Goal: Information Seeking & Learning: Compare options

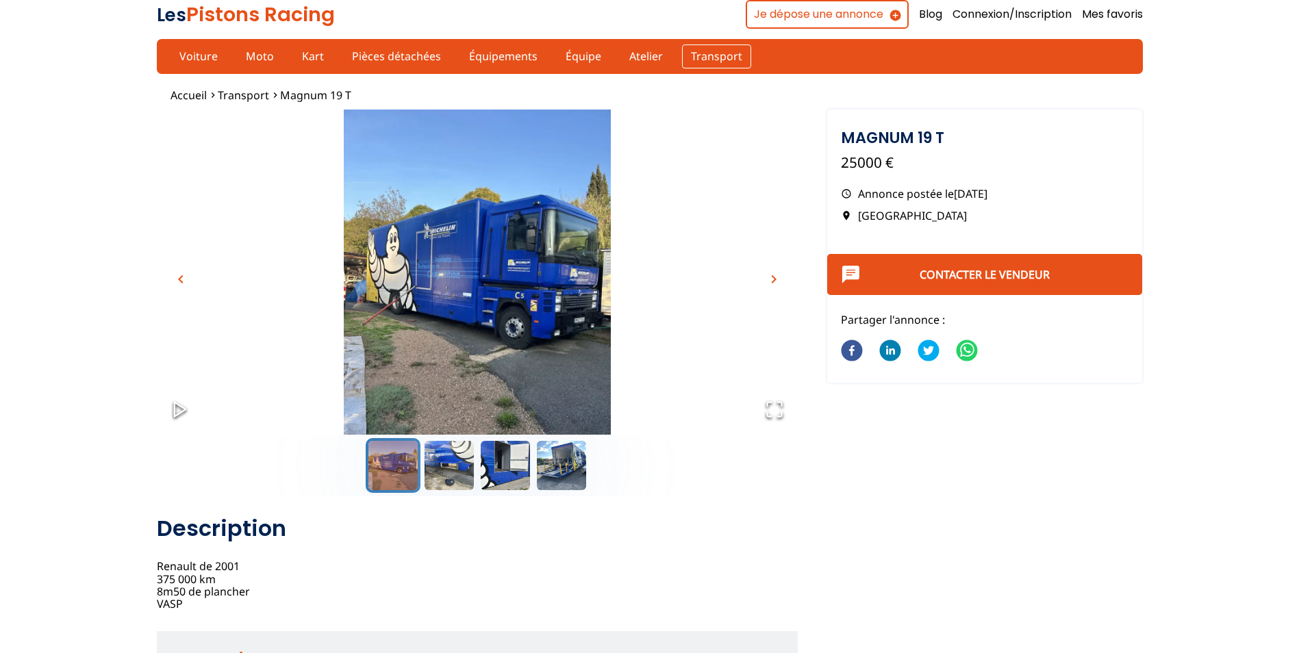
click at [715, 64] on link "Transport" at bounding box center [716, 56] width 69 height 23
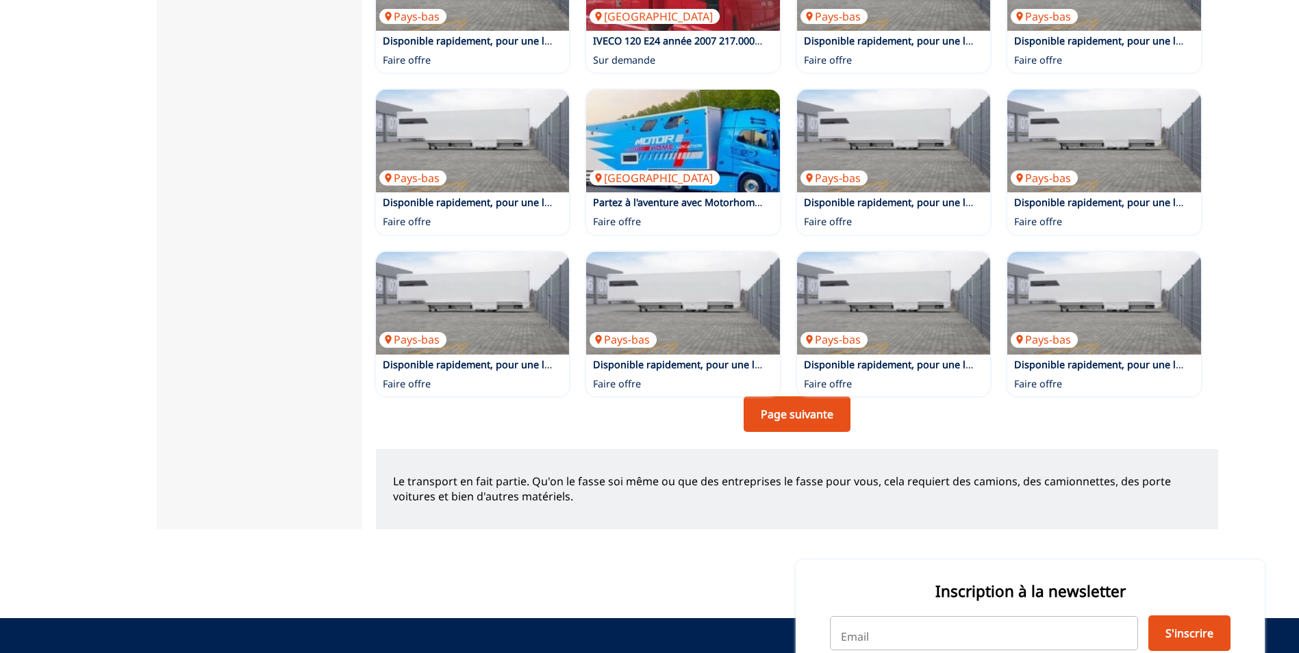
scroll to position [822, 0]
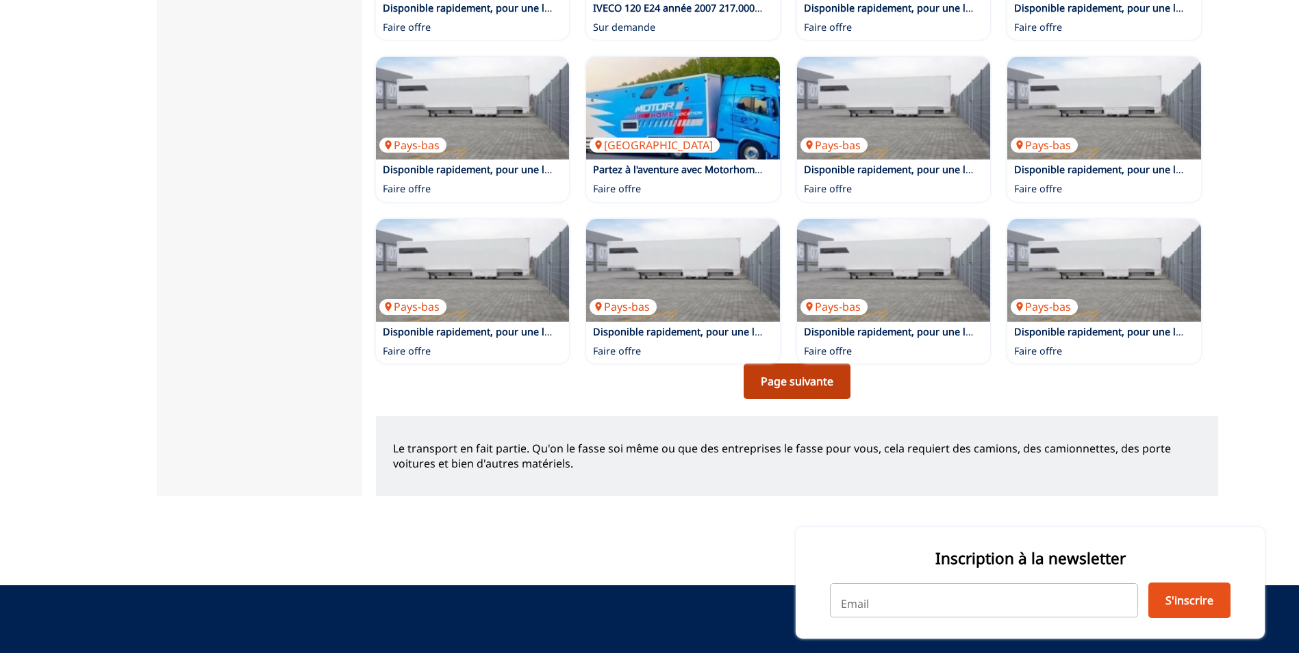
click at [807, 399] on link "Page suivante" at bounding box center [797, 382] width 107 height 36
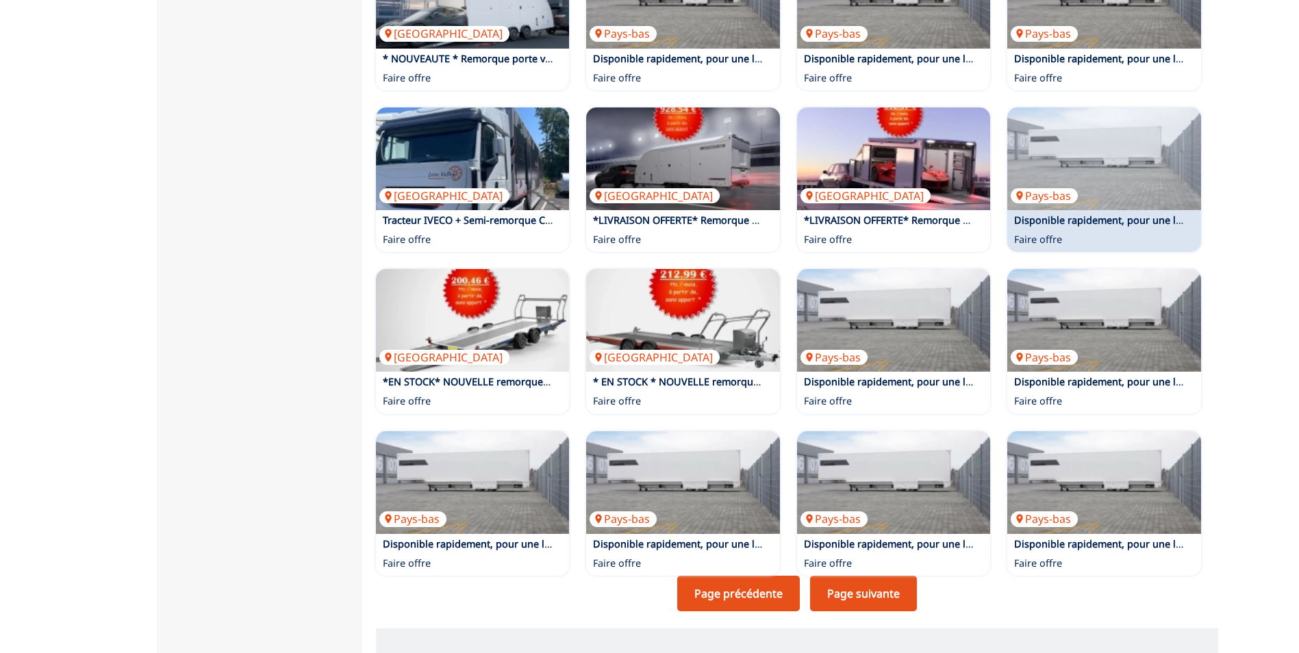
scroll to position [616, 0]
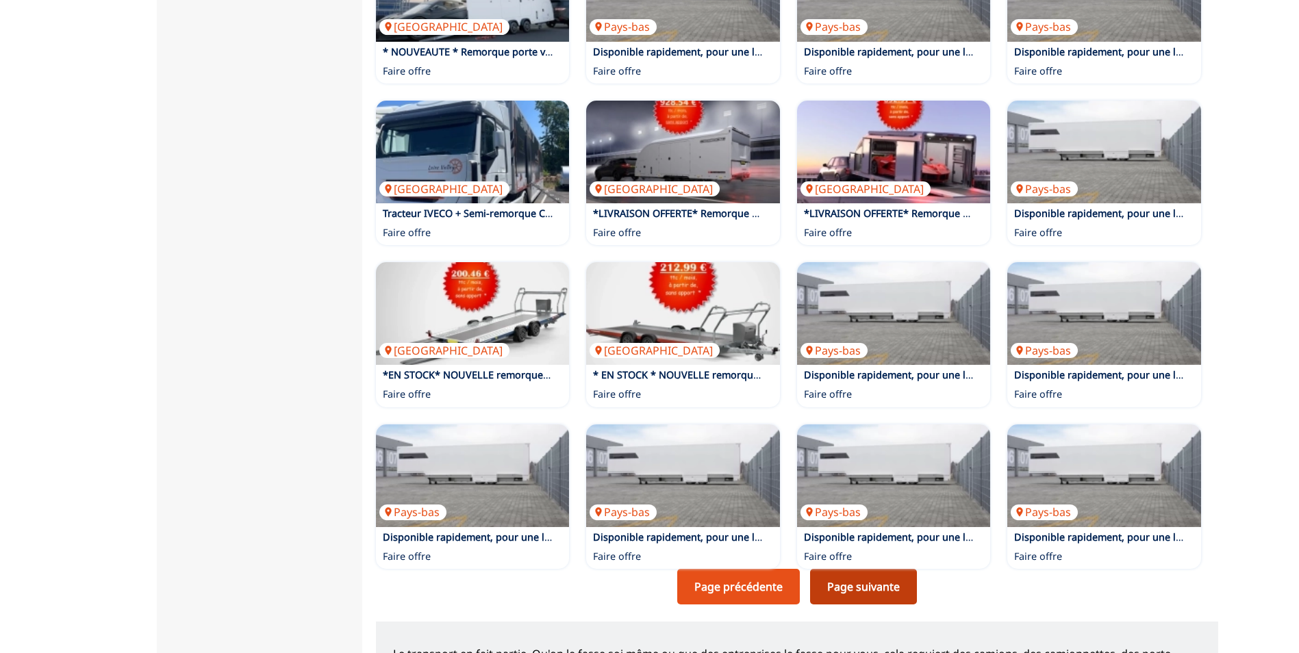
click at [867, 599] on link "Page suivante" at bounding box center [863, 587] width 107 height 36
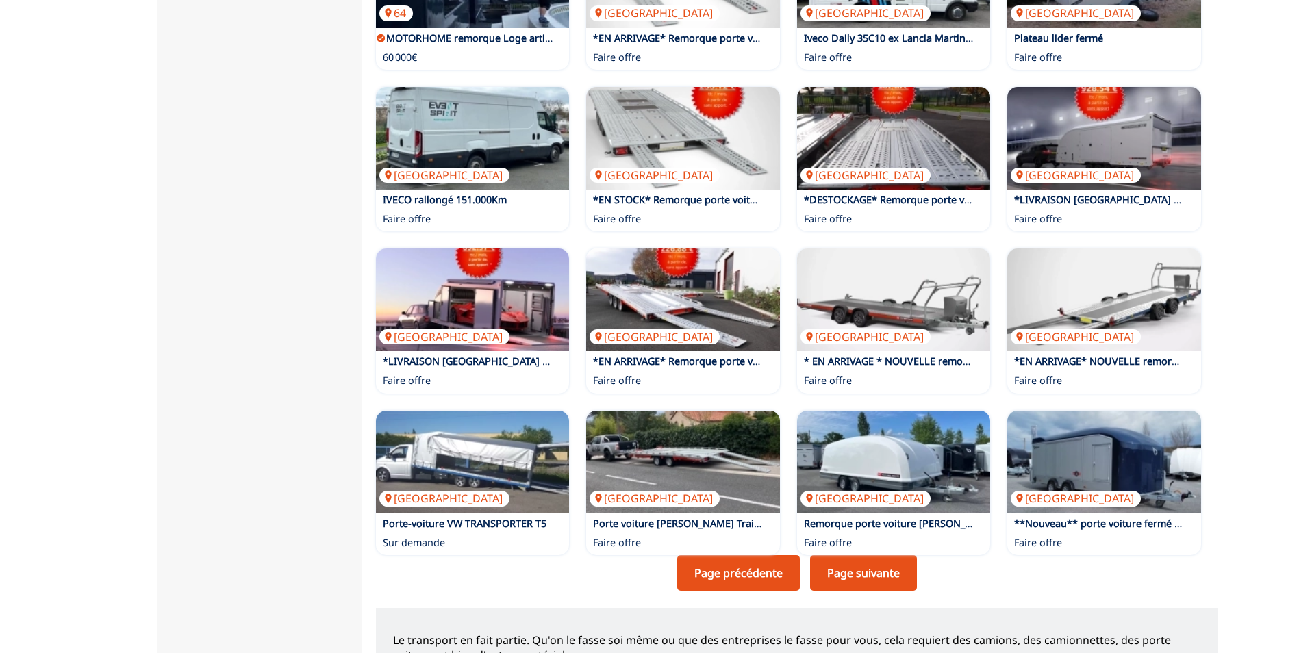
scroll to position [685, 0]
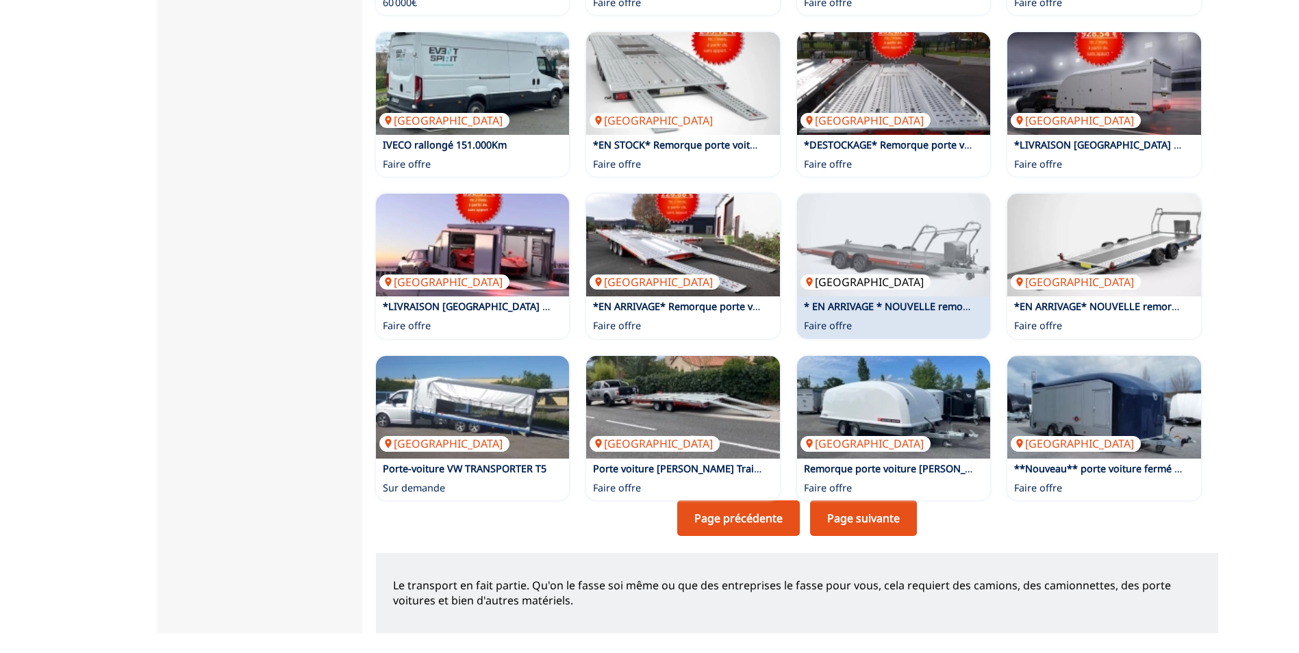
click at [899, 296] on img at bounding box center [894, 245] width 194 height 103
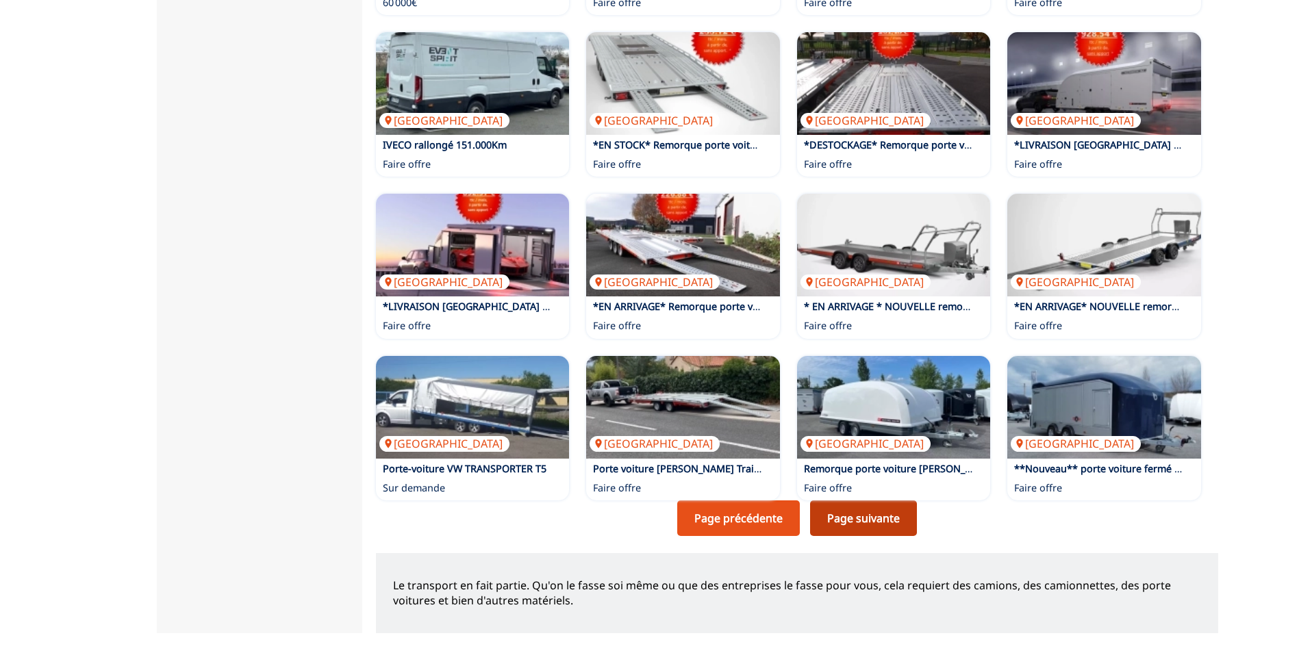
click at [863, 533] on link "Page suivante" at bounding box center [863, 518] width 107 height 36
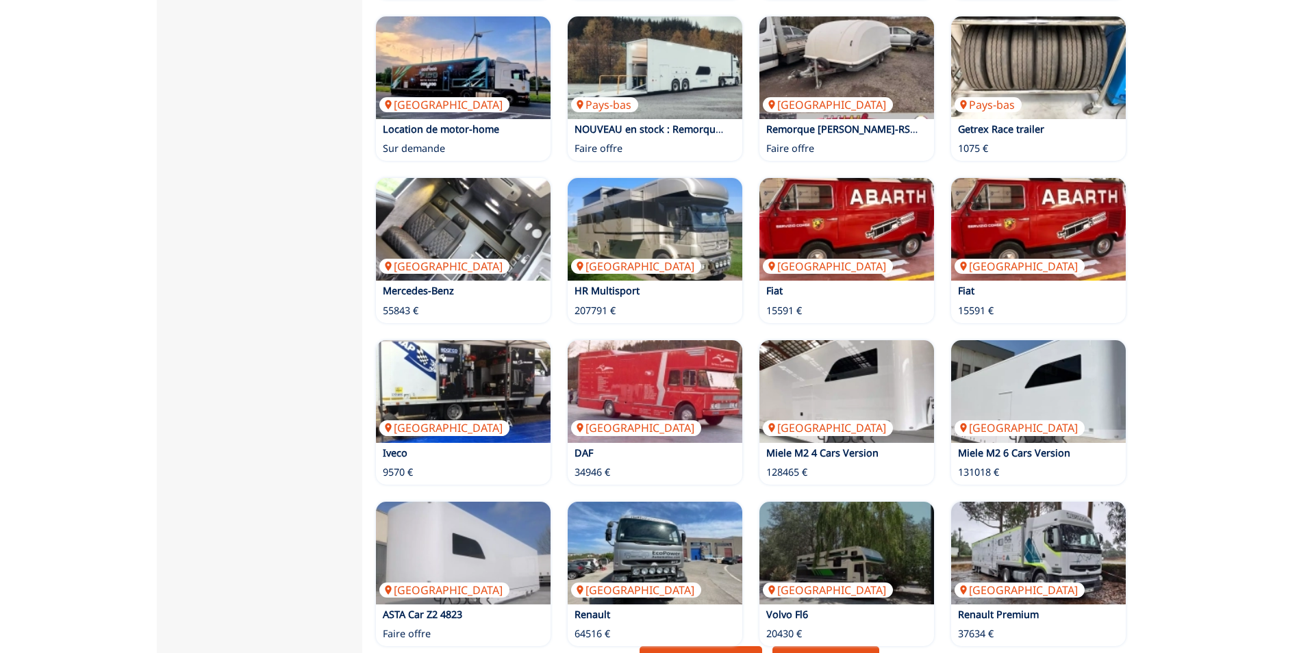
scroll to position [616, 0]
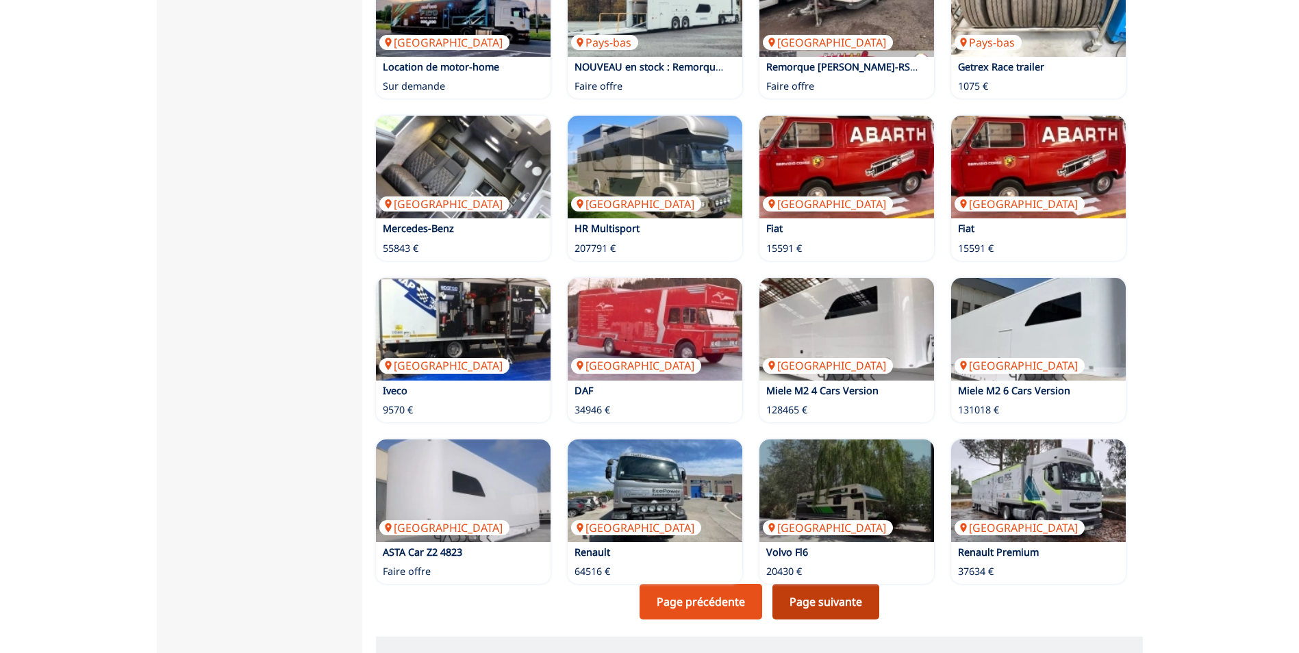
click at [845, 605] on link "Page suivante" at bounding box center [825, 602] width 107 height 36
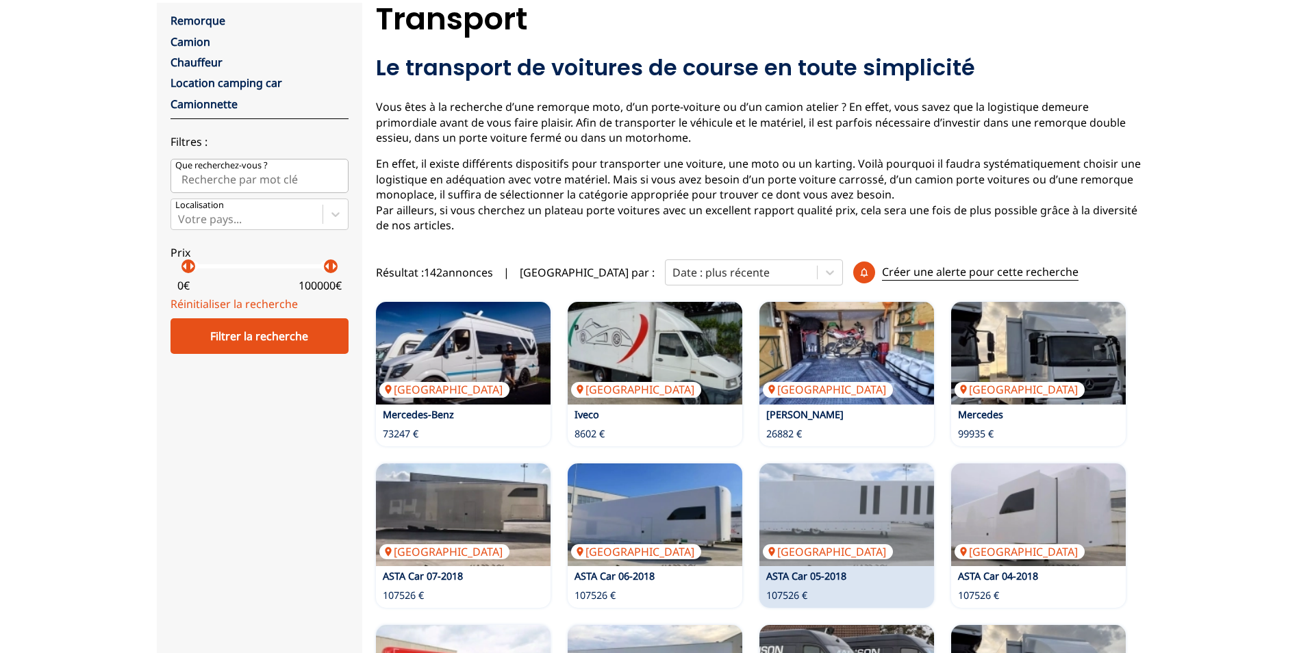
scroll to position [205, 0]
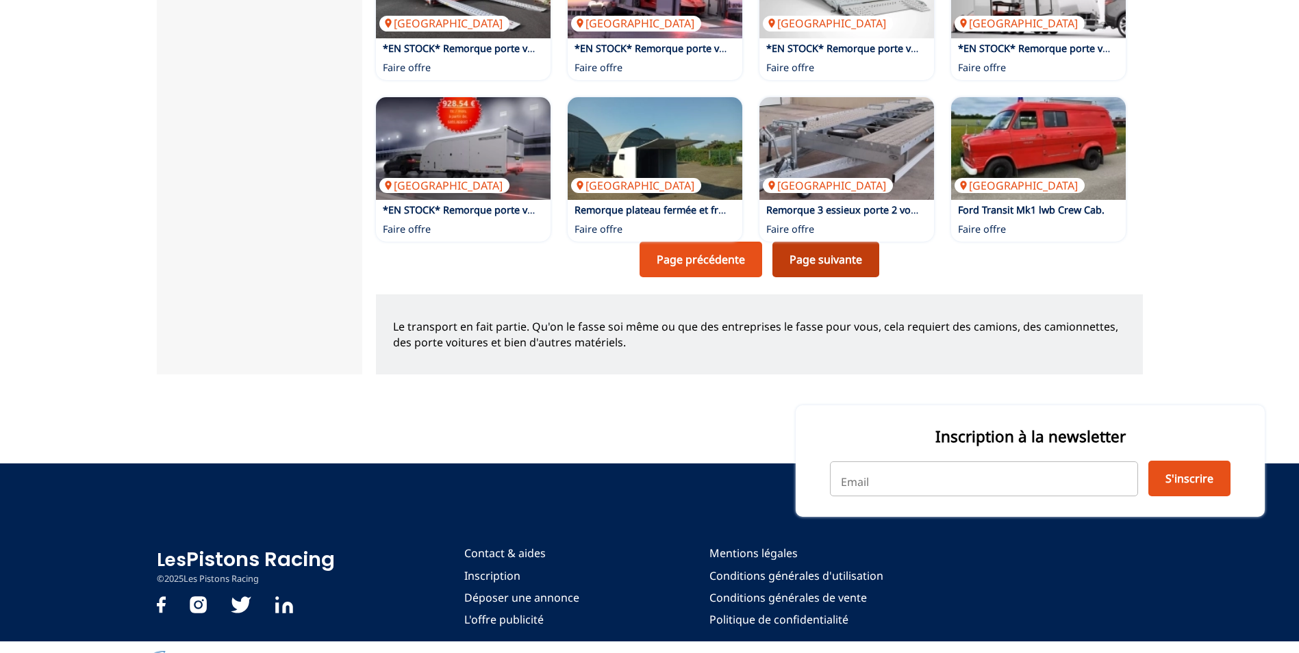
click at [844, 264] on link "Page suivante" at bounding box center [825, 260] width 107 height 36
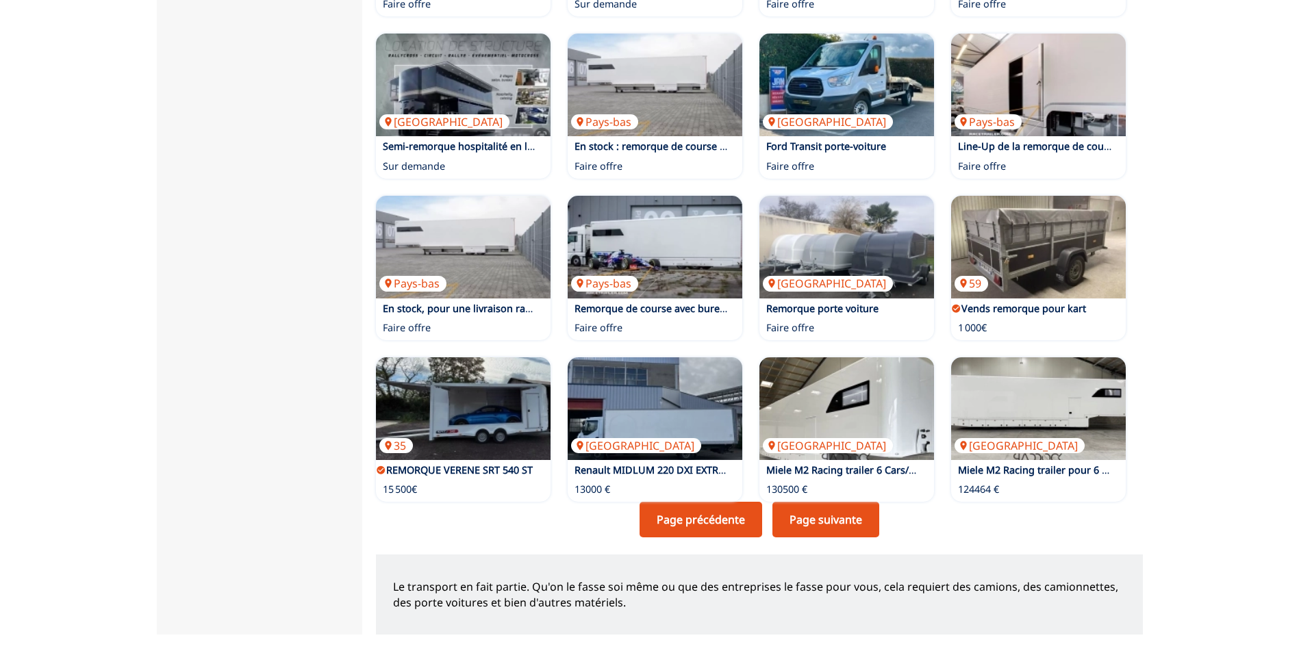
scroll to position [753, 0]
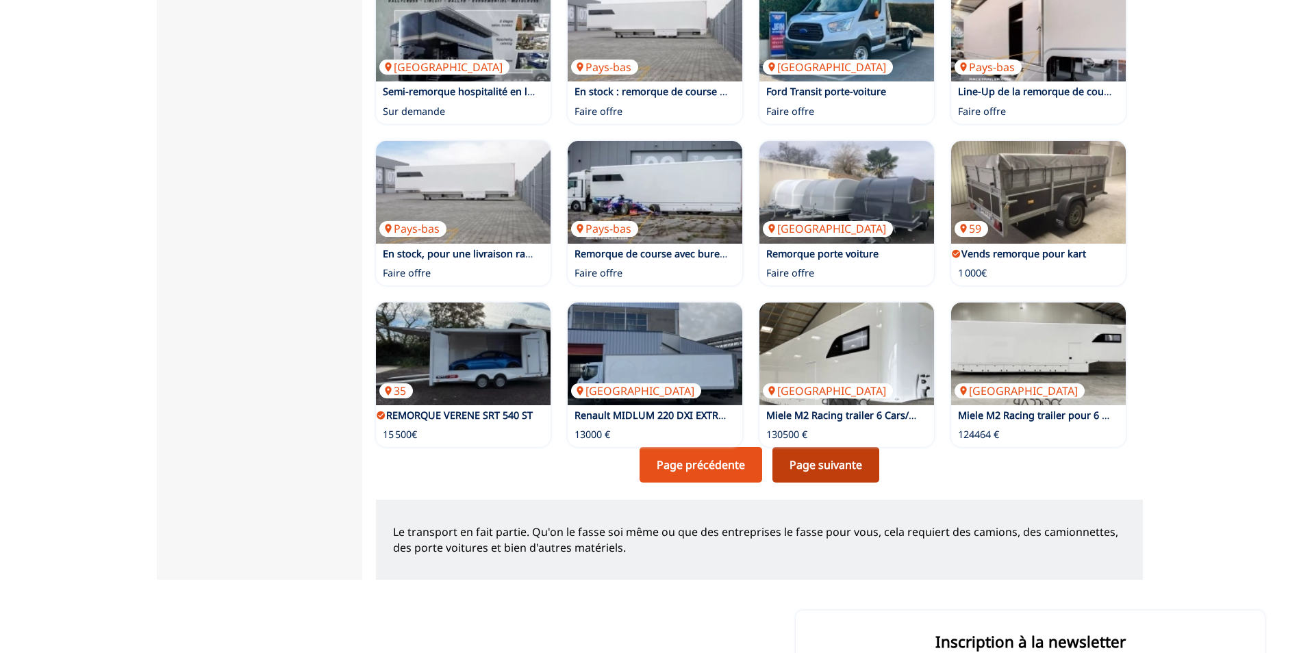
click at [839, 467] on link "Page suivante" at bounding box center [825, 465] width 107 height 36
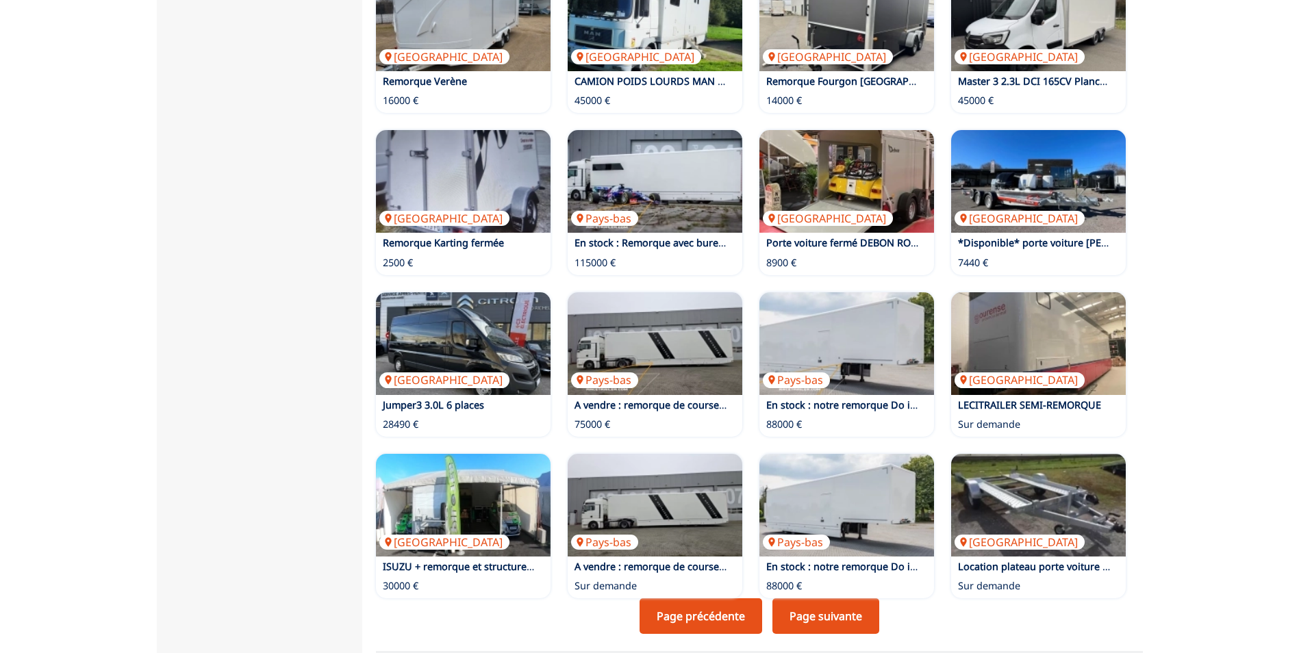
scroll to position [616, 0]
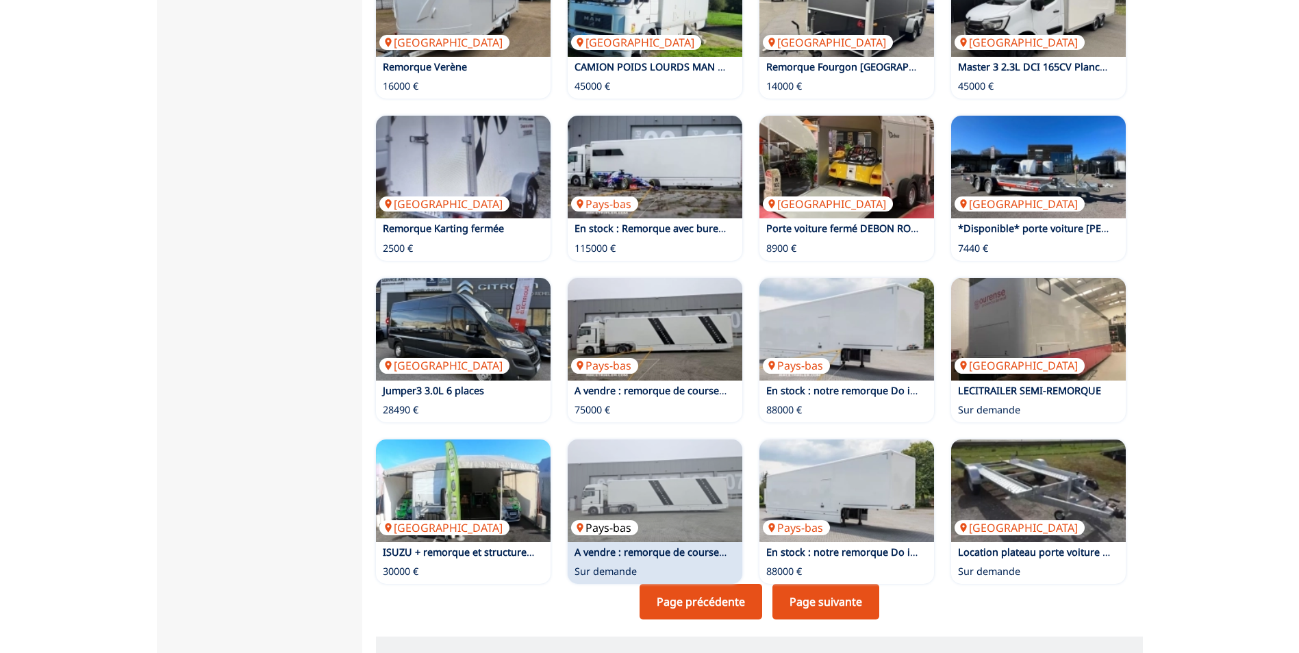
click at [669, 511] on img at bounding box center [655, 491] width 175 height 103
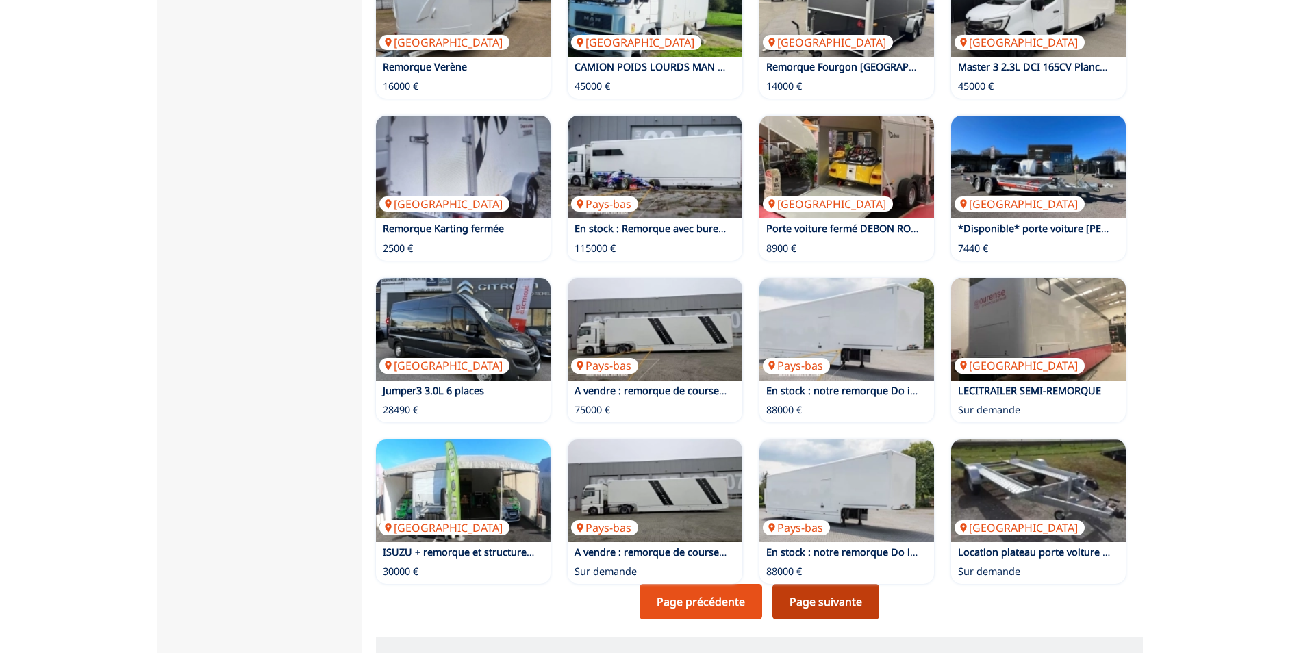
click at [826, 603] on link "Page suivante" at bounding box center [825, 602] width 107 height 36
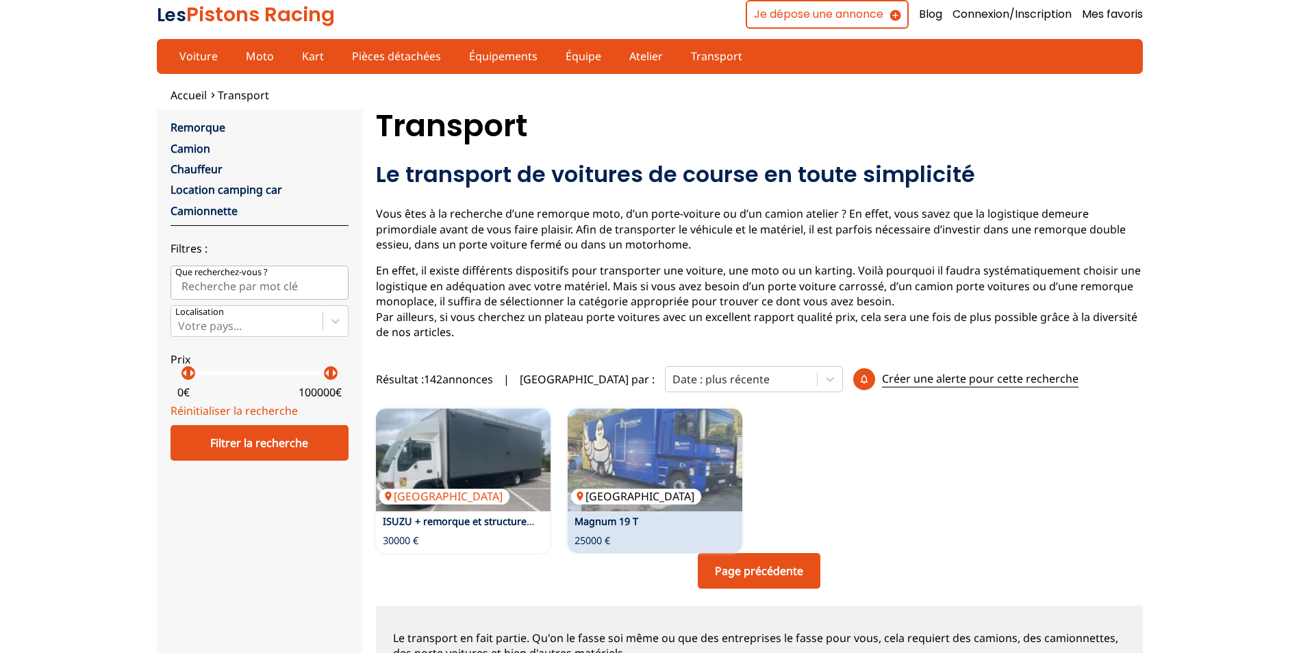
click at [695, 472] on img at bounding box center [655, 460] width 175 height 103
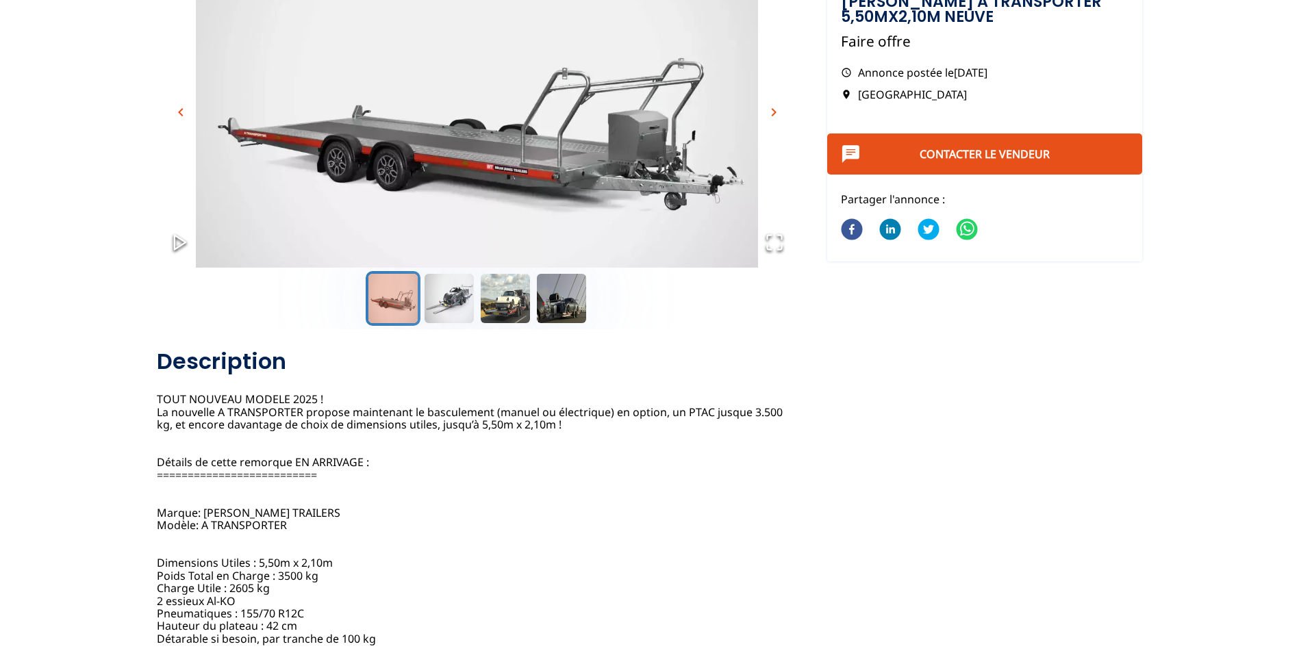
scroll to position [68, 0]
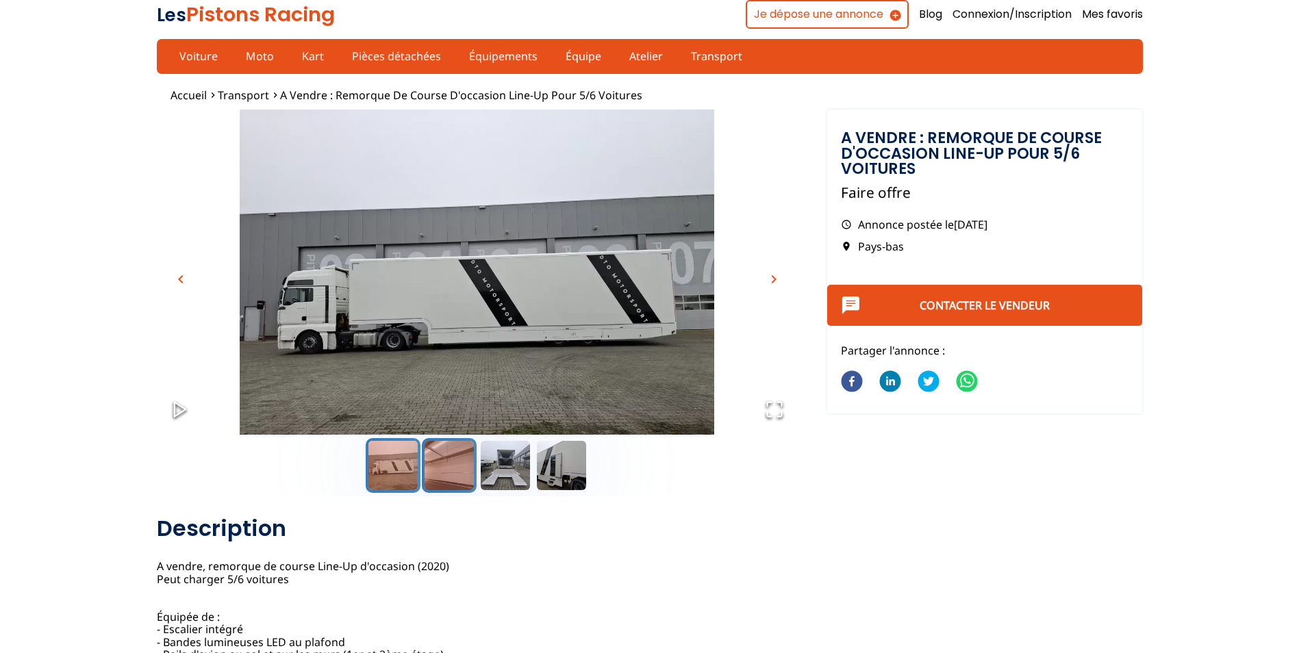
click at [448, 473] on button "Go to Slide 2" at bounding box center [449, 465] width 55 height 55
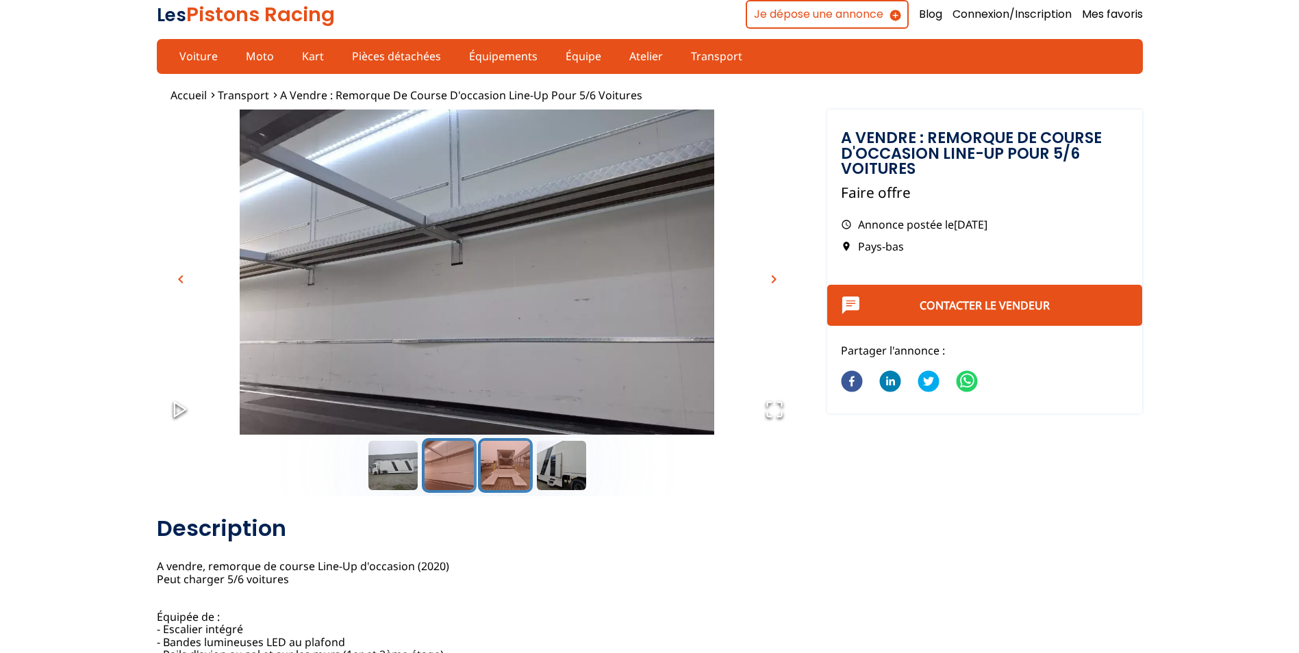
click at [513, 461] on button "Go to Slide 3" at bounding box center [505, 465] width 55 height 55
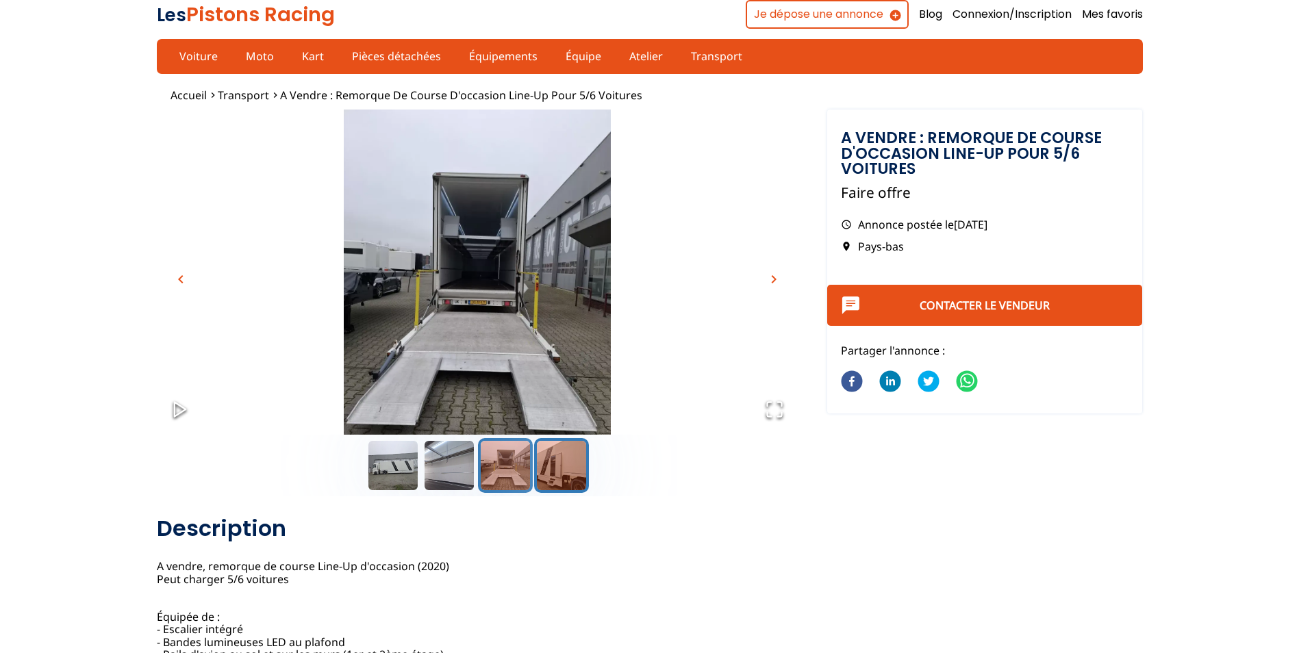
click at [560, 470] on button "Go to Slide 4" at bounding box center [561, 465] width 55 height 55
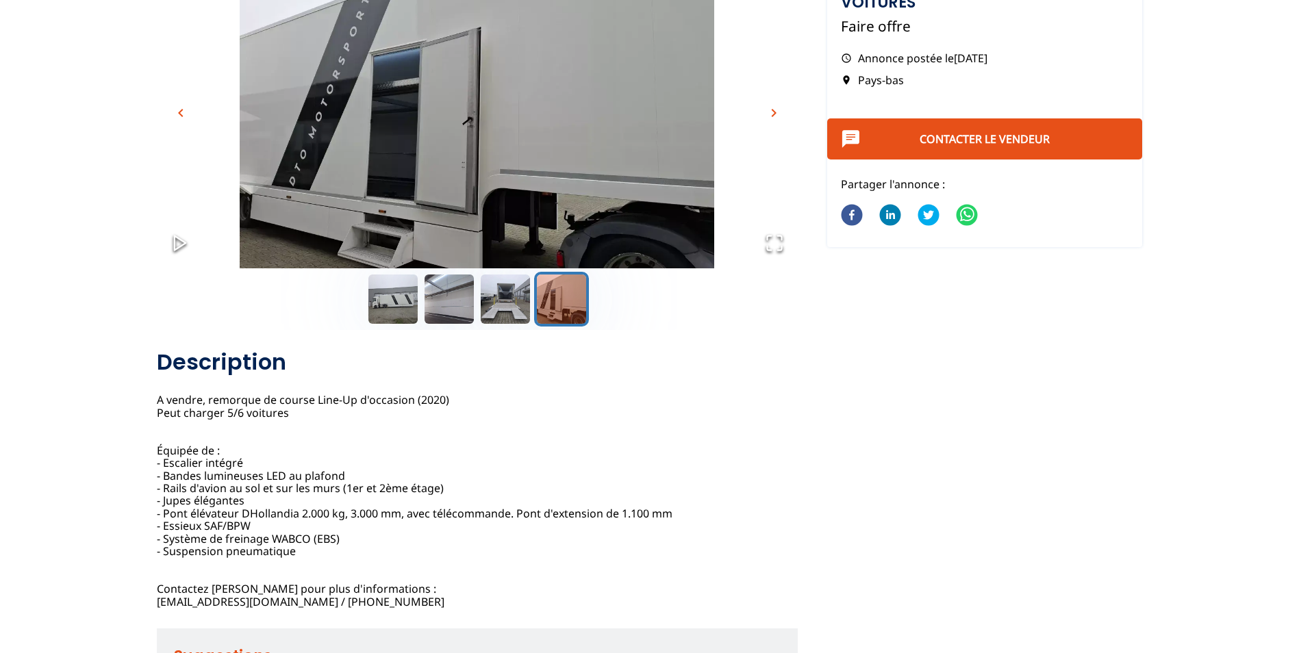
scroll to position [137, 0]
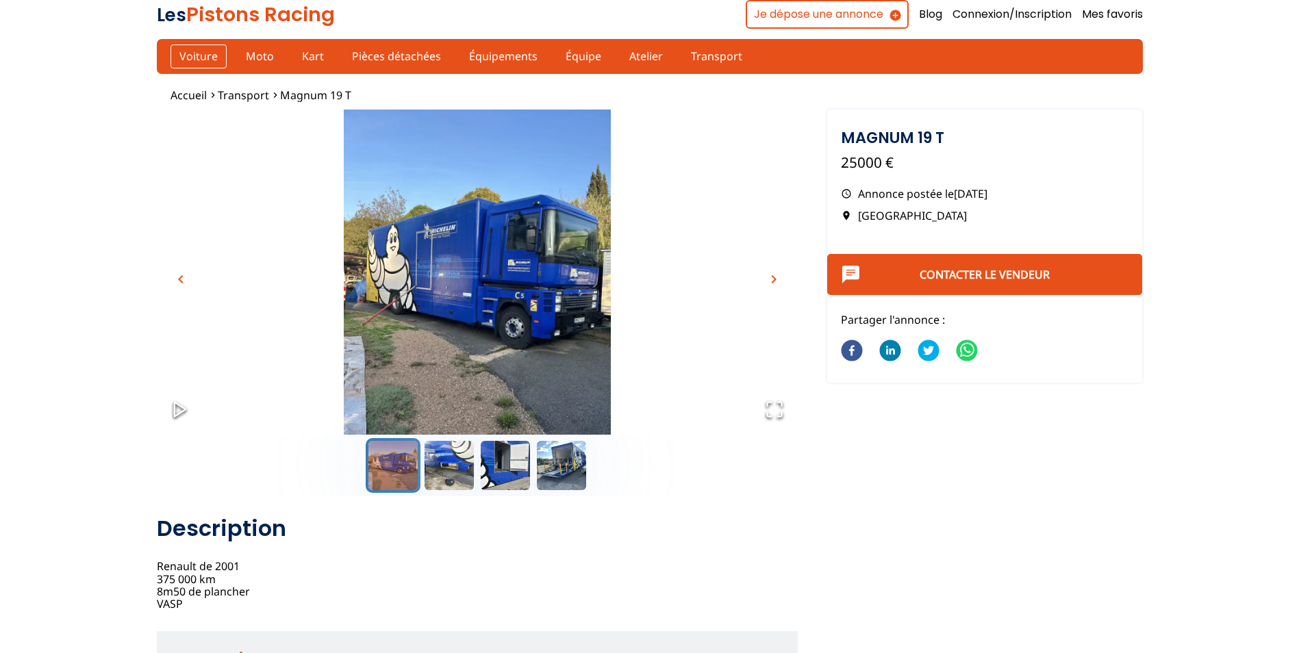
click at [186, 60] on link "Voiture" at bounding box center [198, 56] width 56 height 23
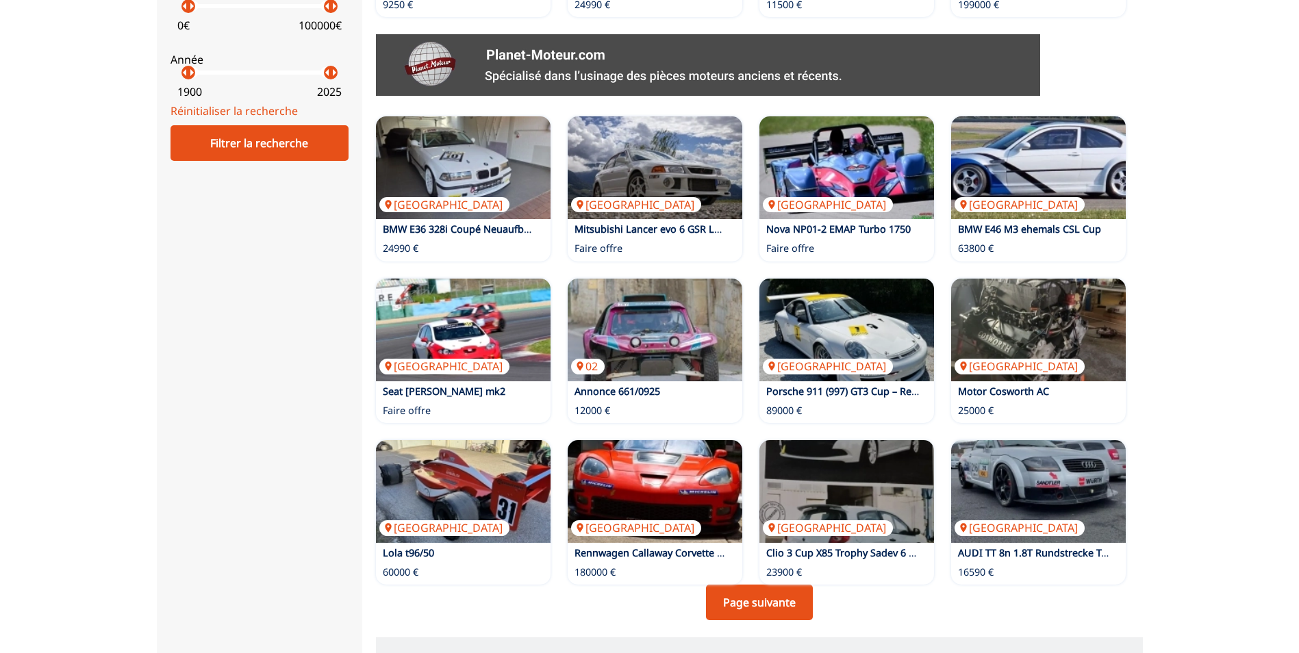
scroll to position [685, 0]
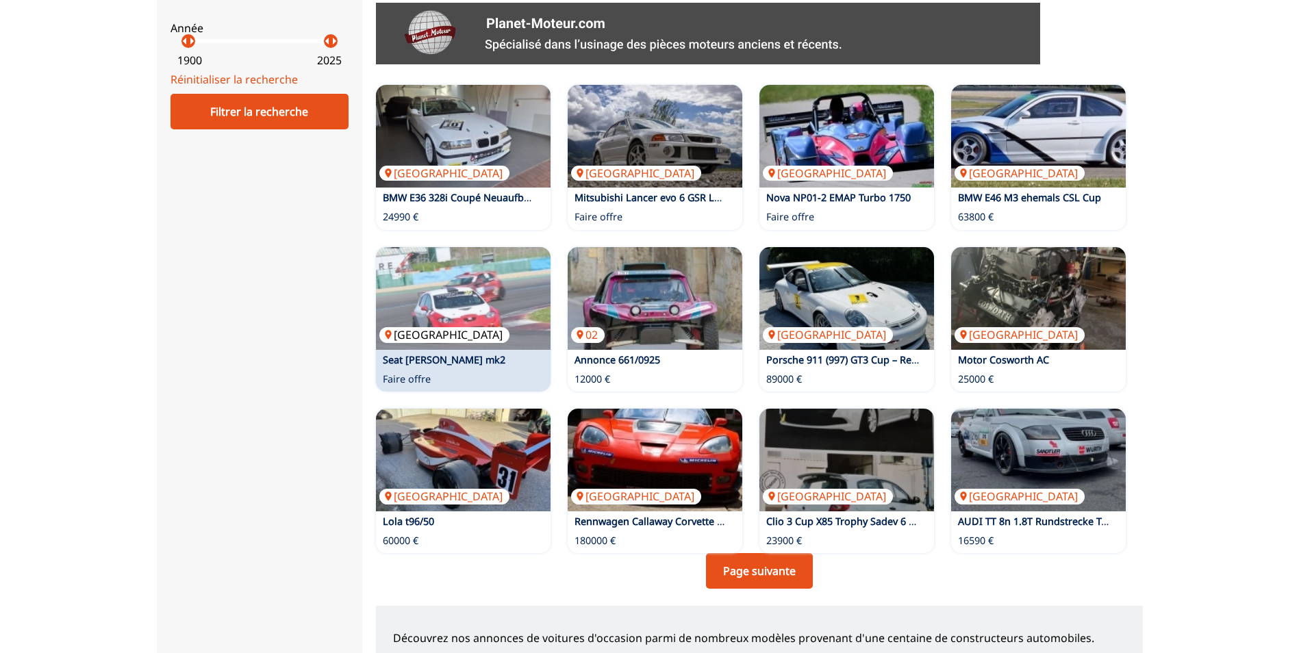
click at [420, 321] on img at bounding box center [463, 298] width 175 height 103
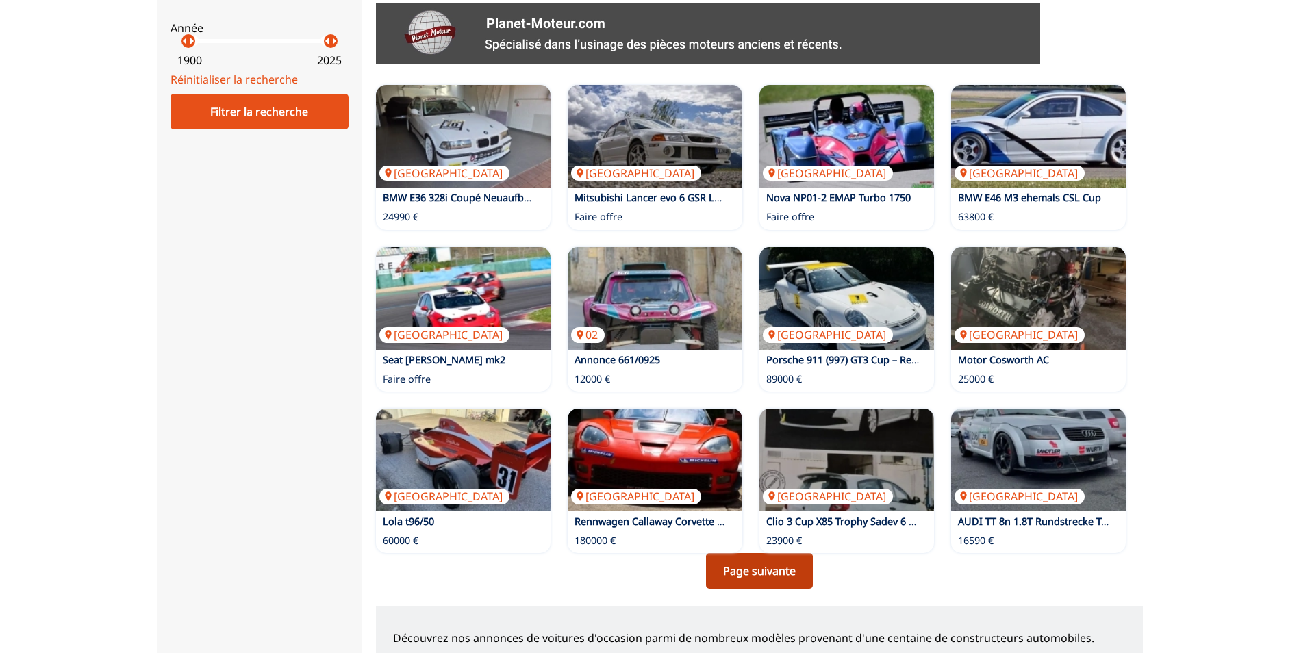
click at [770, 566] on link "Page suivante" at bounding box center [759, 571] width 107 height 36
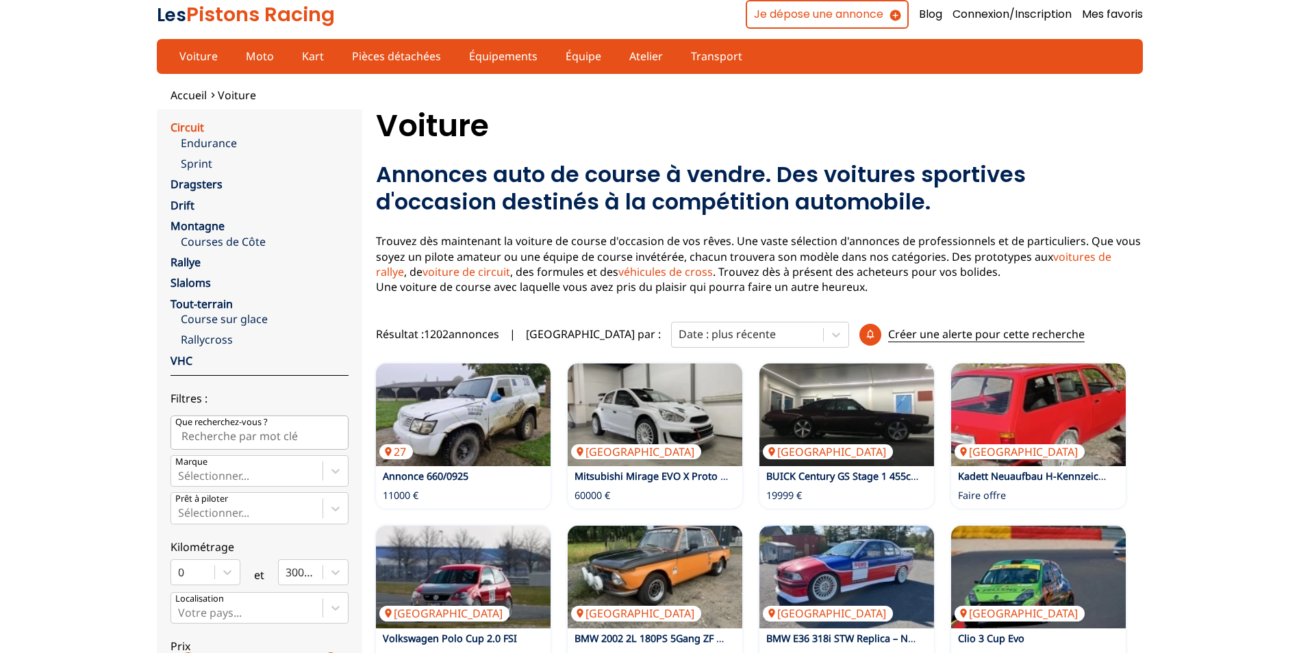
click at [189, 125] on link "Circuit" at bounding box center [187, 127] width 34 height 15
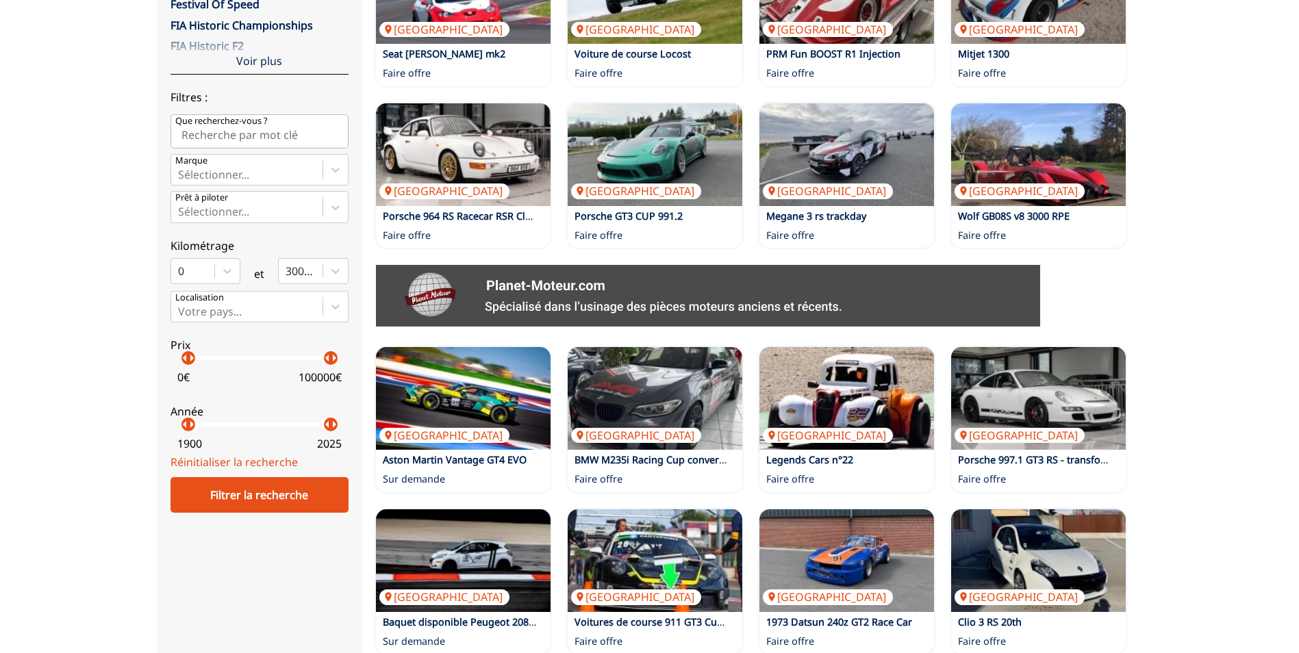
scroll to position [411, 0]
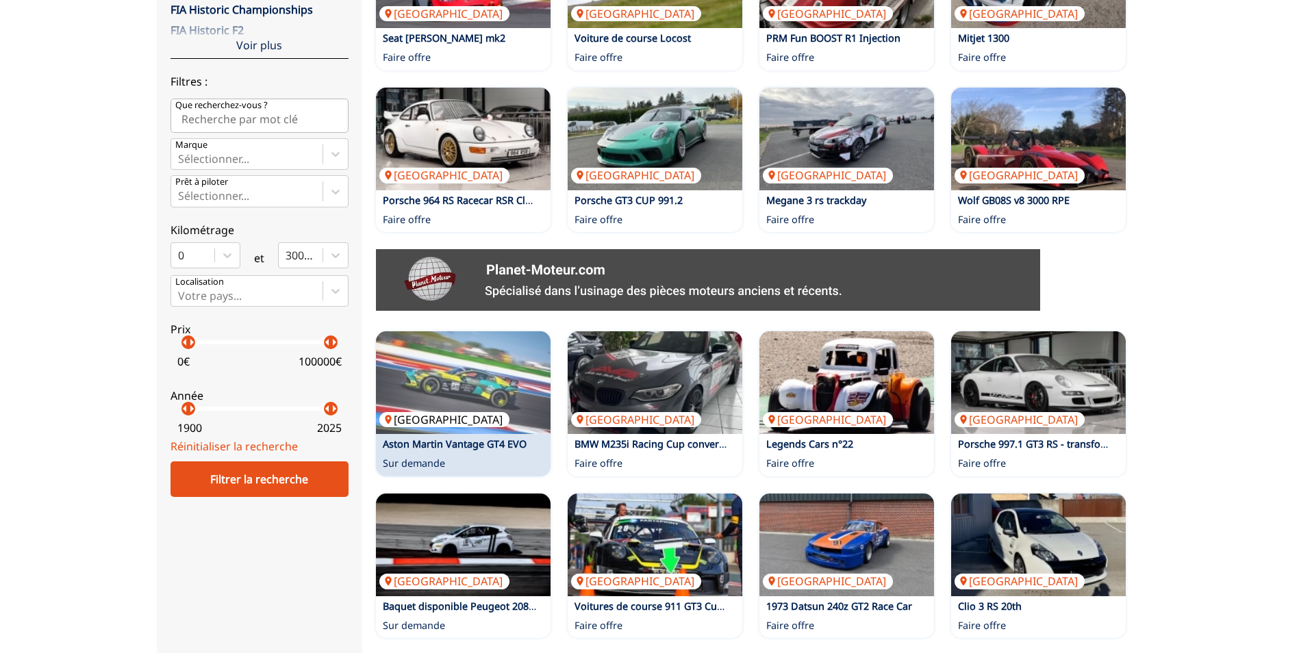
click at [473, 429] on img at bounding box center [463, 382] width 175 height 103
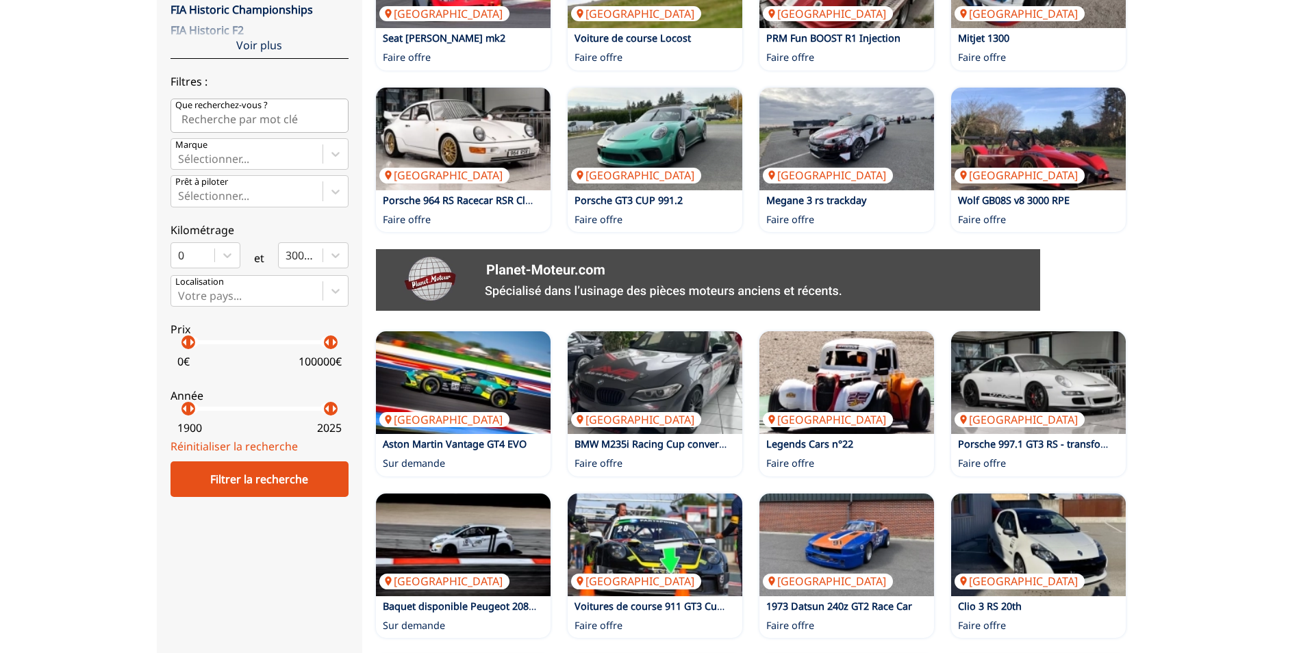
scroll to position [548, 0]
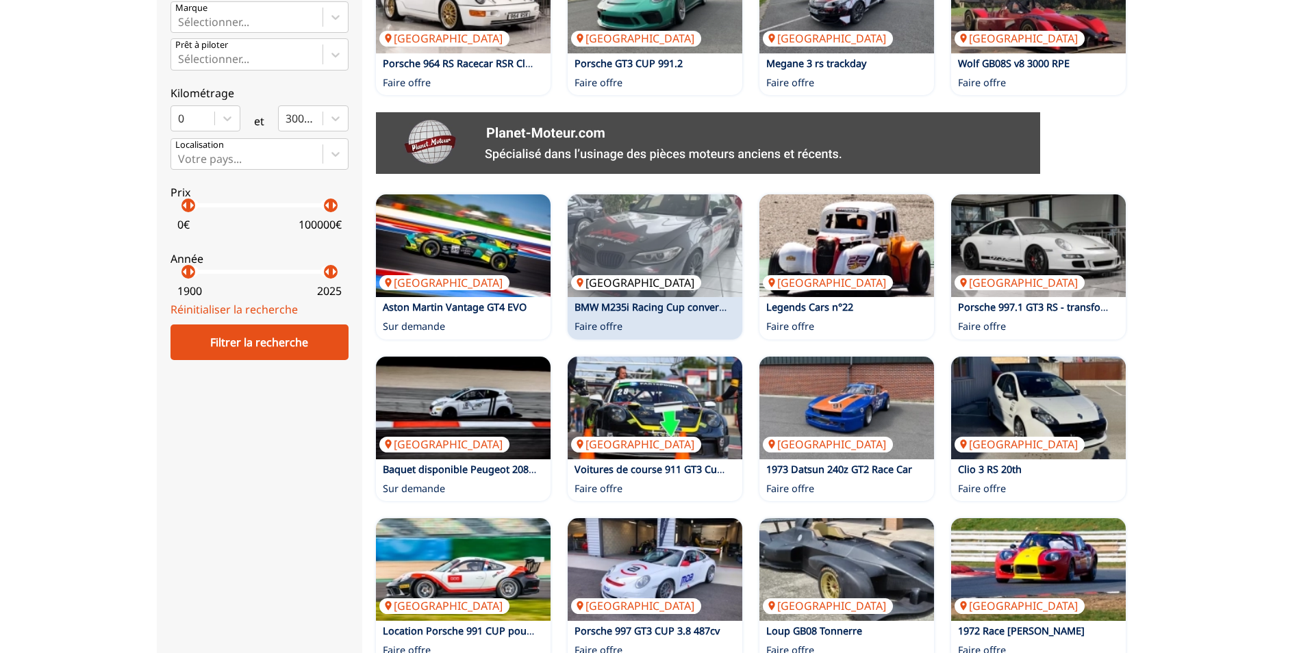
click at [676, 286] on img at bounding box center [655, 245] width 175 height 103
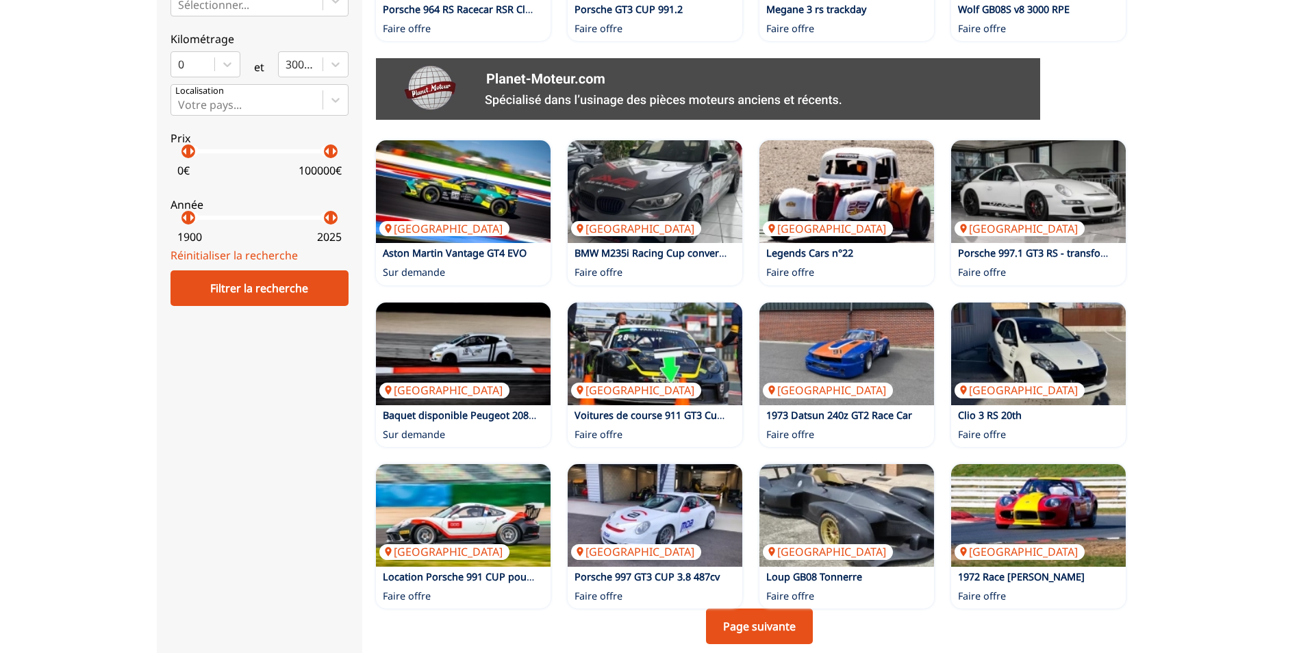
scroll to position [685, 0]
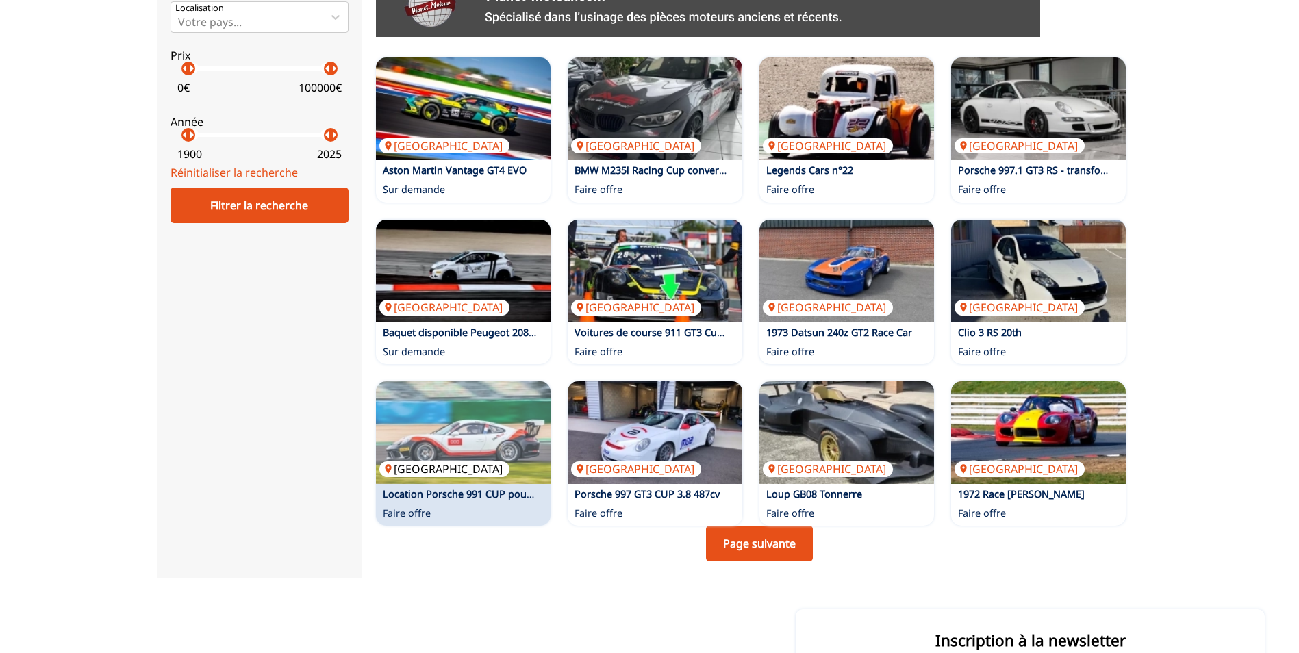
click at [452, 471] on img at bounding box center [463, 432] width 175 height 103
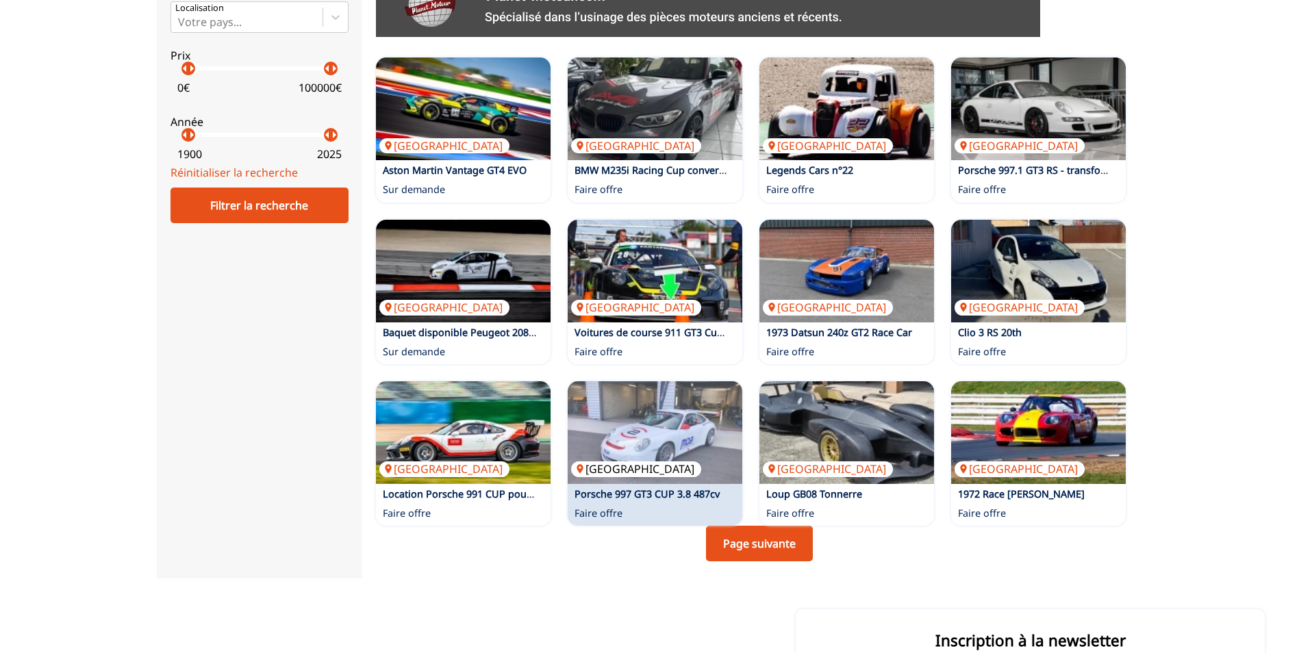
click at [649, 460] on img at bounding box center [655, 432] width 175 height 103
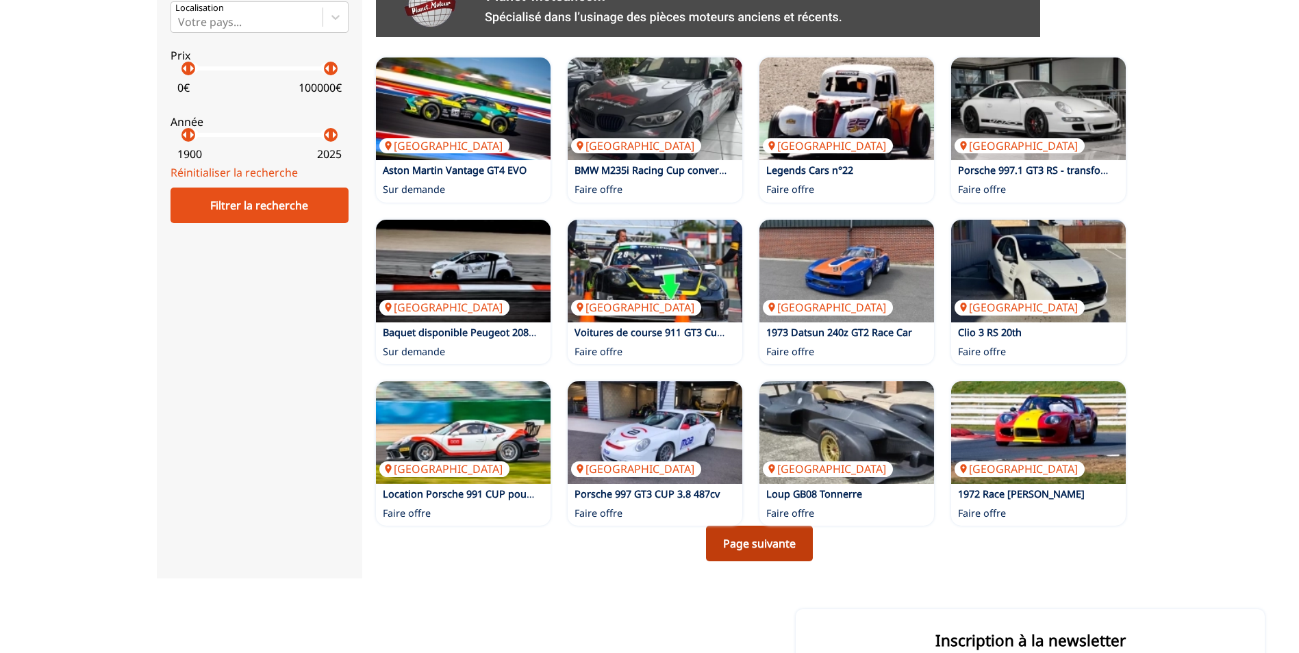
click at [771, 540] on link "Page suivante" at bounding box center [759, 544] width 107 height 36
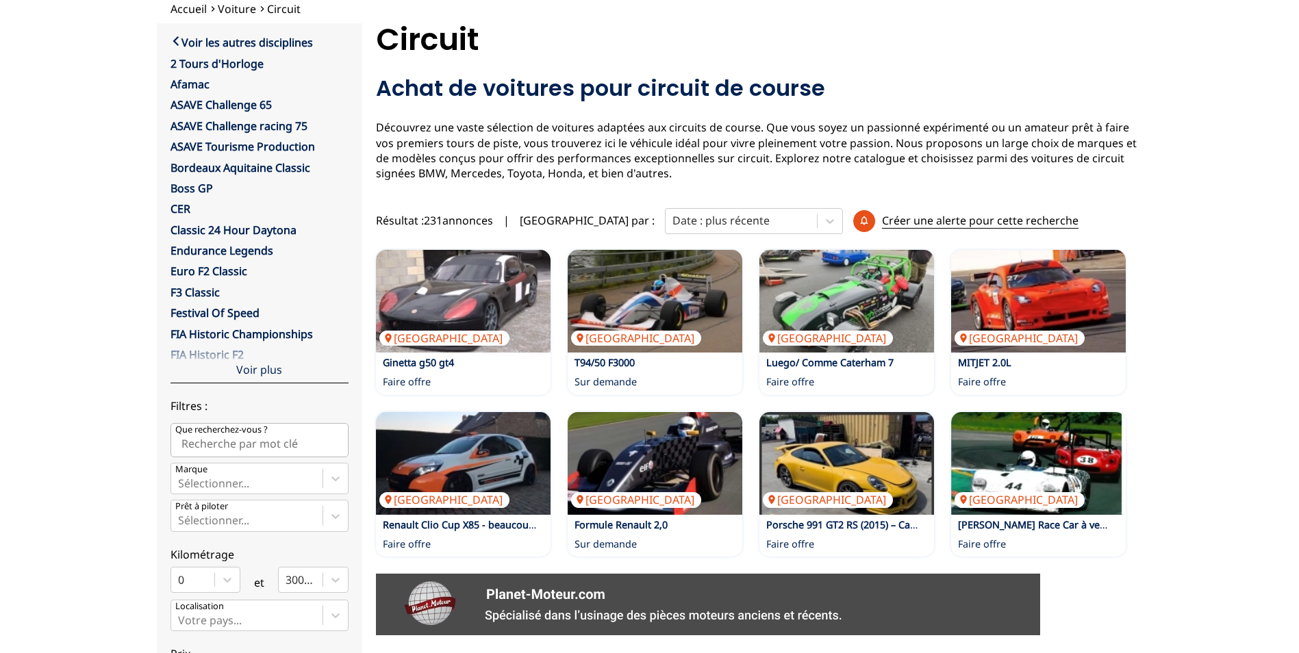
scroll to position [137, 0]
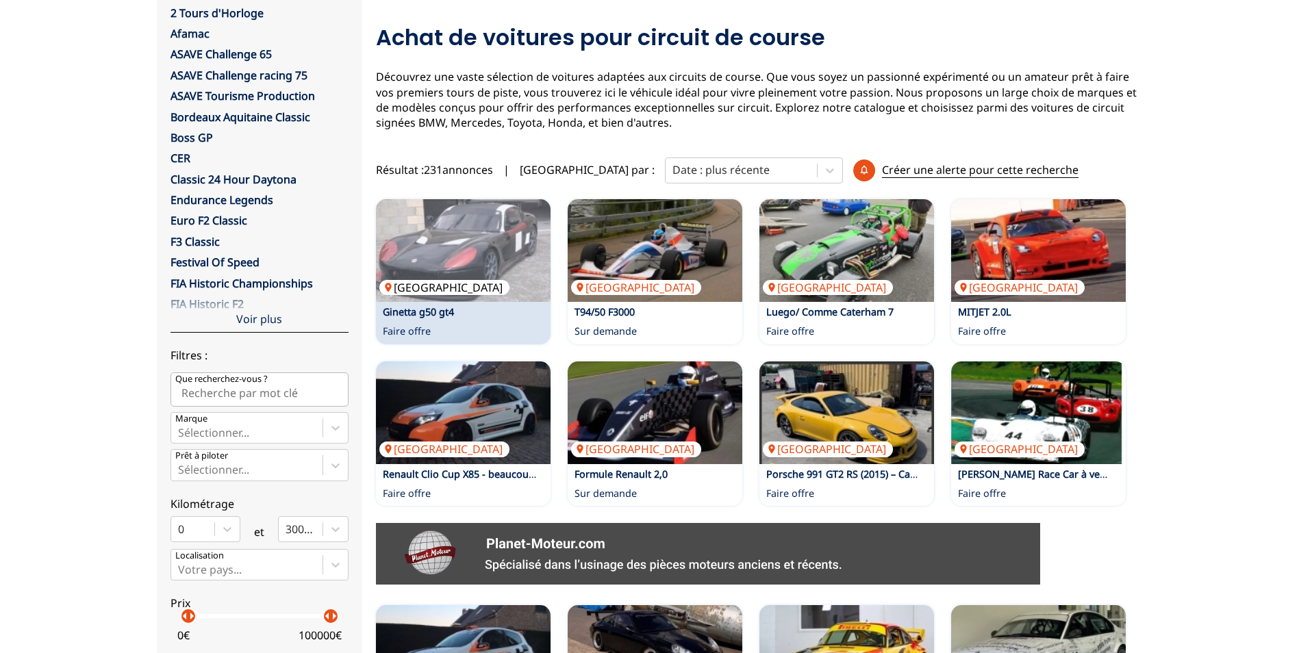
click at [431, 239] on img at bounding box center [463, 250] width 175 height 103
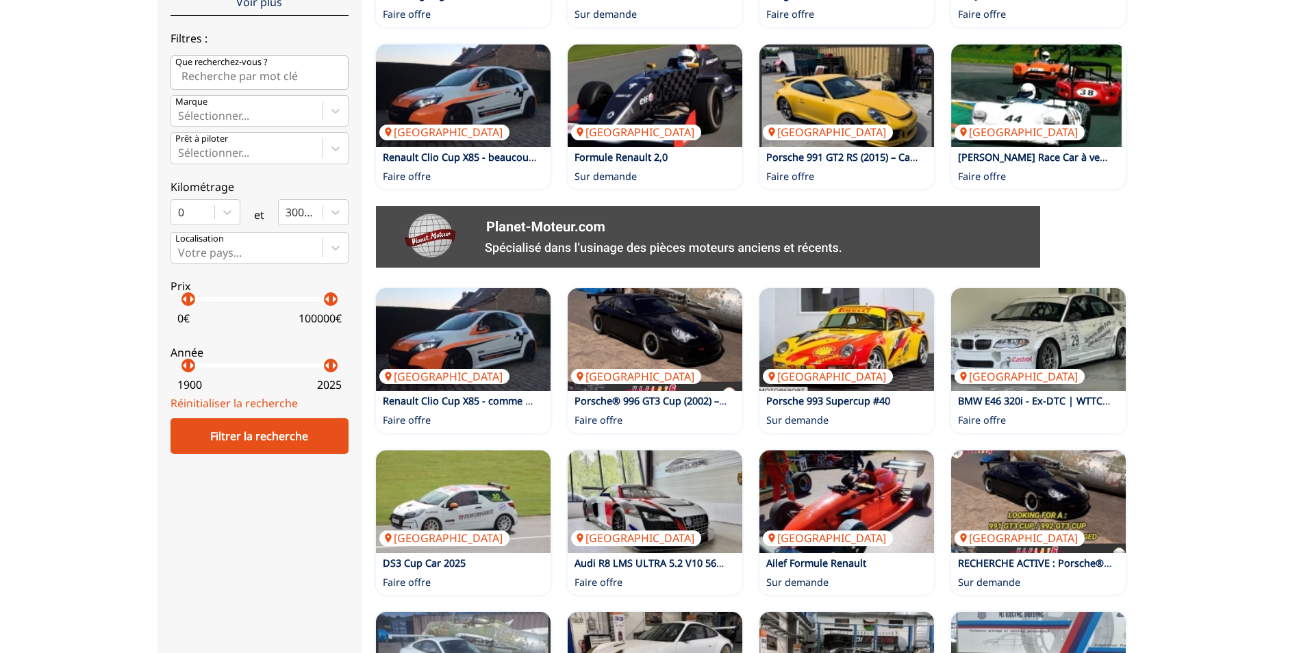
scroll to position [479, 0]
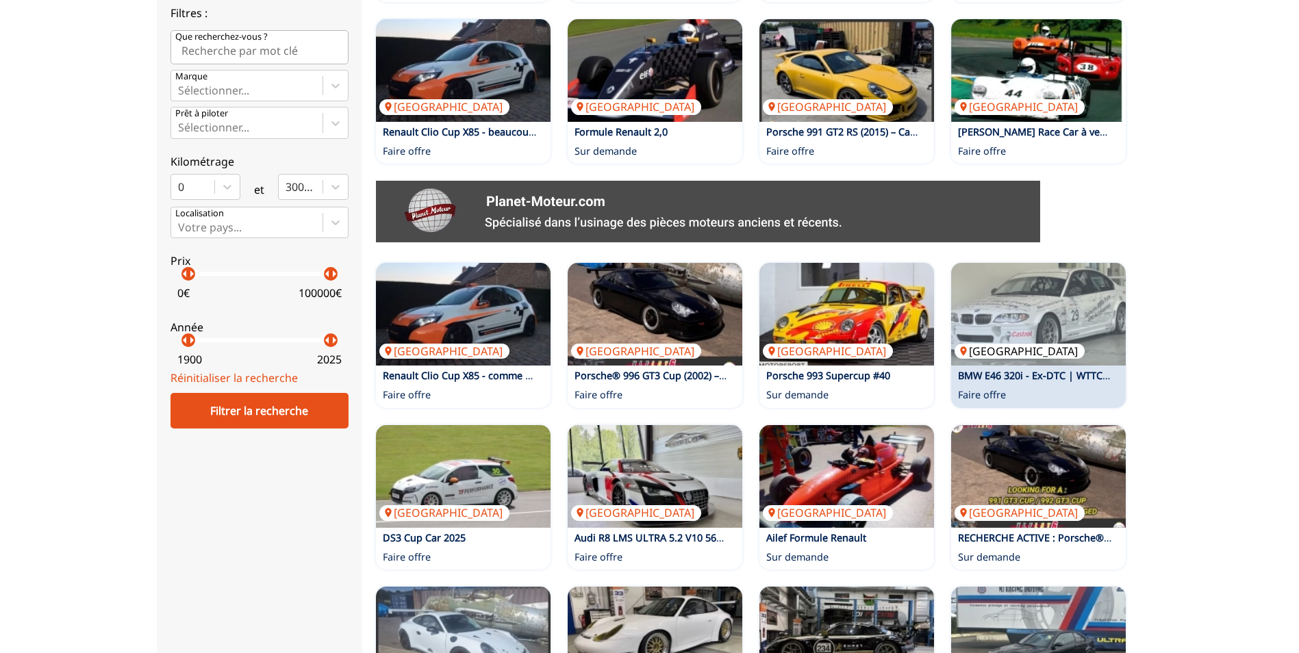
click at [1037, 354] on img at bounding box center [1038, 314] width 175 height 103
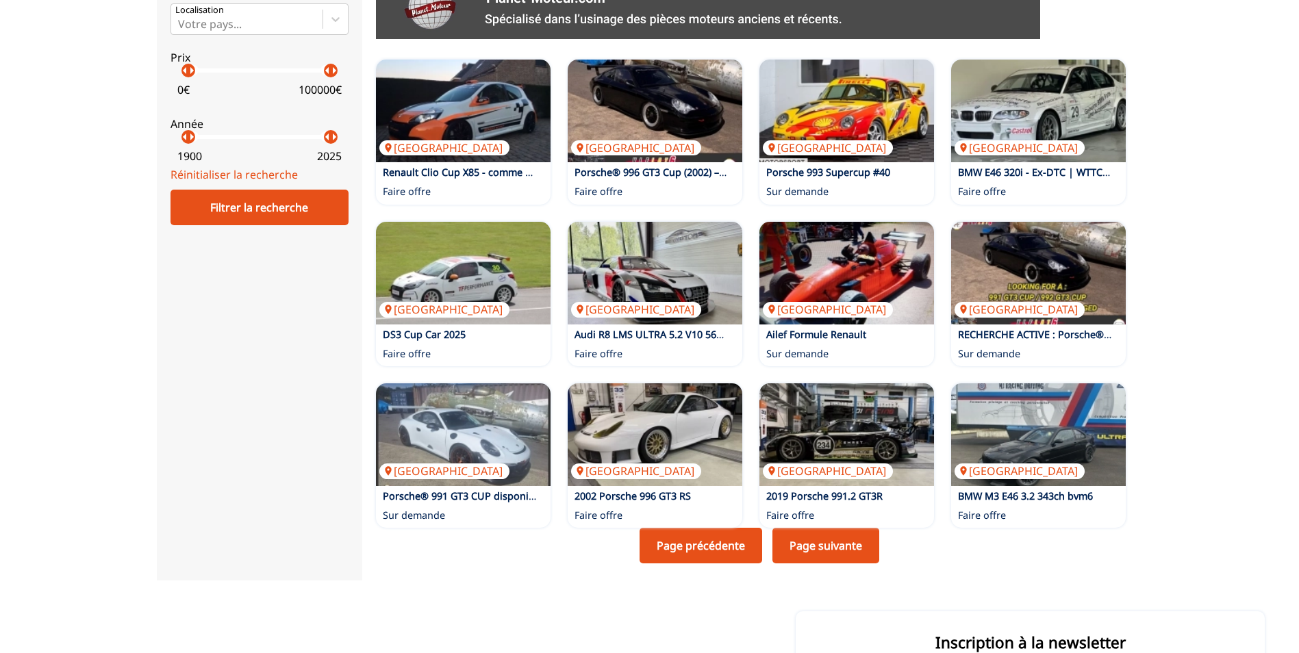
scroll to position [685, 0]
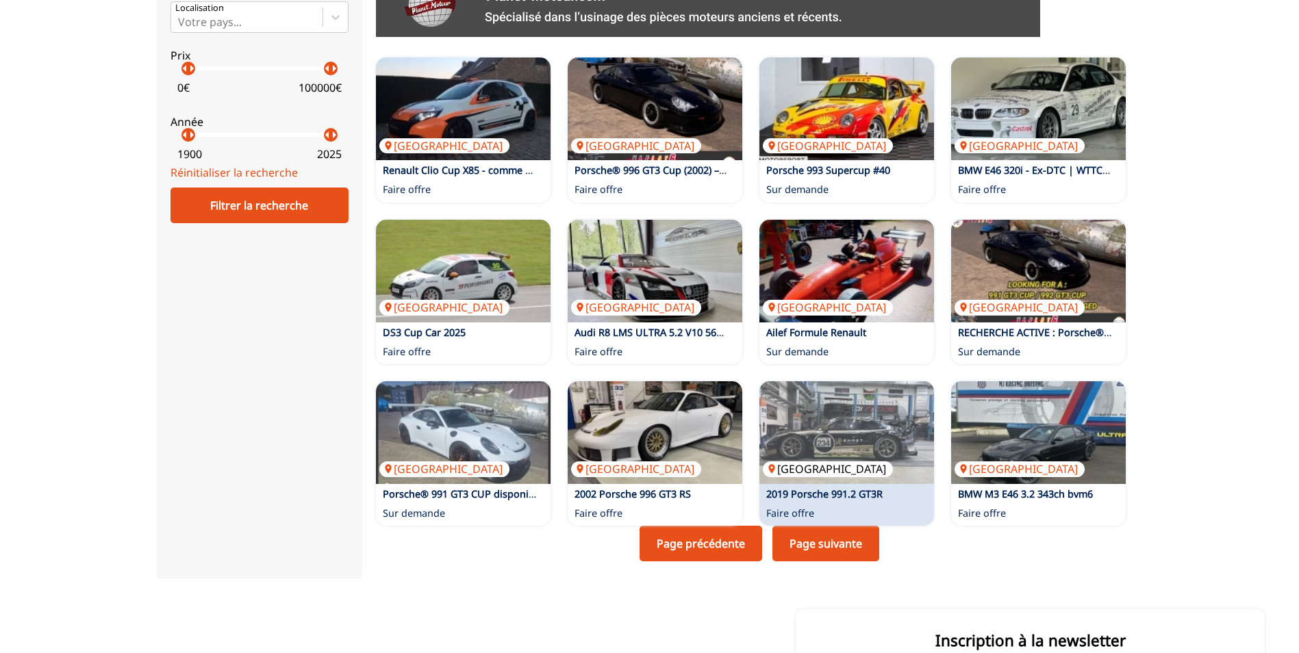
click at [864, 472] on img at bounding box center [846, 432] width 175 height 103
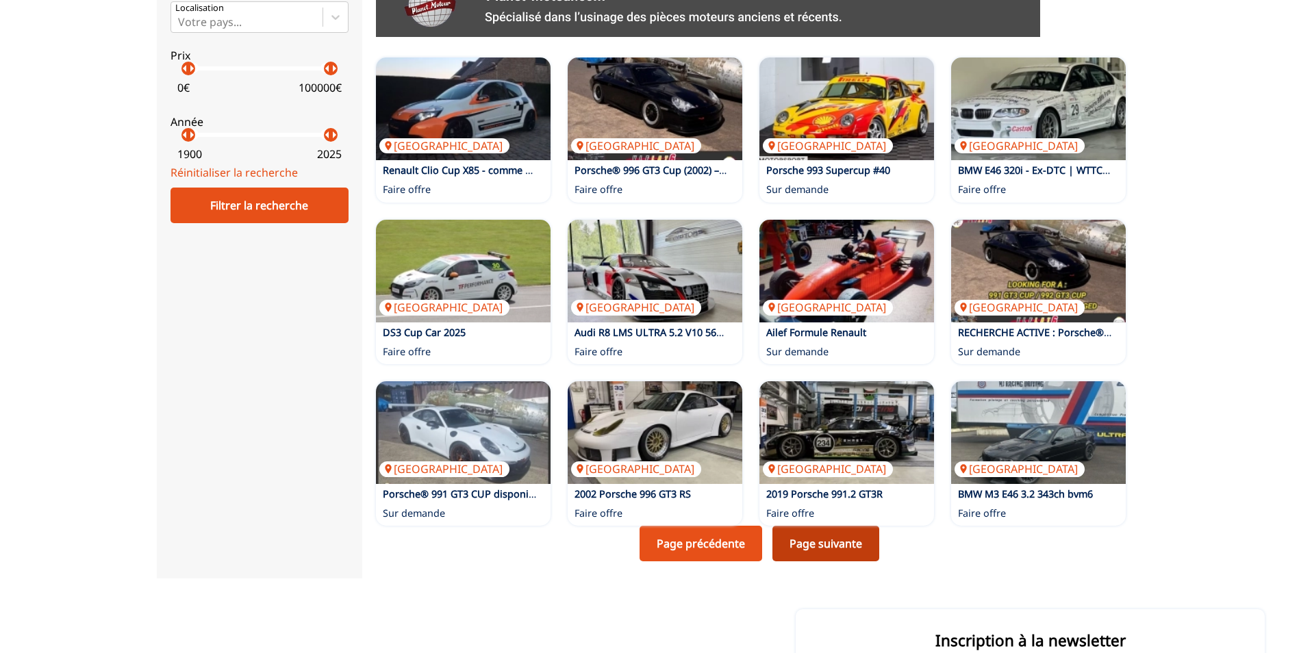
click at [815, 549] on link "Page suivante" at bounding box center [825, 544] width 107 height 36
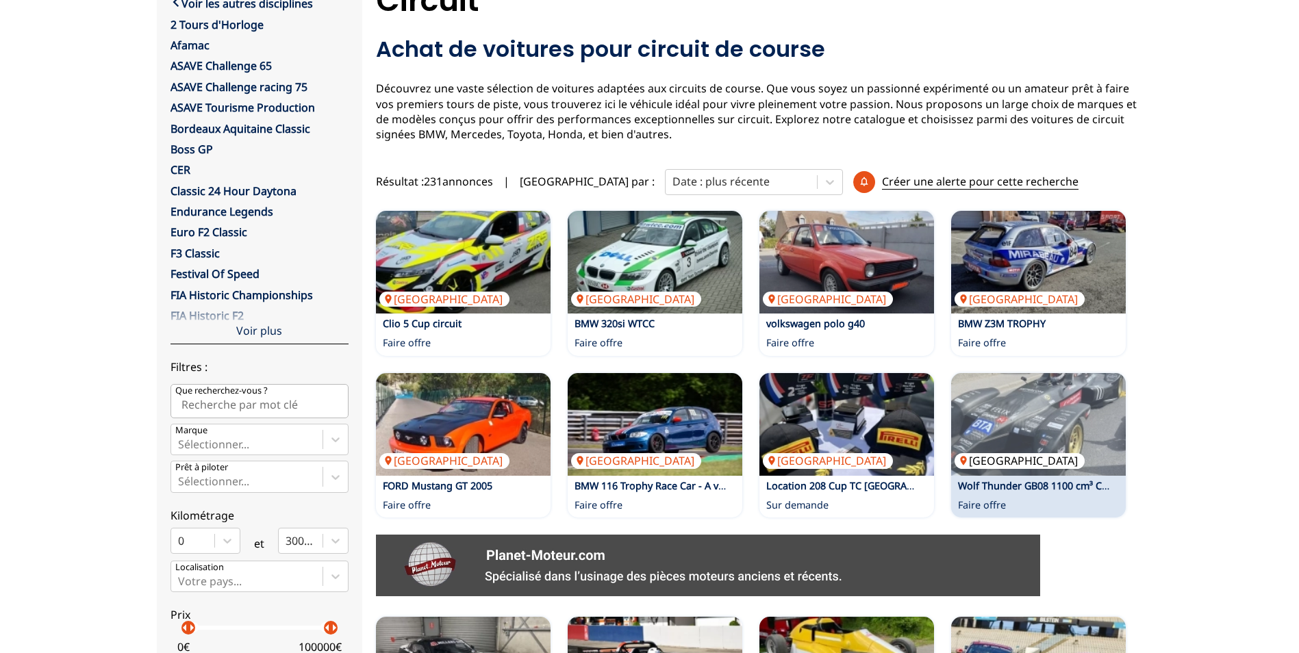
scroll to position [137, 0]
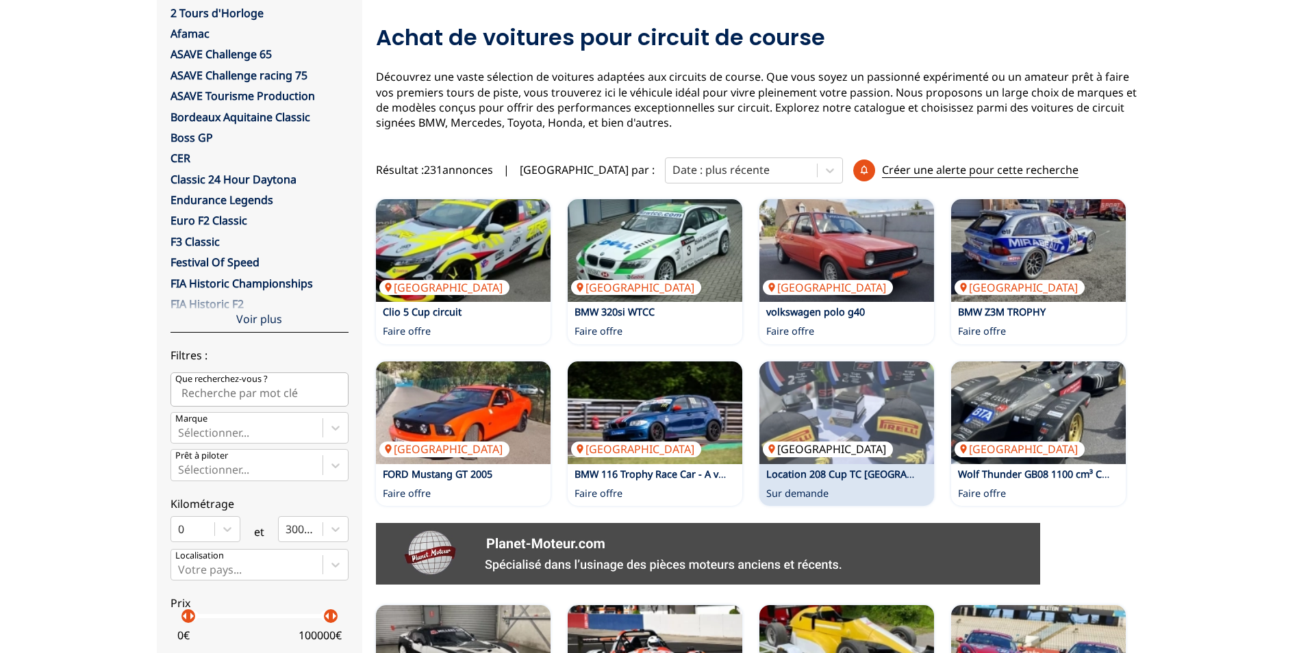
click at [832, 461] on img at bounding box center [846, 413] width 175 height 103
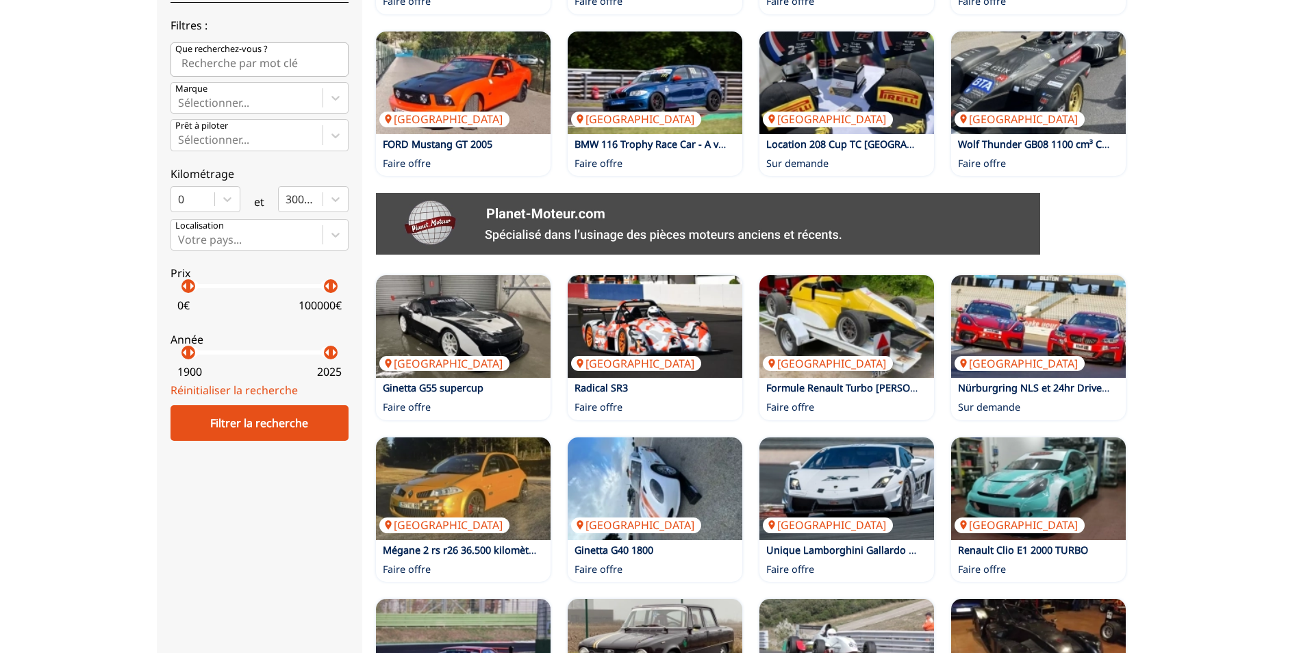
scroll to position [548, 0]
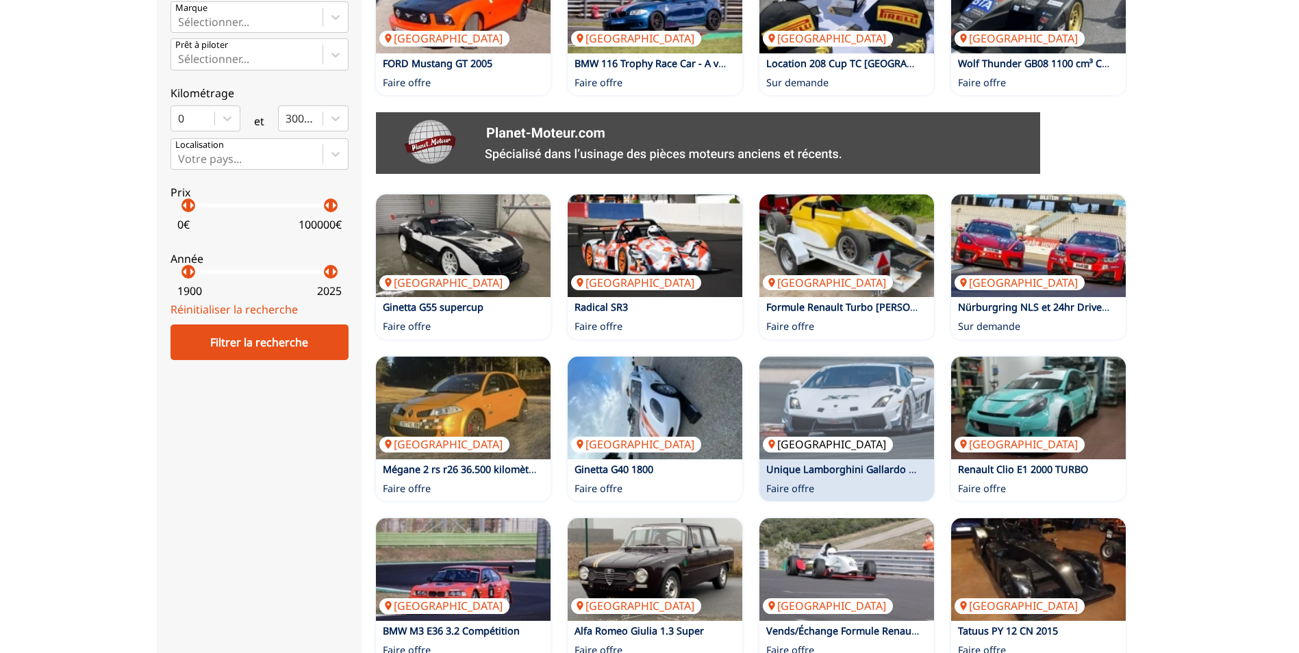
click at [874, 440] on img at bounding box center [846, 408] width 175 height 103
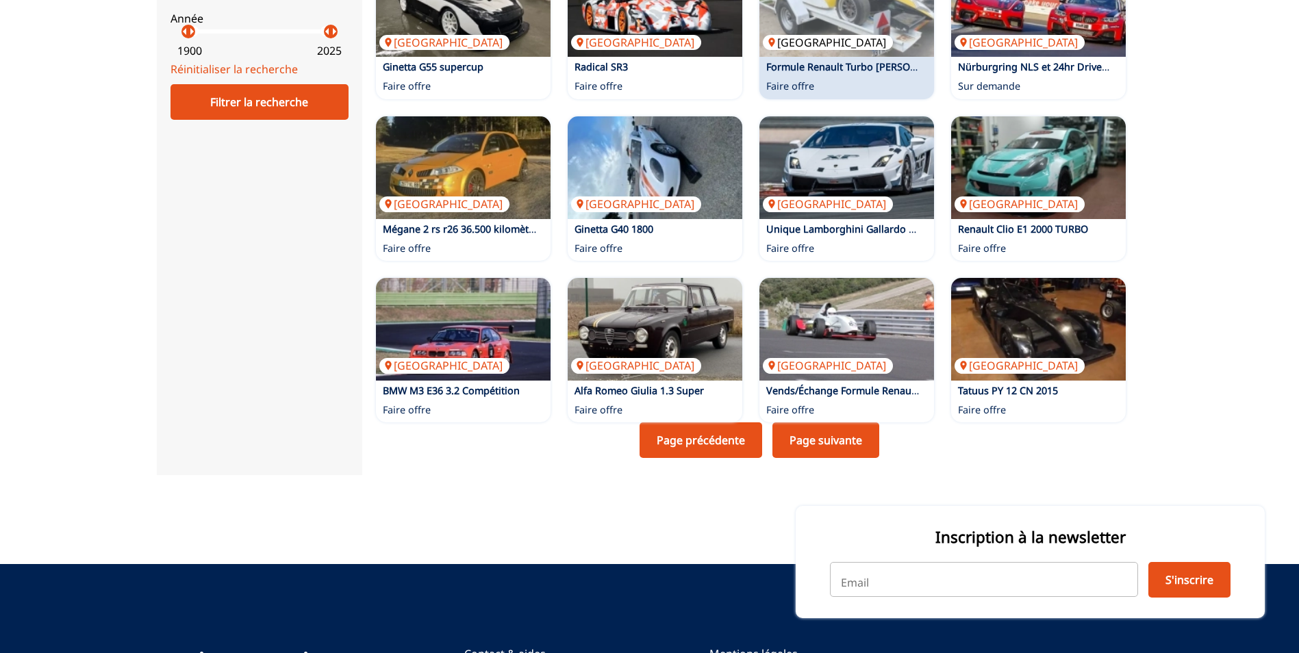
scroll to position [890, 0]
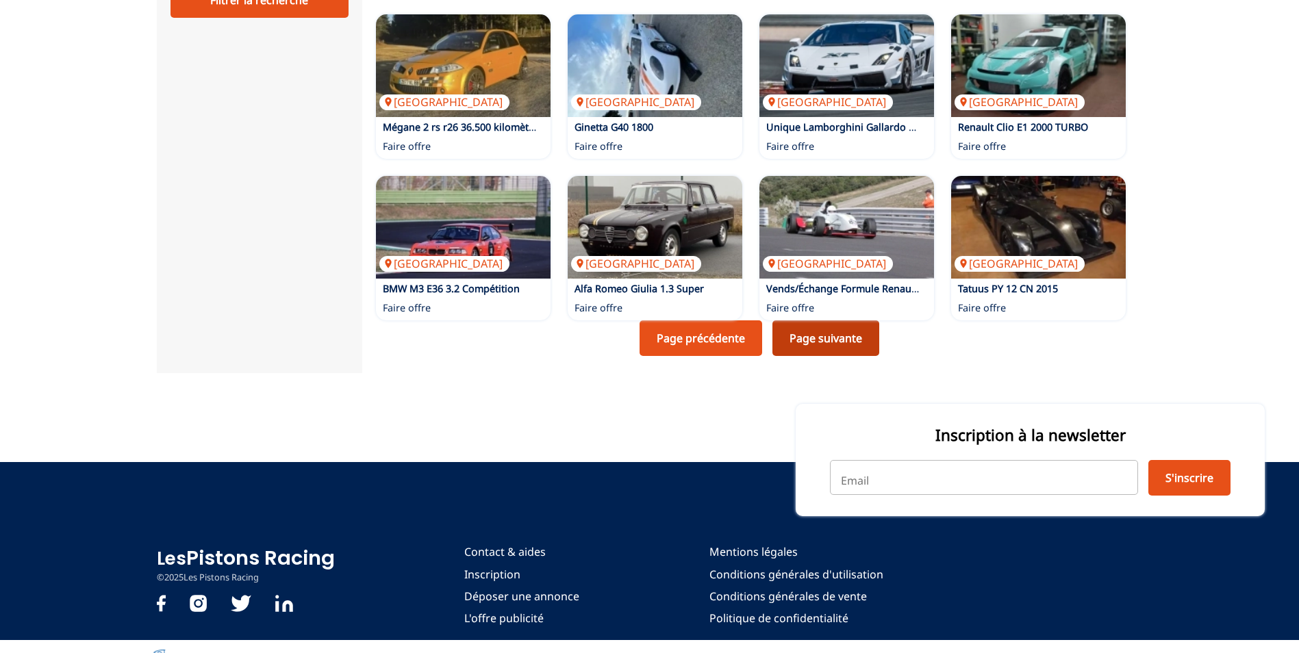
click at [822, 344] on link "Page suivante" at bounding box center [825, 338] width 107 height 36
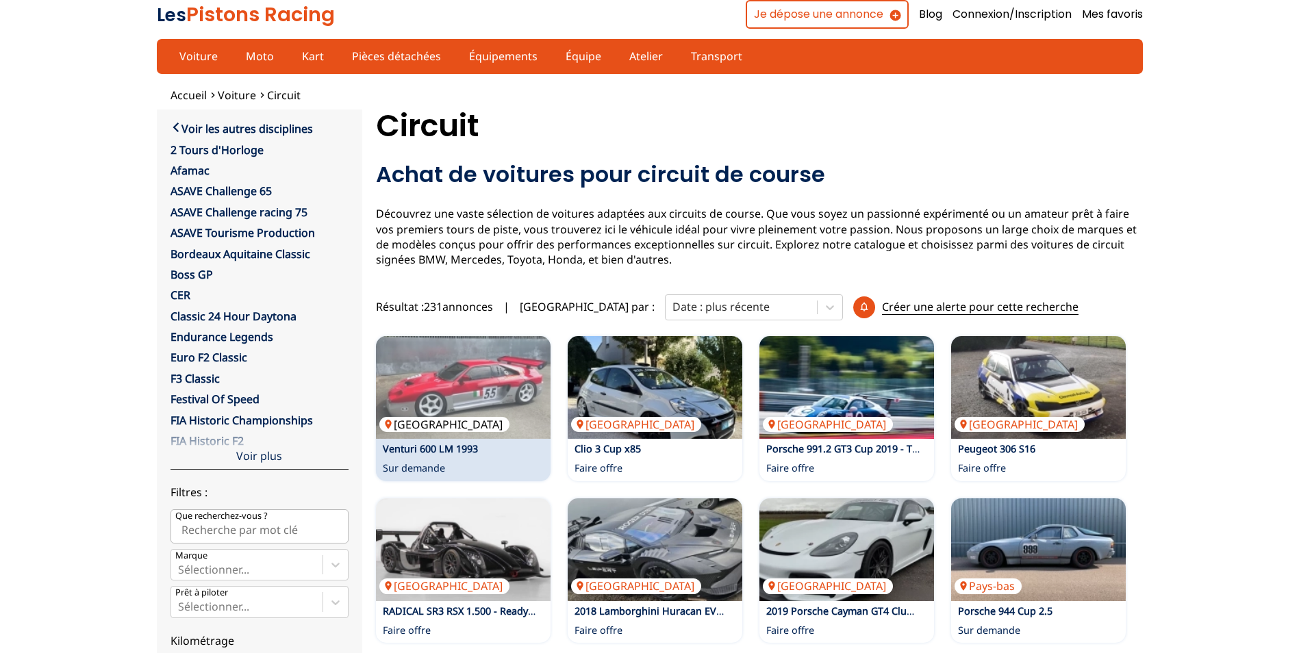
click at [468, 392] on img at bounding box center [463, 387] width 175 height 103
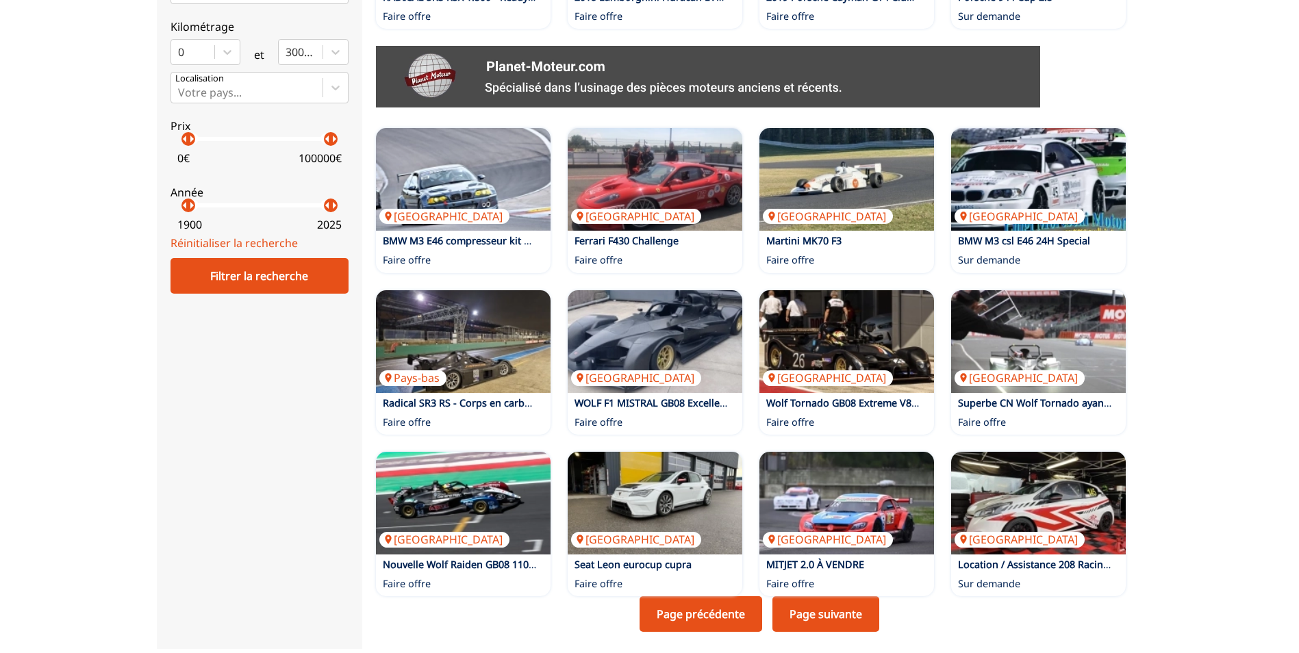
scroll to position [685, 0]
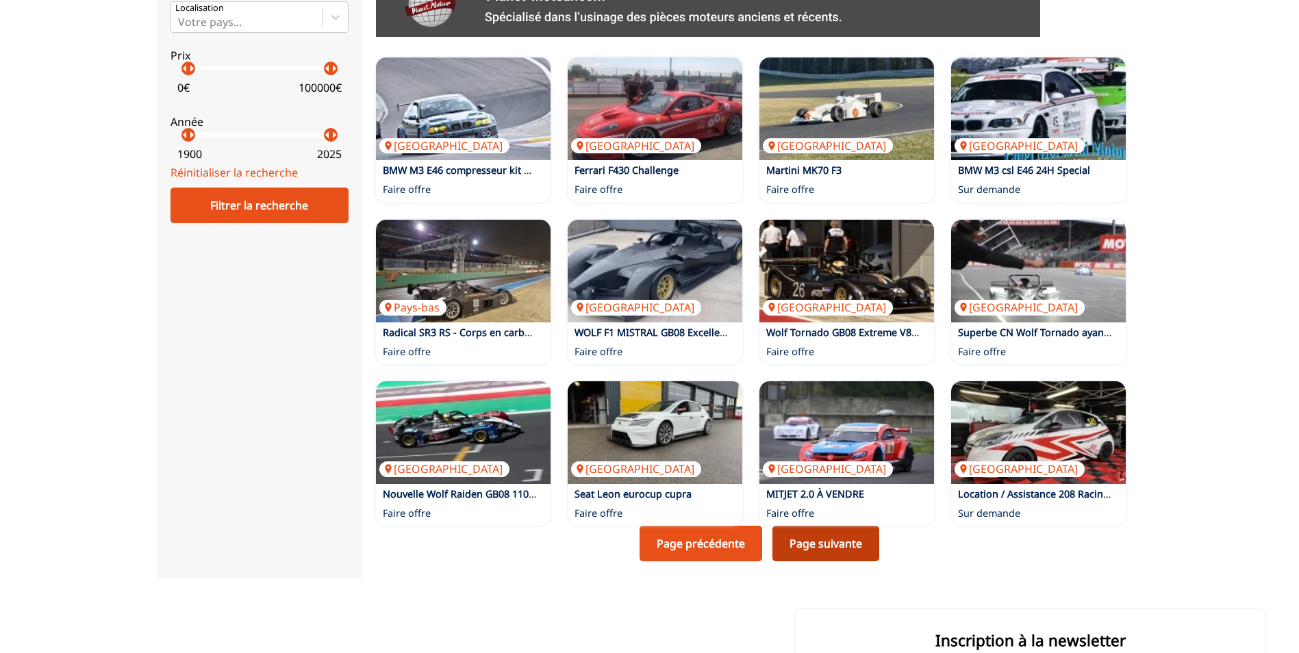
click at [803, 540] on link "Page suivante" at bounding box center [825, 544] width 107 height 36
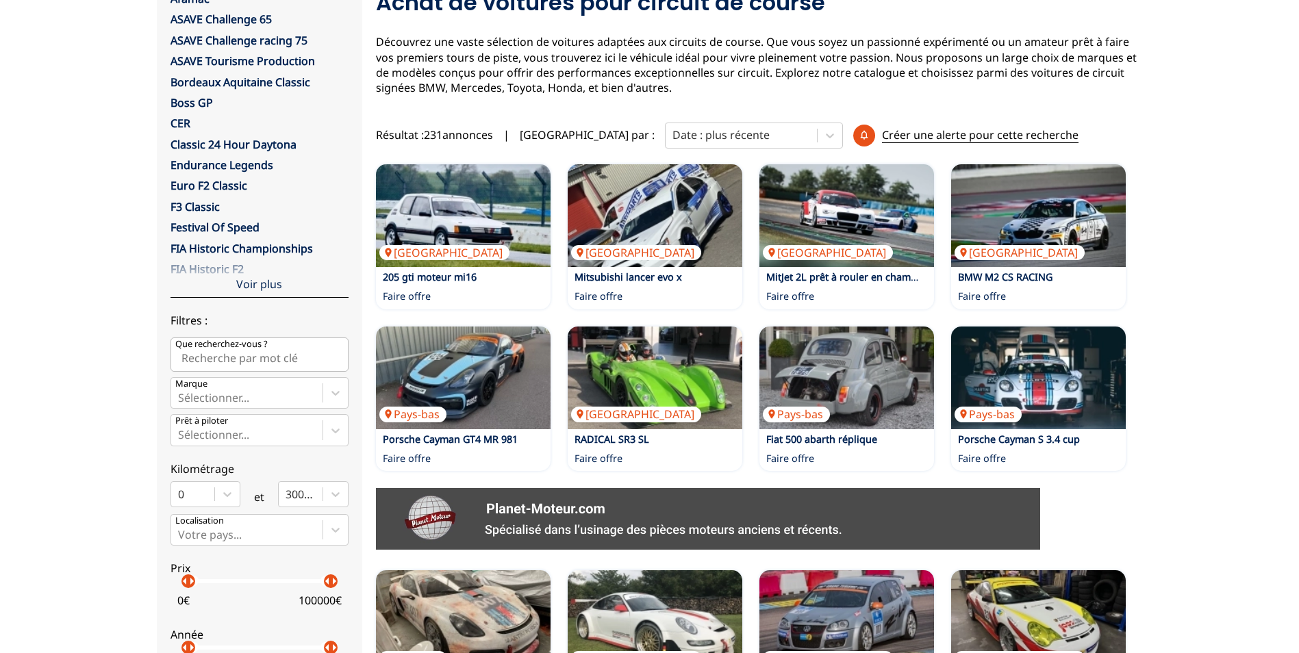
scroll to position [274, 0]
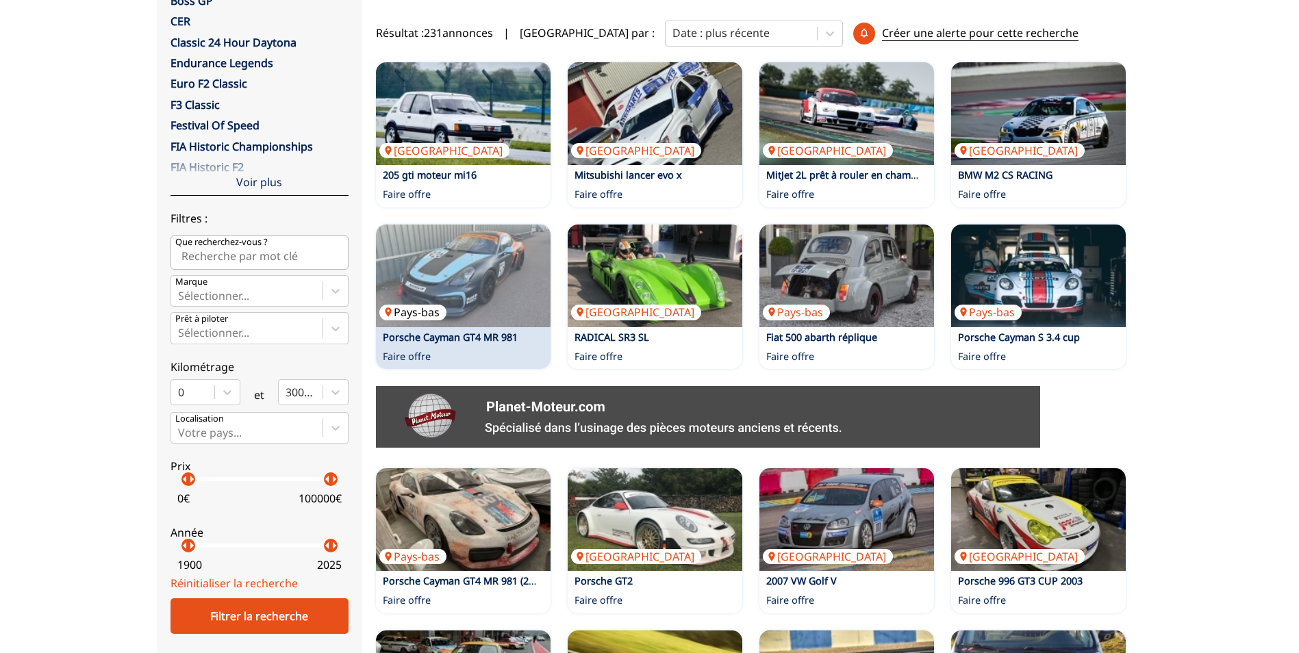
click at [452, 299] on img at bounding box center [463, 276] width 175 height 103
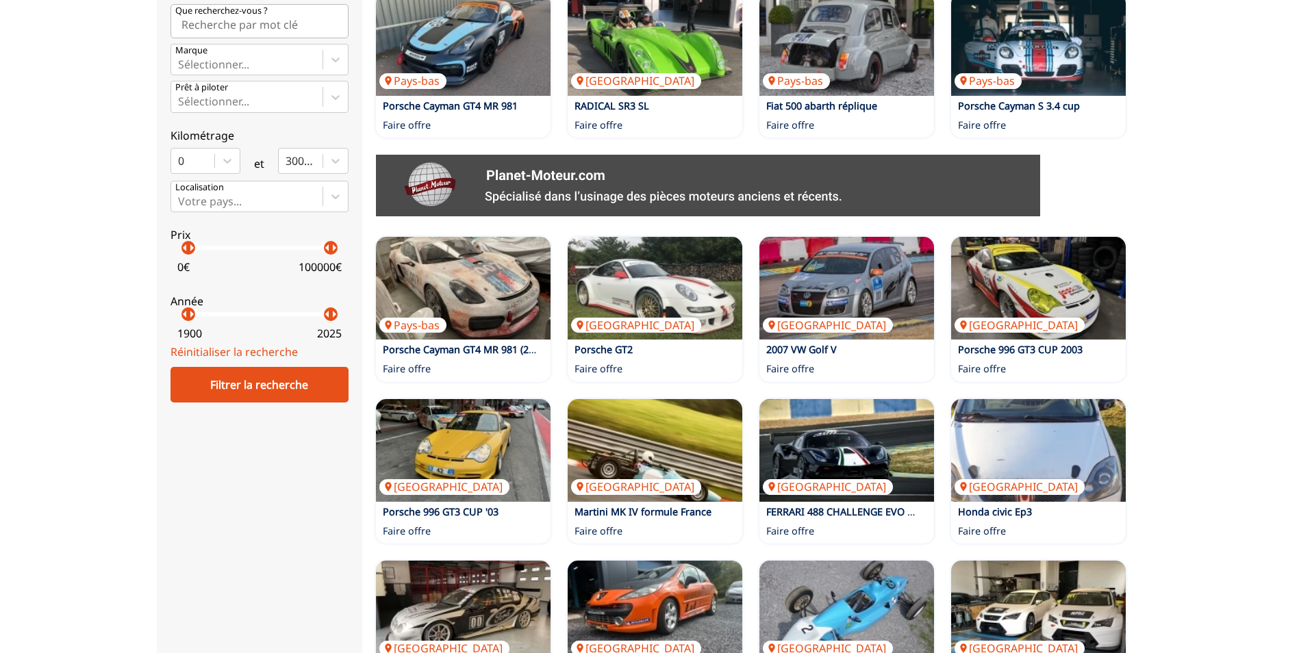
scroll to position [548, 0]
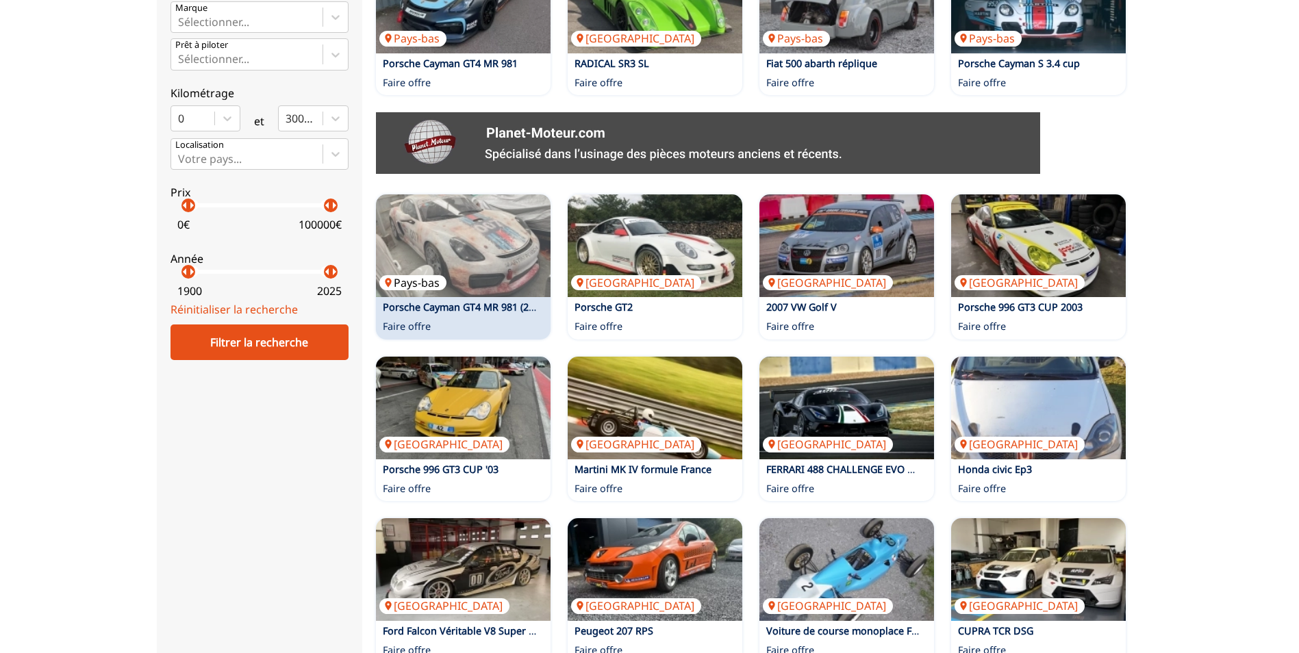
click at [470, 257] on img at bounding box center [463, 245] width 175 height 103
click at [479, 296] on img at bounding box center [463, 245] width 175 height 103
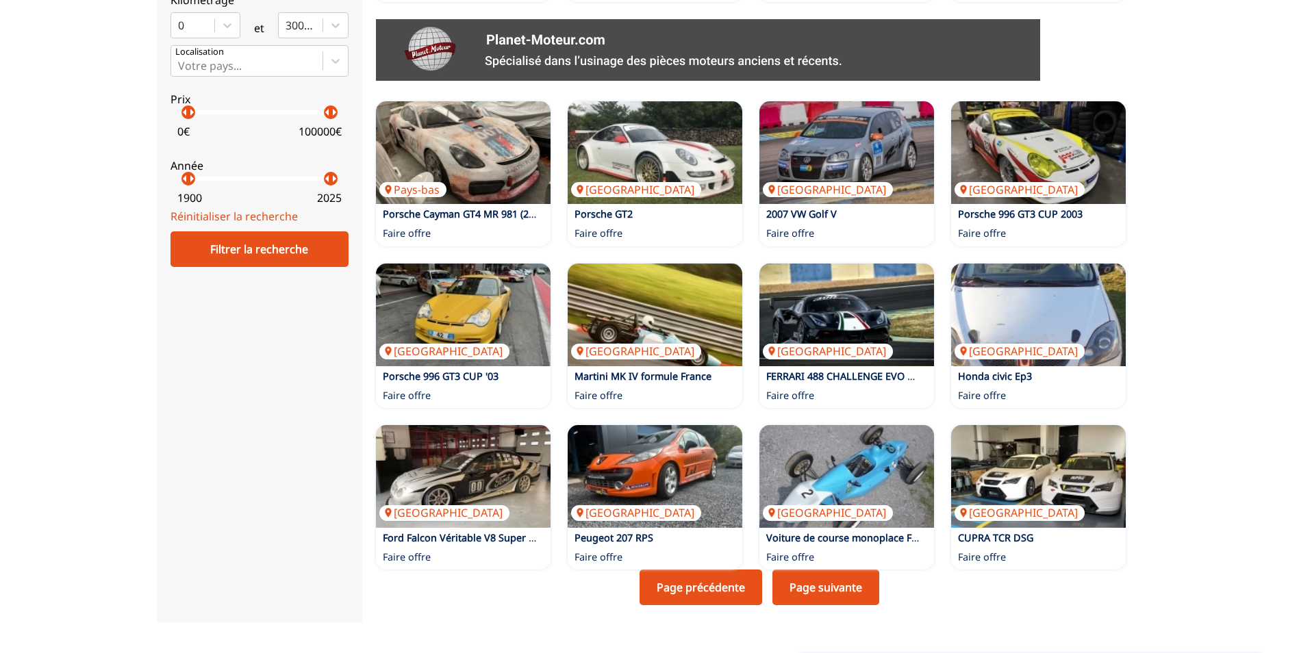
scroll to position [685, 0]
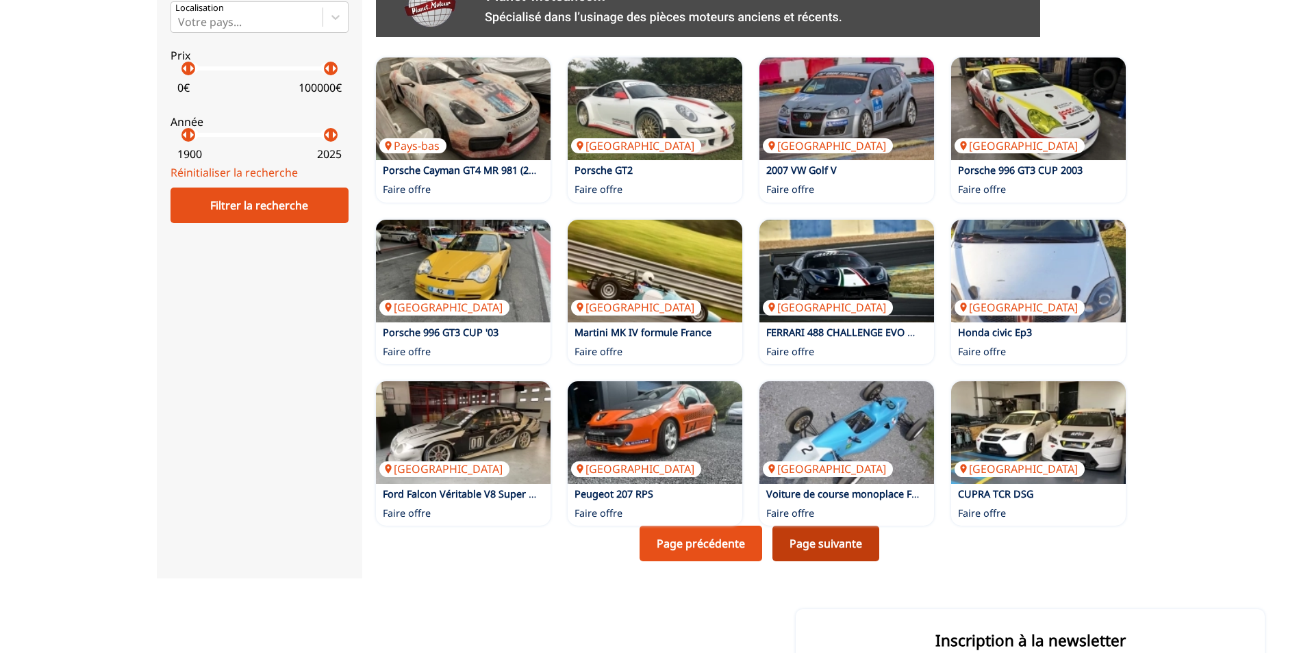
click at [824, 541] on link "Page suivante" at bounding box center [825, 544] width 107 height 36
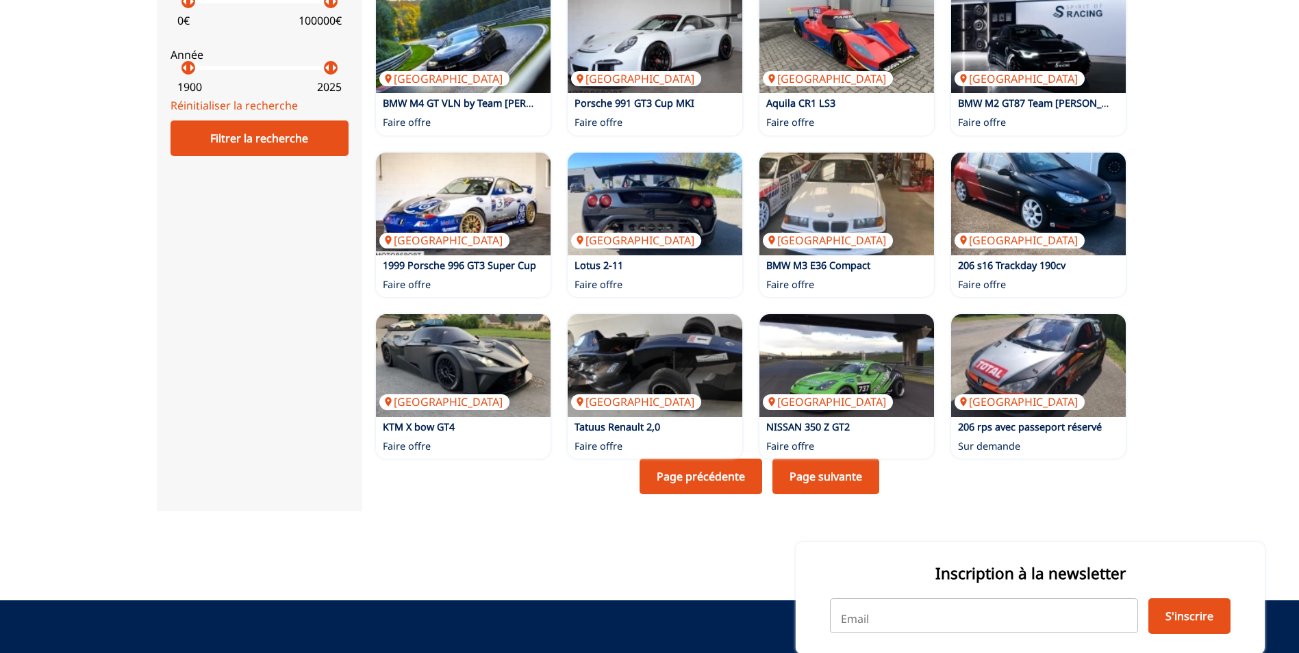
scroll to position [753, 0]
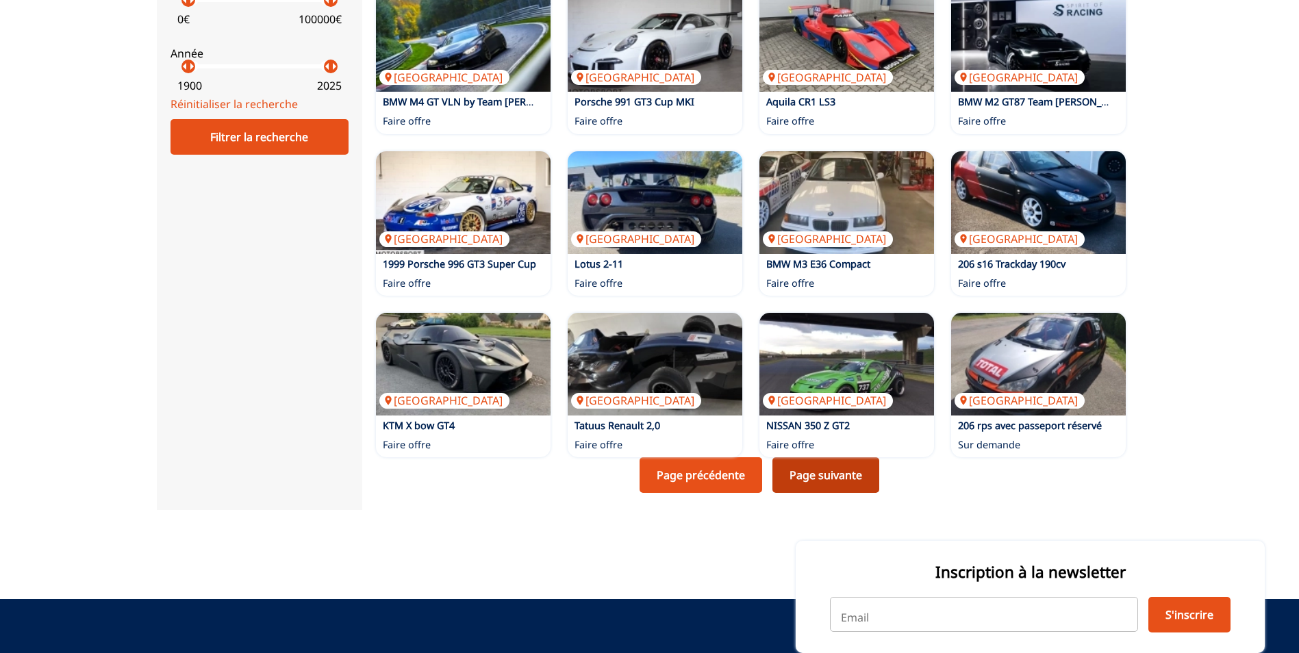
click at [833, 486] on link "Page suivante" at bounding box center [825, 475] width 107 height 36
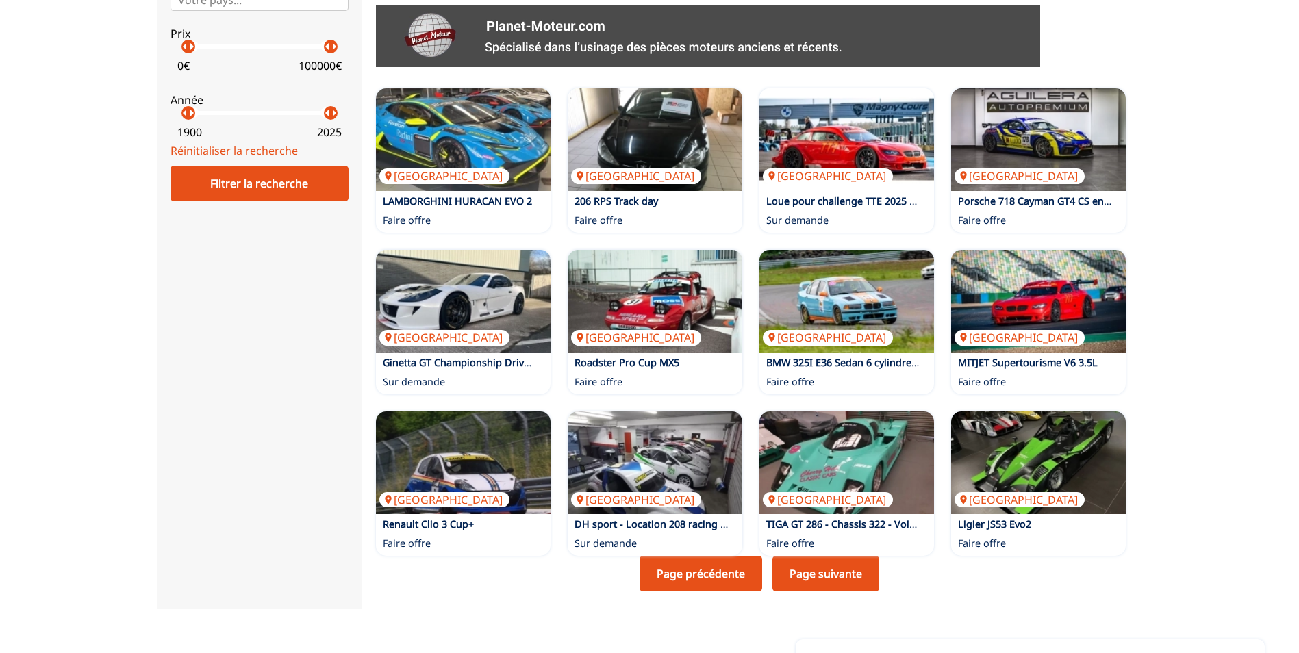
scroll to position [753, 0]
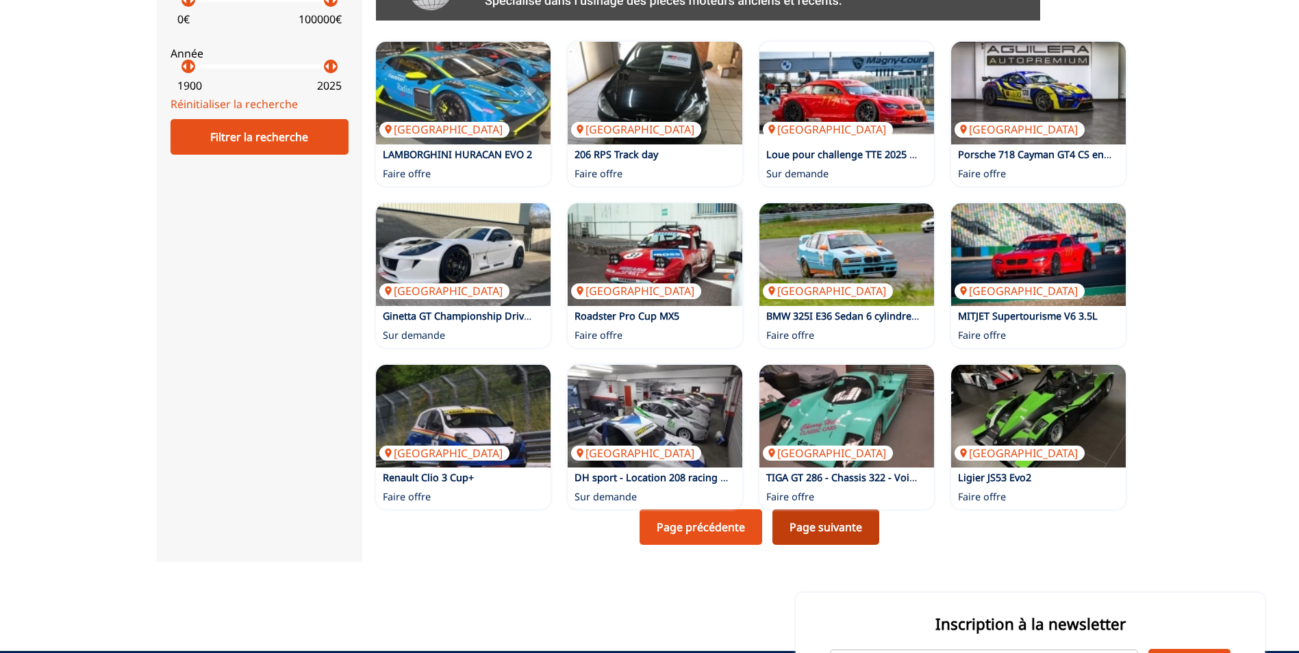
click at [835, 521] on link "Page suivante" at bounding box center [825, 527] width 107 height 36
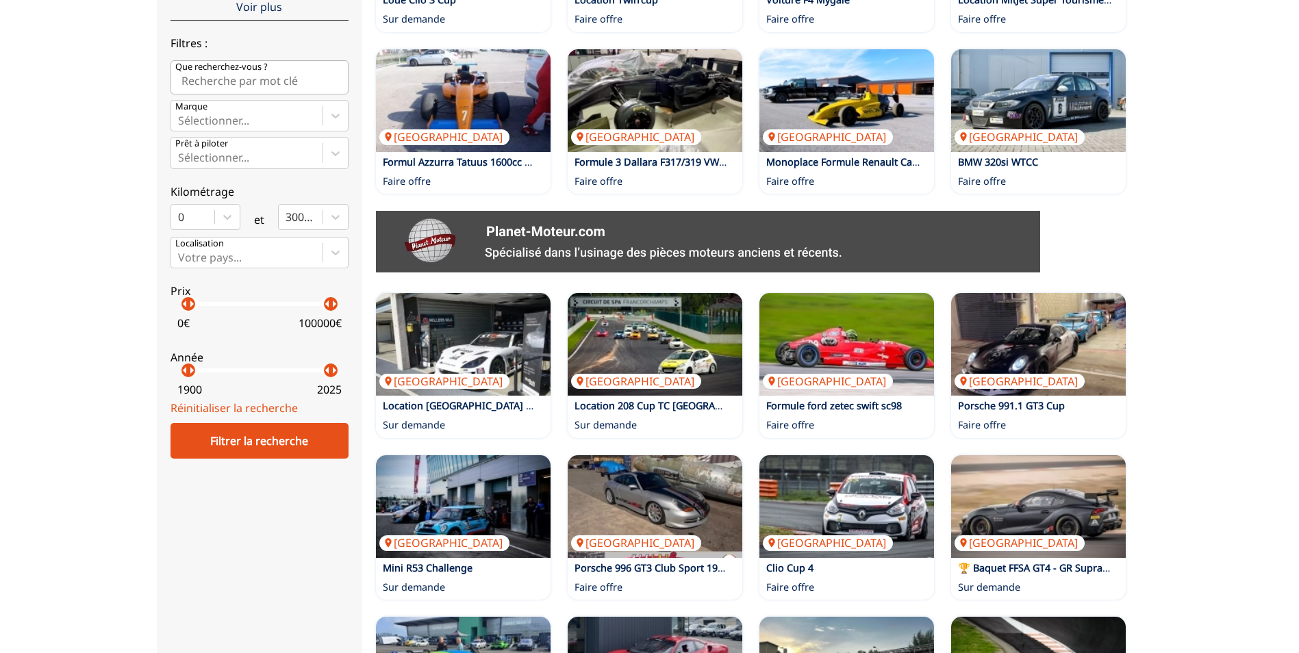
scroll to position [479, 0]
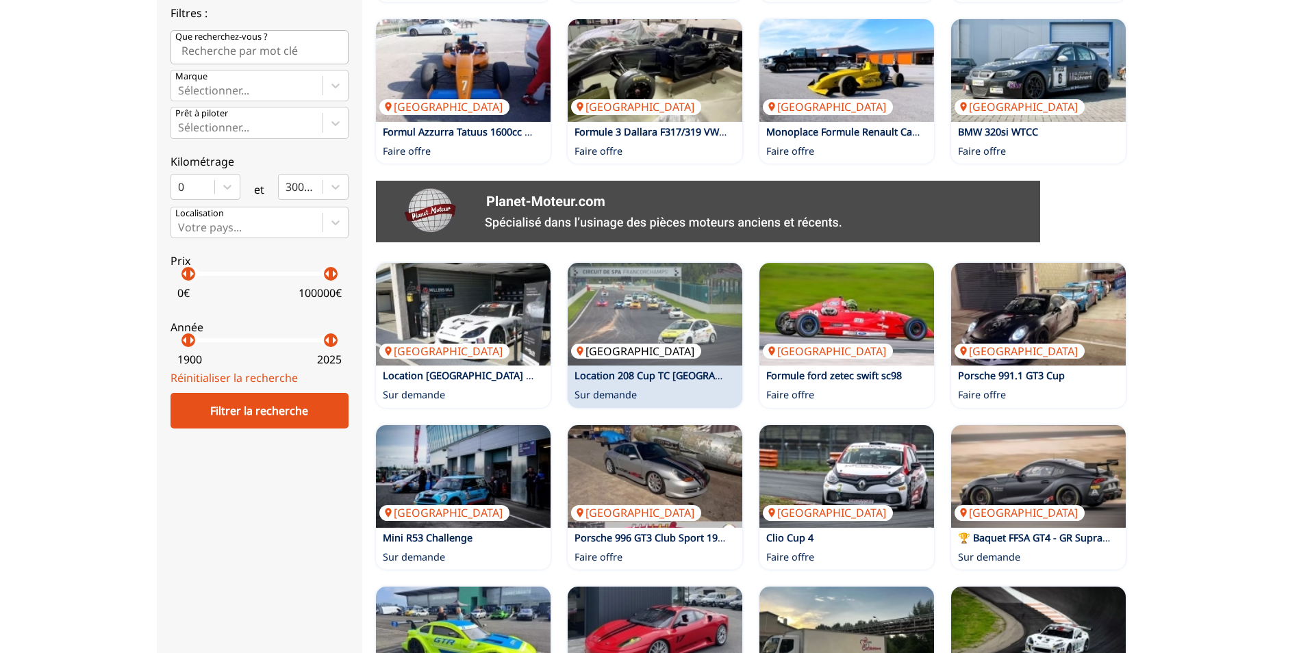
click at [662, 359] on img at bounding box center [655, 314] width 175 height 103
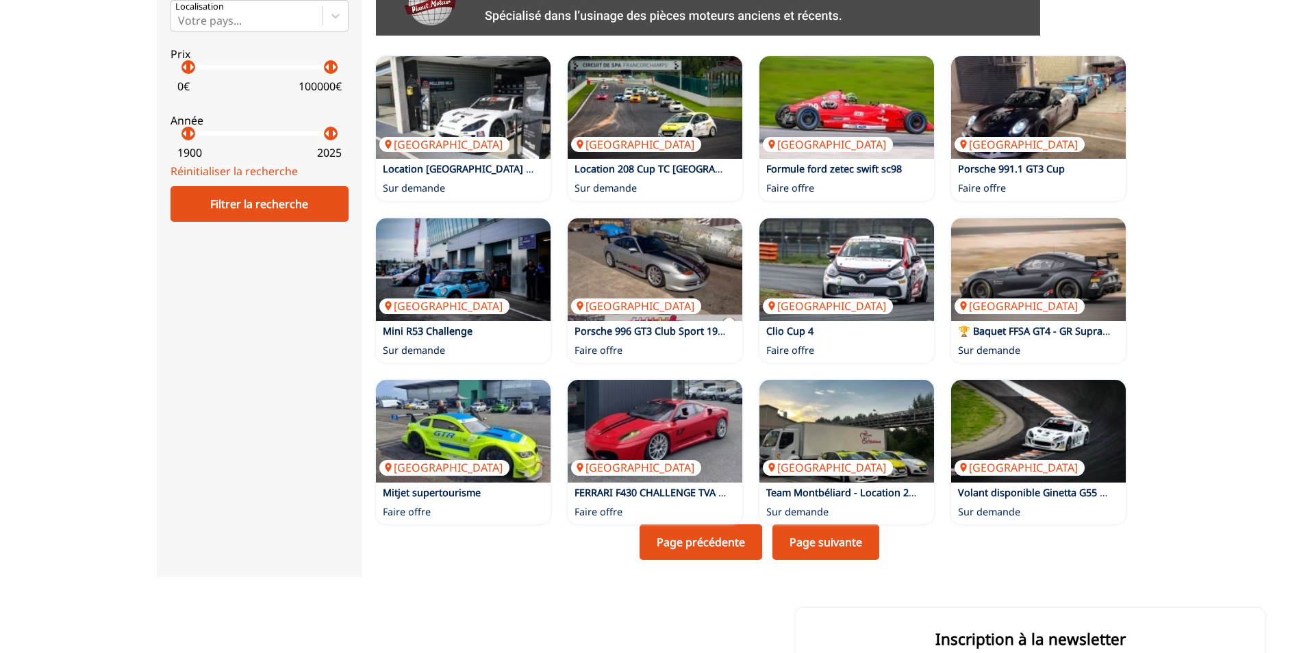
scroll to position [753, 0]
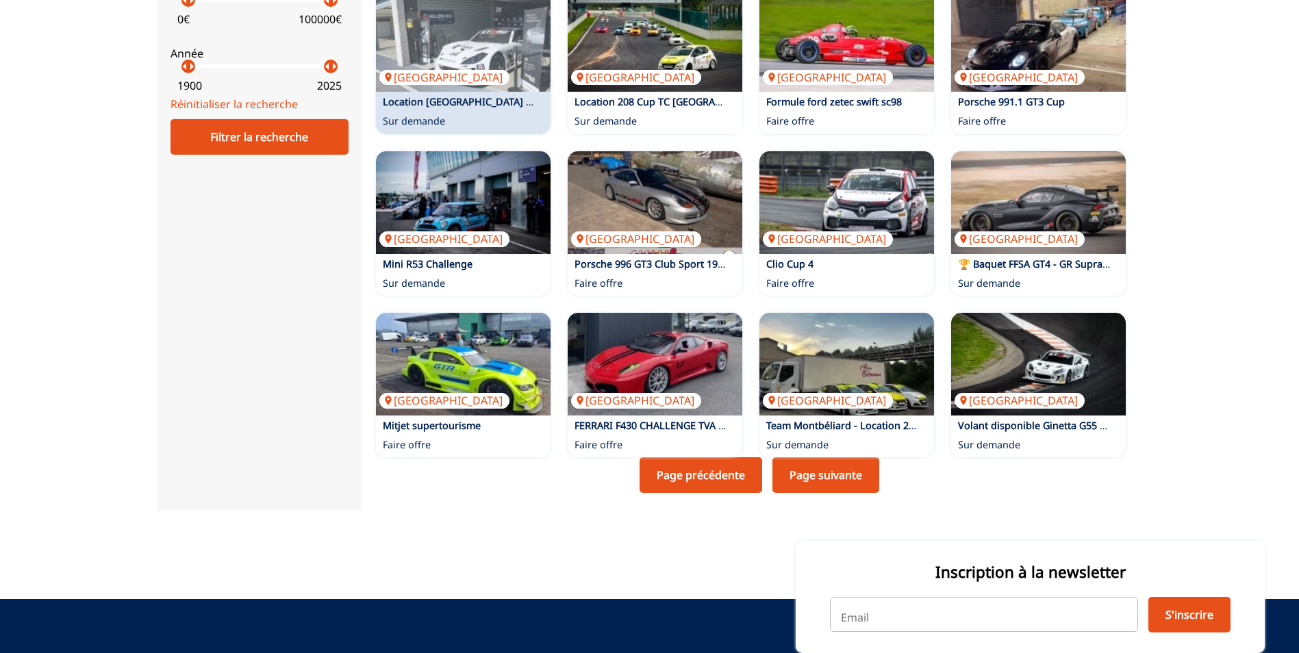
click at [461, 95] on link "Location Ginetta avec assistance tous championnats" at bounding box center [536, 101] width 307 height 13
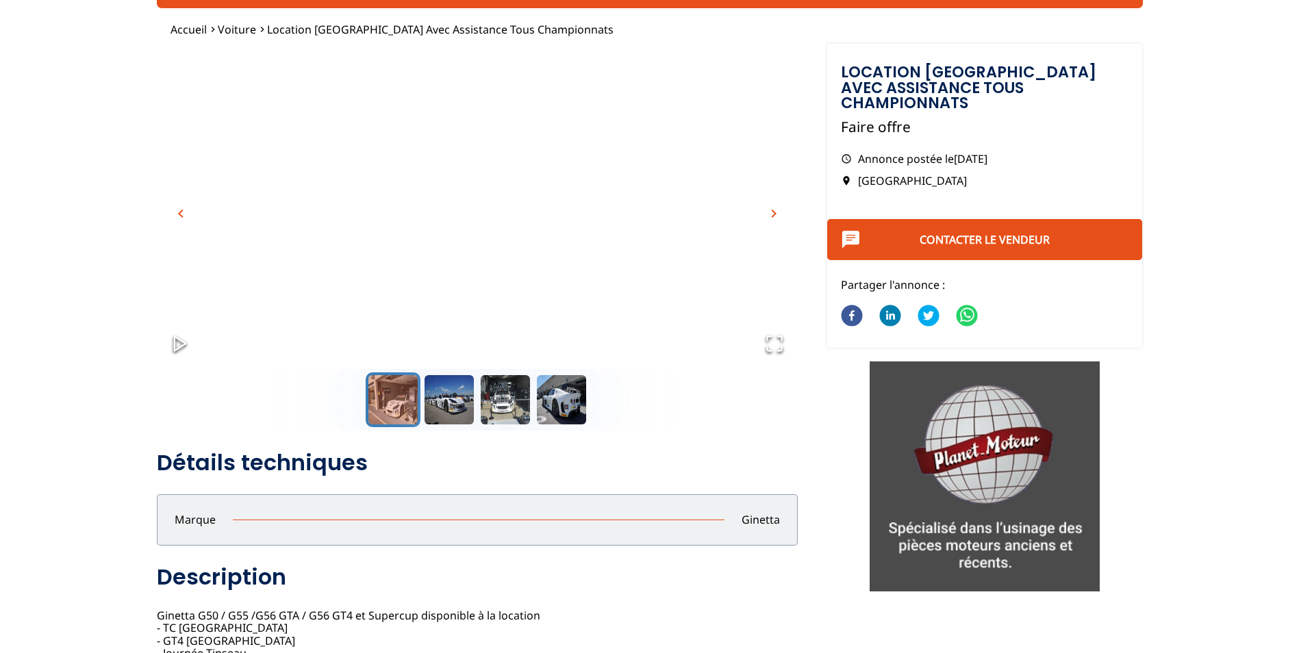
scroll to position [68, 0]
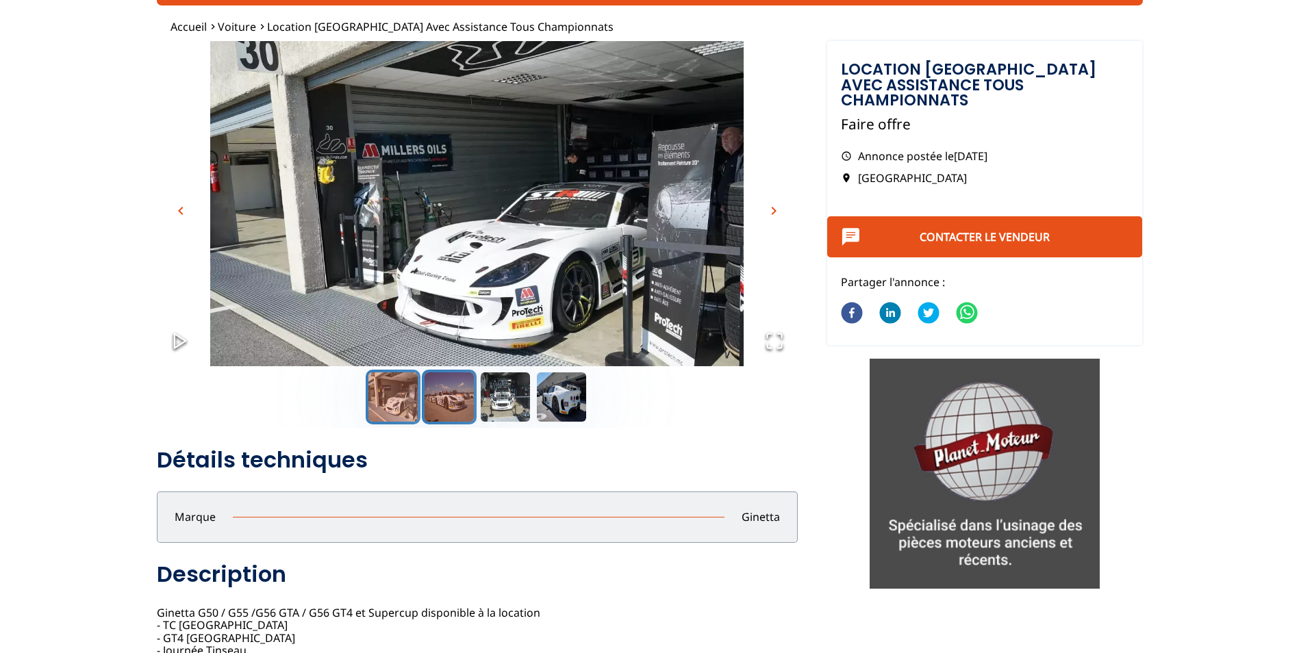
click at [441, 406] on button "Go to Slide 2" at bounding box center [449, 397] width 55 height 55
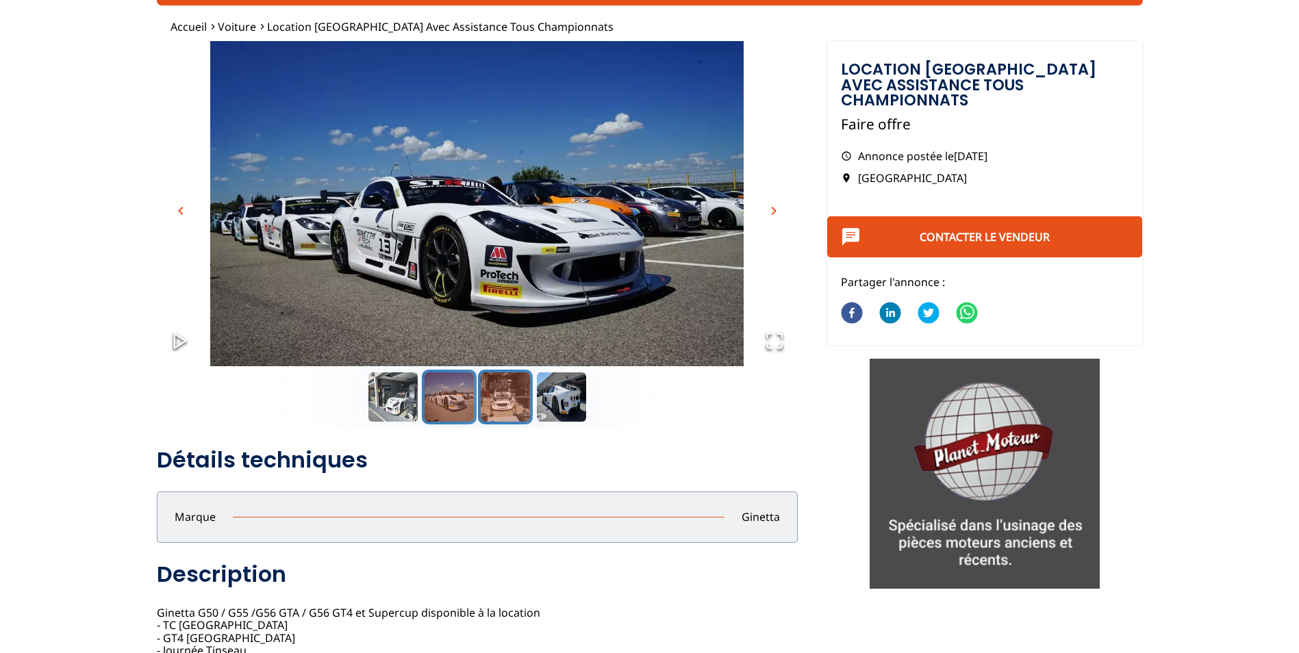
click at [516, 395] on button "Go to Slide 3" at bounding box center [505, 397] width 55 height 55
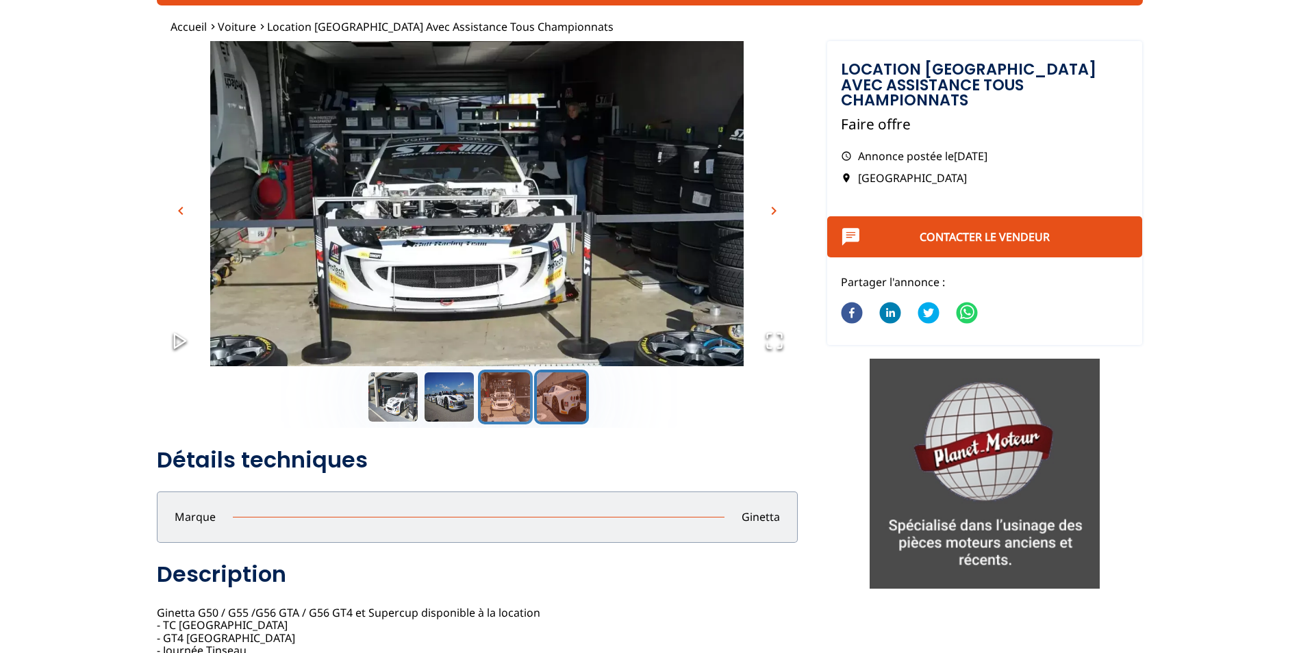
click at [554, 398] on button "Go to Slide 4" at bounding box center [561, 397] width 55 height 55
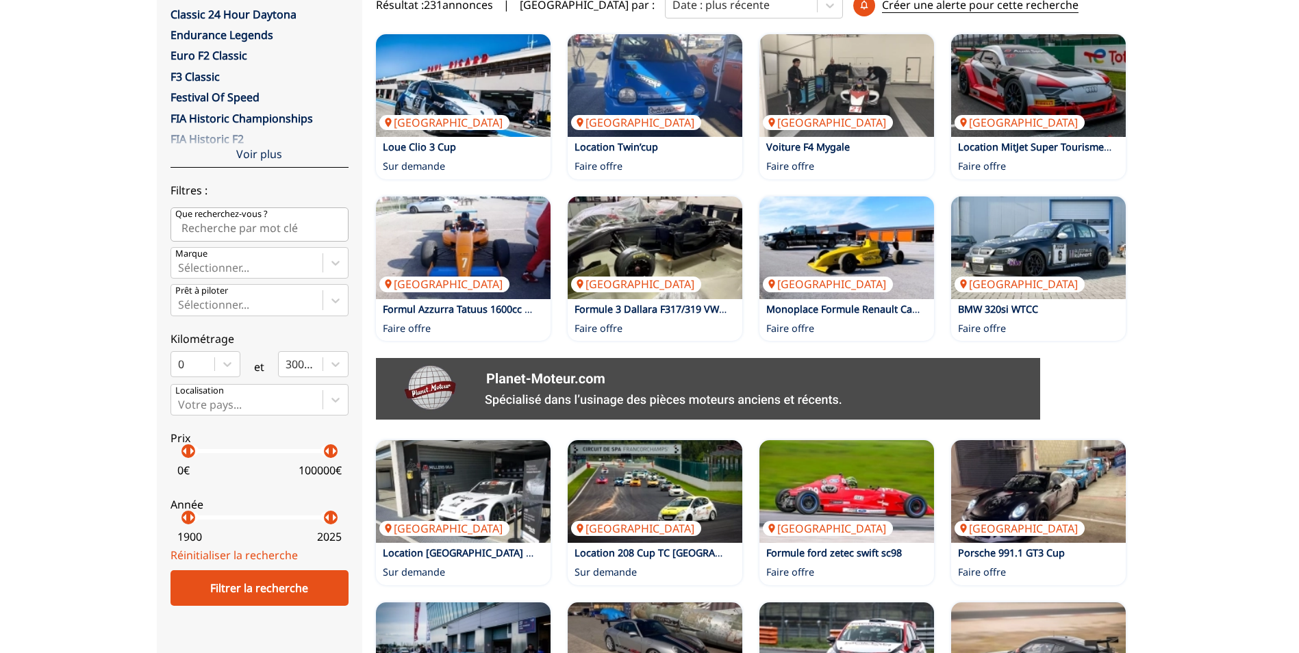
scroll to position [685, 0]
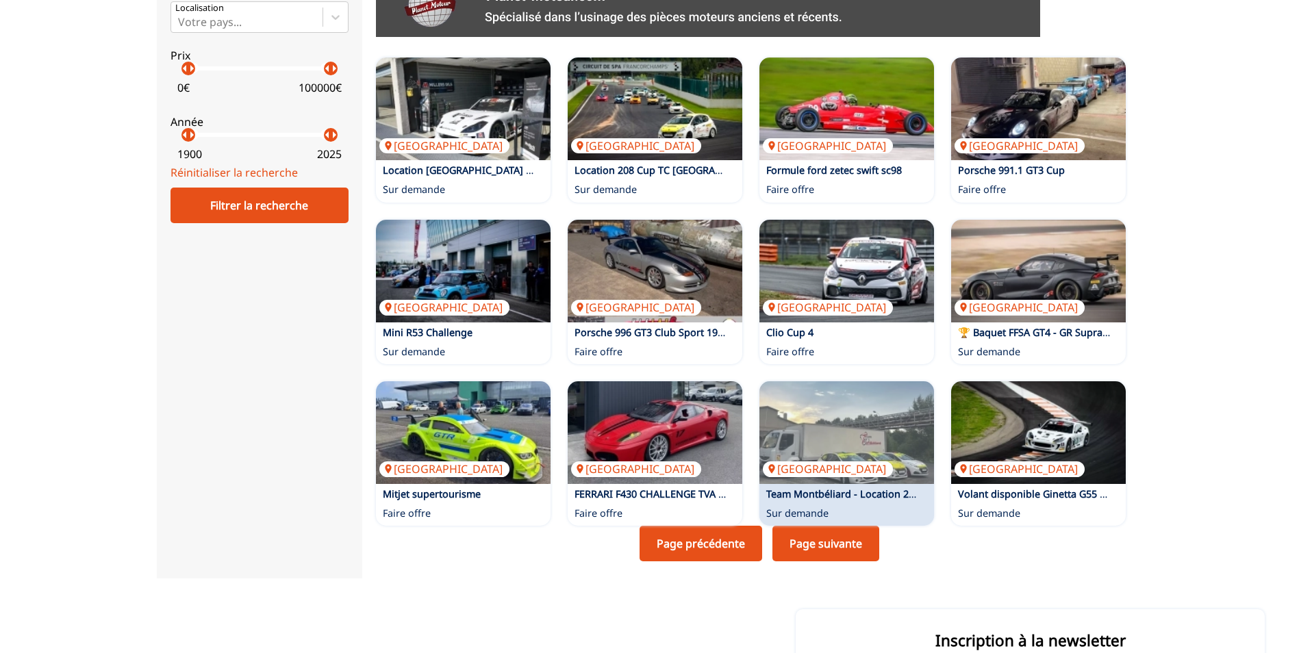
drag, startPoint x: 833, startPoint y: 540, endPoint x: 841, endPoint y: 541, distance: 7.6
click at [834, 541] on link "Page suivante" at bounding box center [825, 544] width 107 height 36
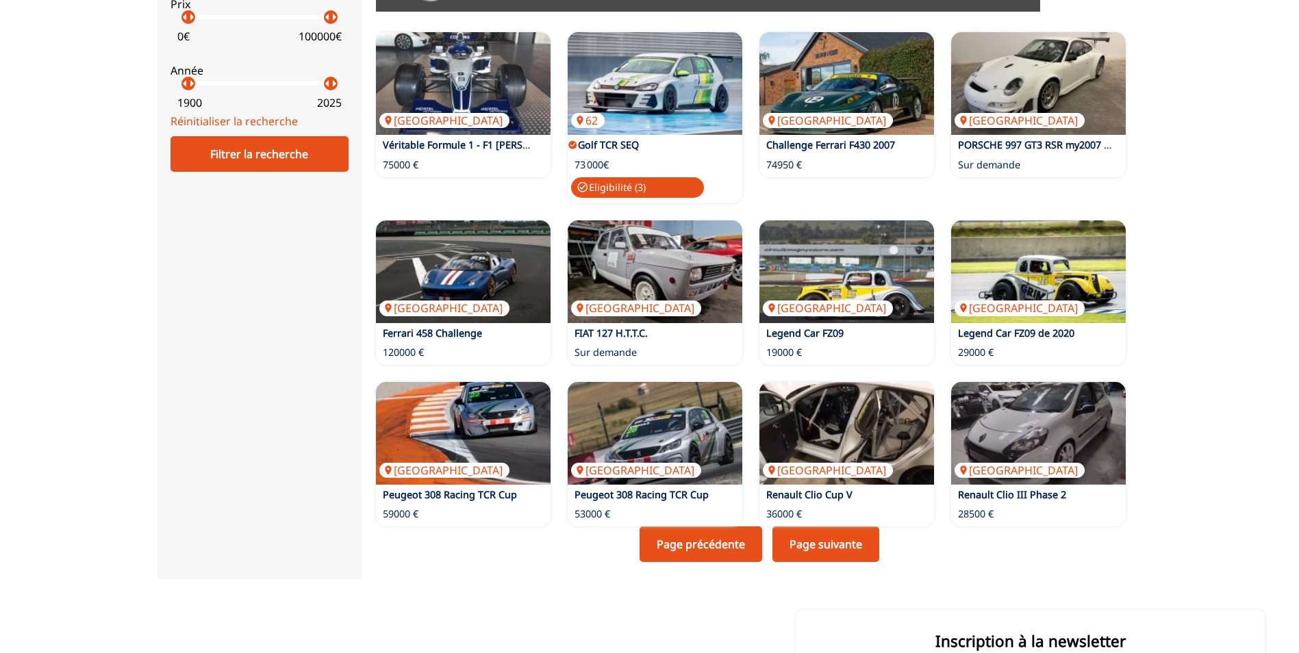
scroll to position [753, 0]
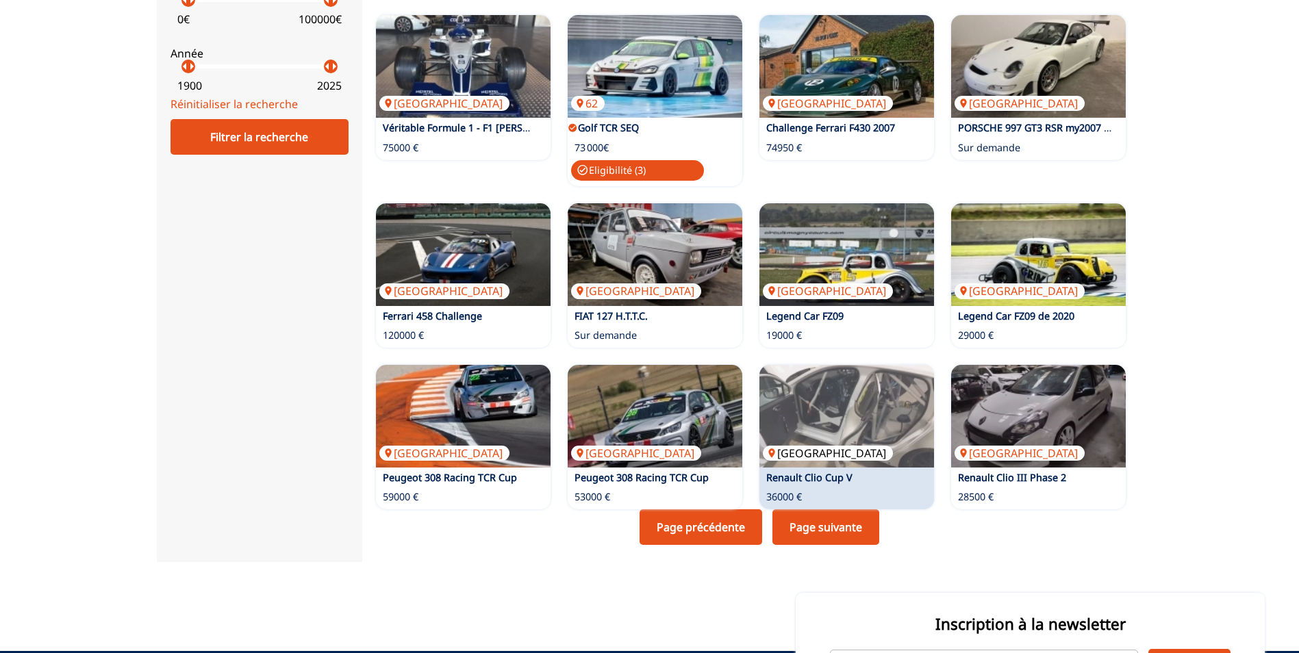
click at [854, 433] on img at bounding box center [846, 416] width 175 height 103
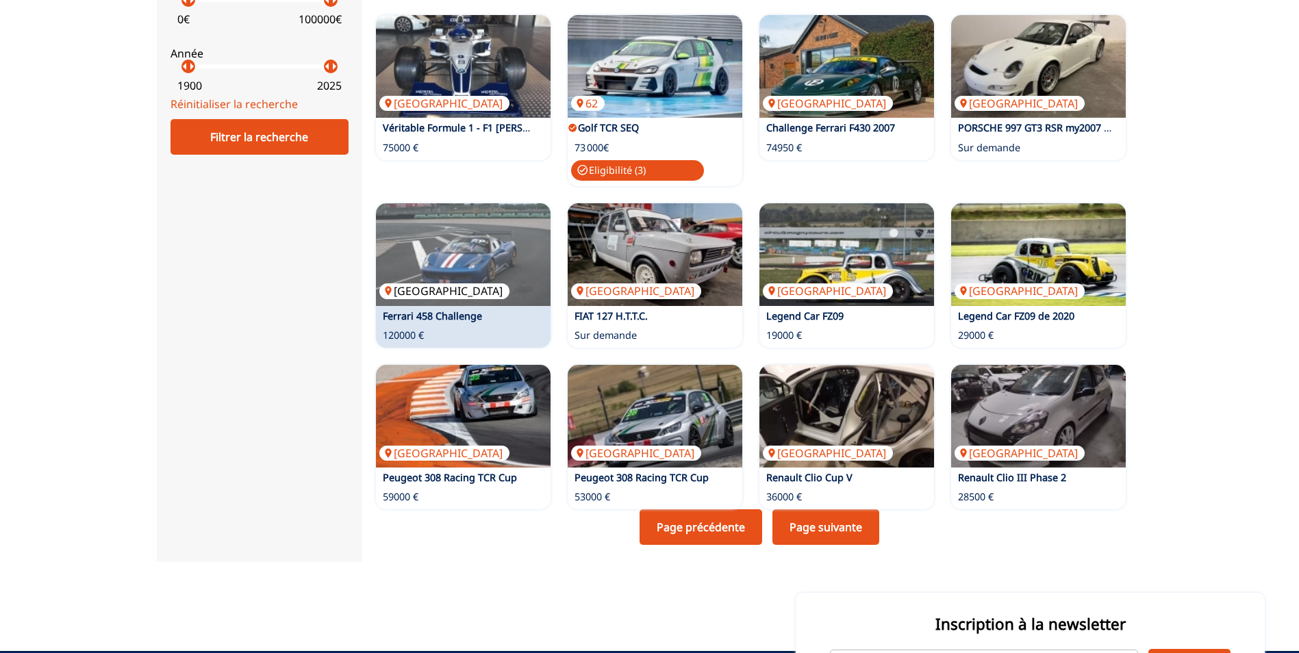
click at [440, 258] on img at bounding box center [463, 254] width 175 height 103
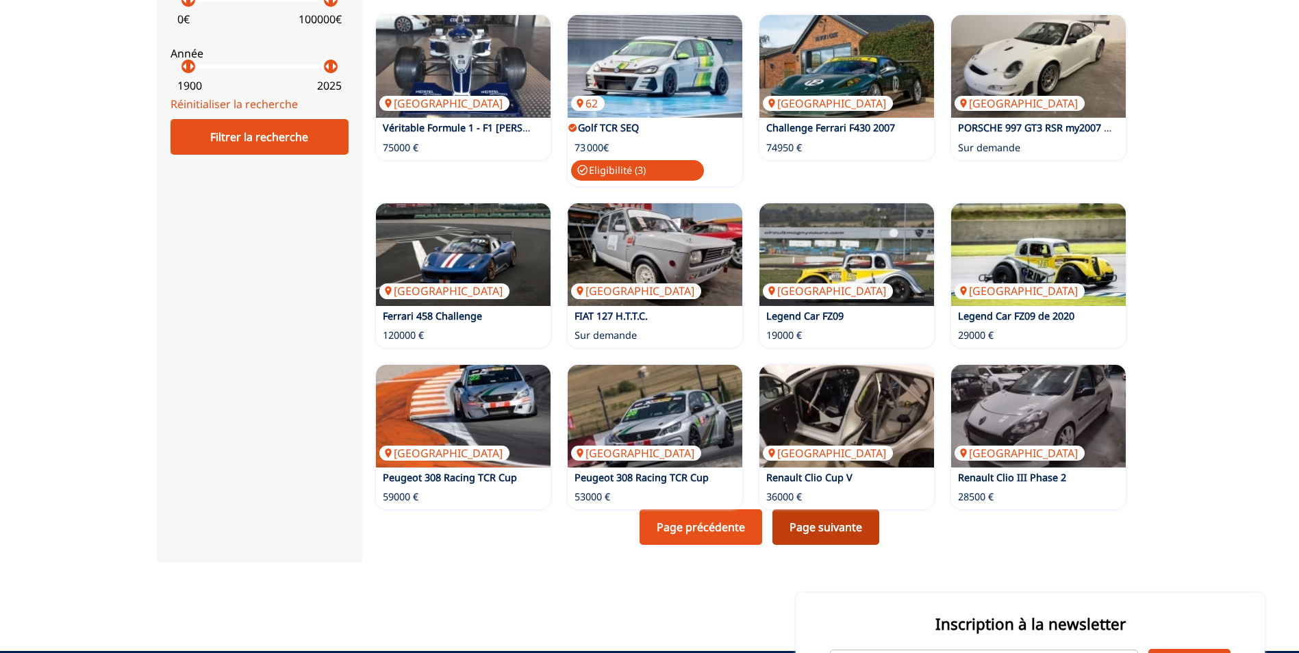
click at [840, 526] on link "Page suivante" at bounding box center [825, 527] width 107 height 36
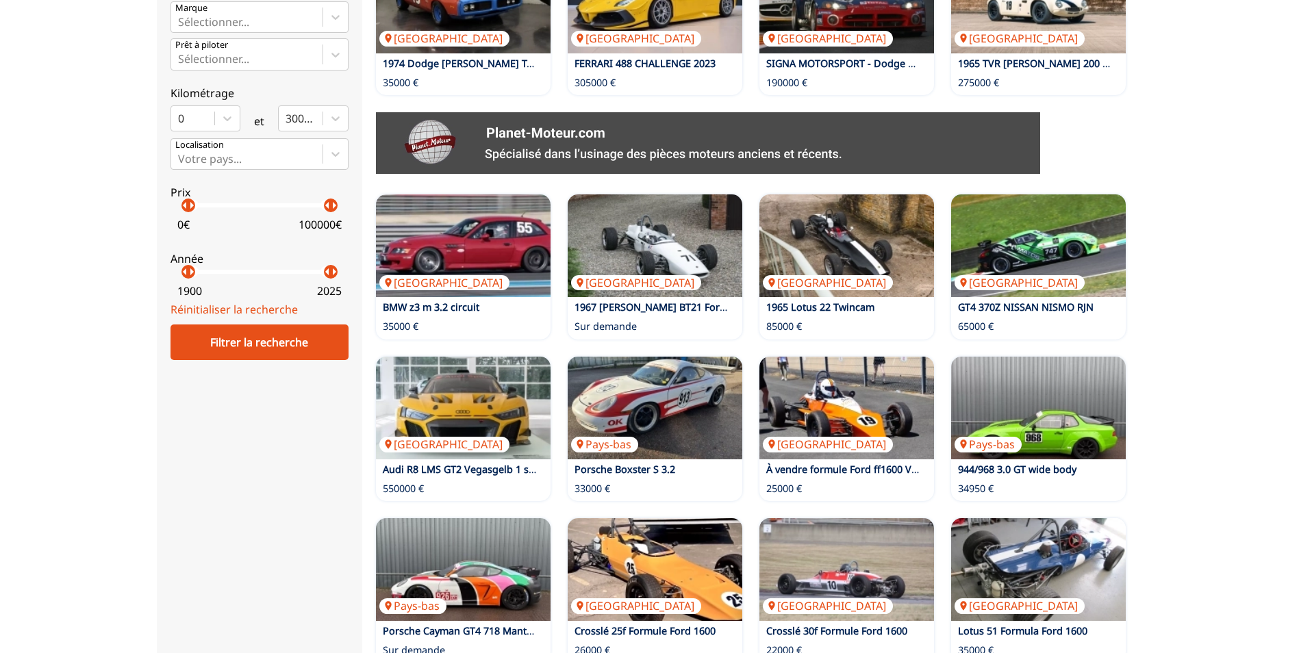
scroll to position [822, 0]
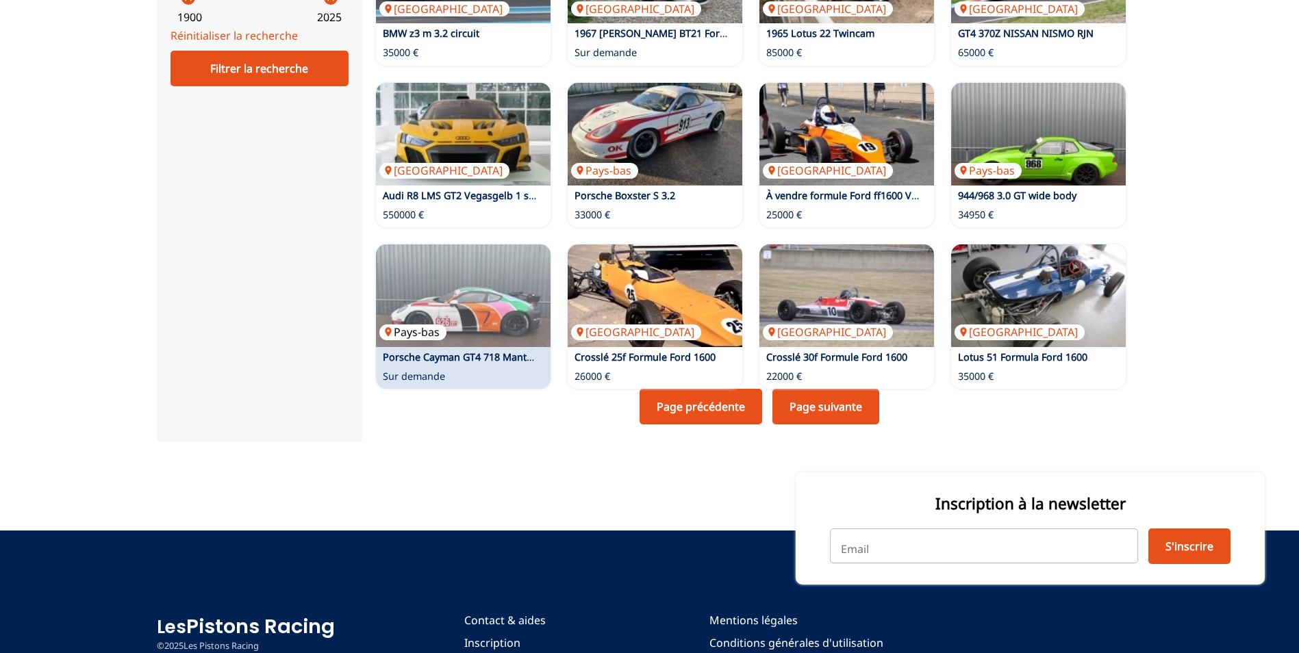
click at [471, 342] on img at bounding box center [463, 295] width 175 height 103
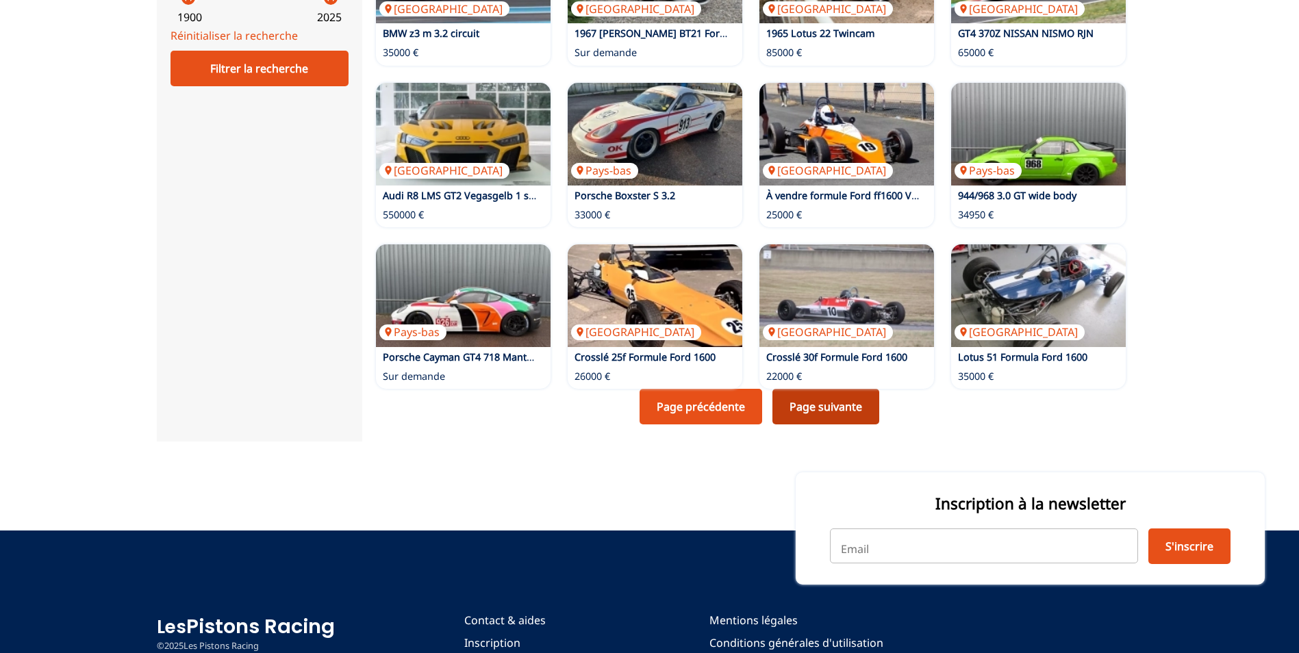
click at [862, 406] on link "Page suivante" at bounding box center [825, 407] width 107 height 36
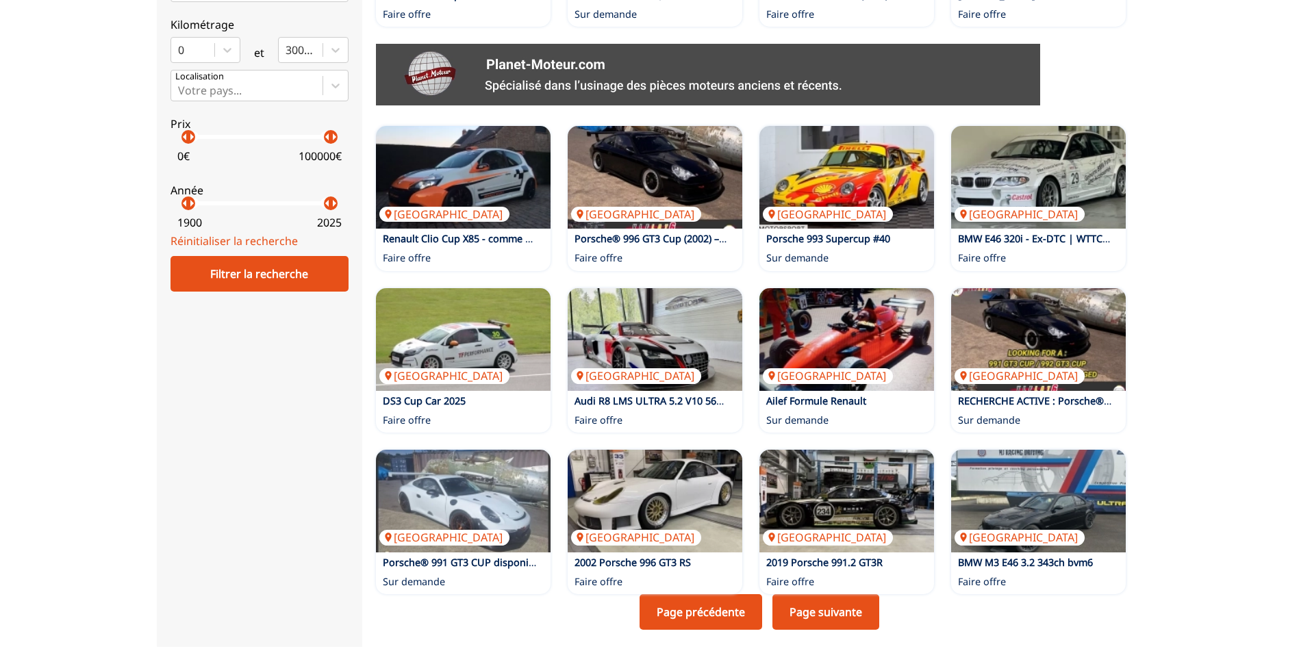
scroll to position [685, 0]
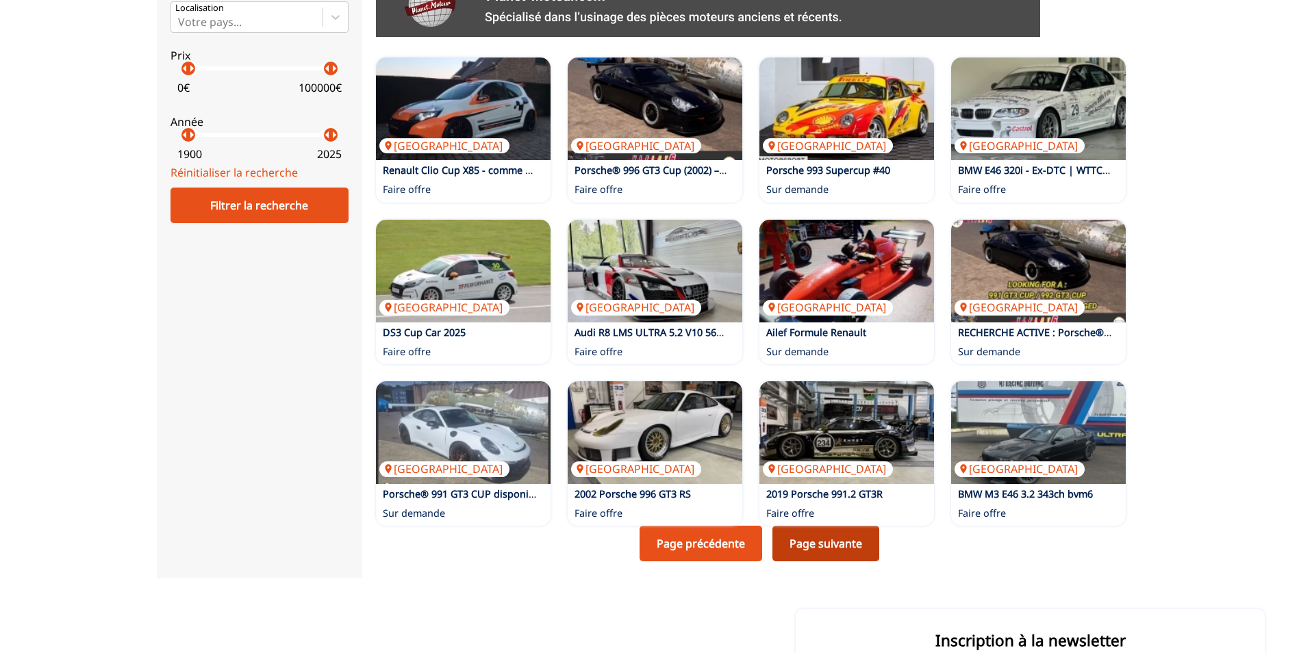
click at [854, 538] on link "Page suivante" at bounding box center [825, 544] width 107 height 36
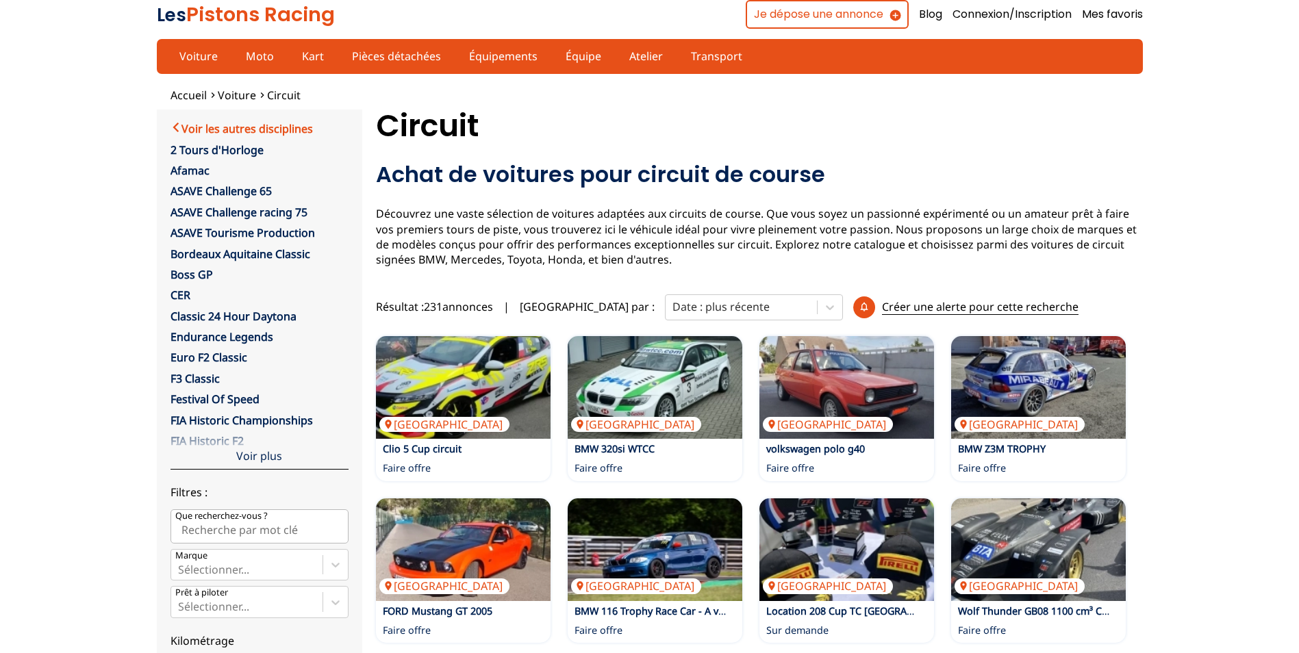
click at [273, 129] on link "Voir les autres disciplines" at bounding box center [241, 128] width 142 height 16
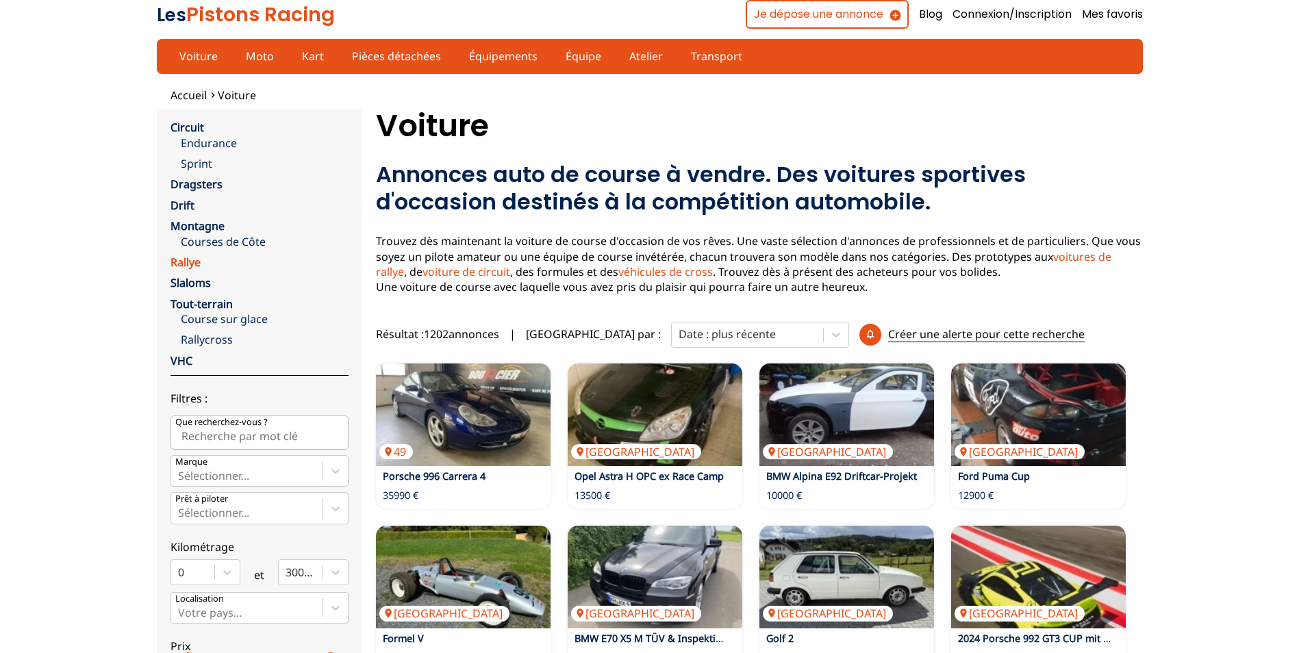
click at [179, 259] on link "Rallye" at bounding box center [185, 262] width 30 height 15
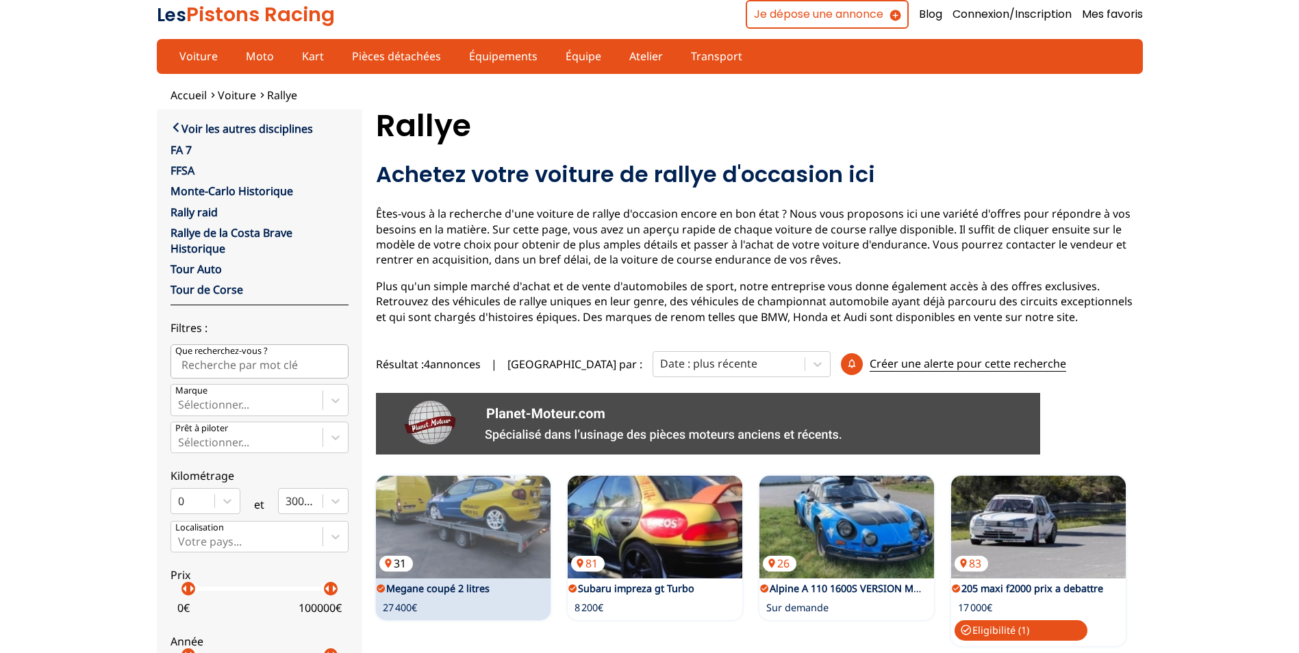
click at [474, 509] on img at bounding box center [463, 527] width 175 height 103
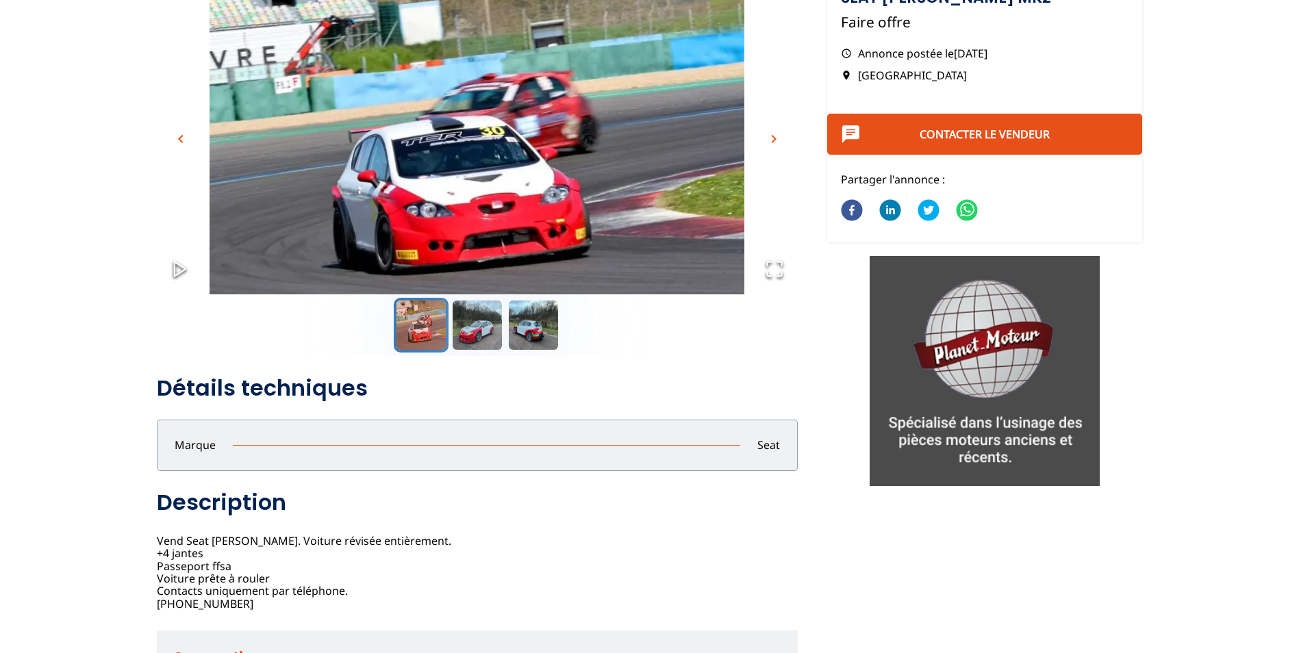
scroll to position [137, 0]
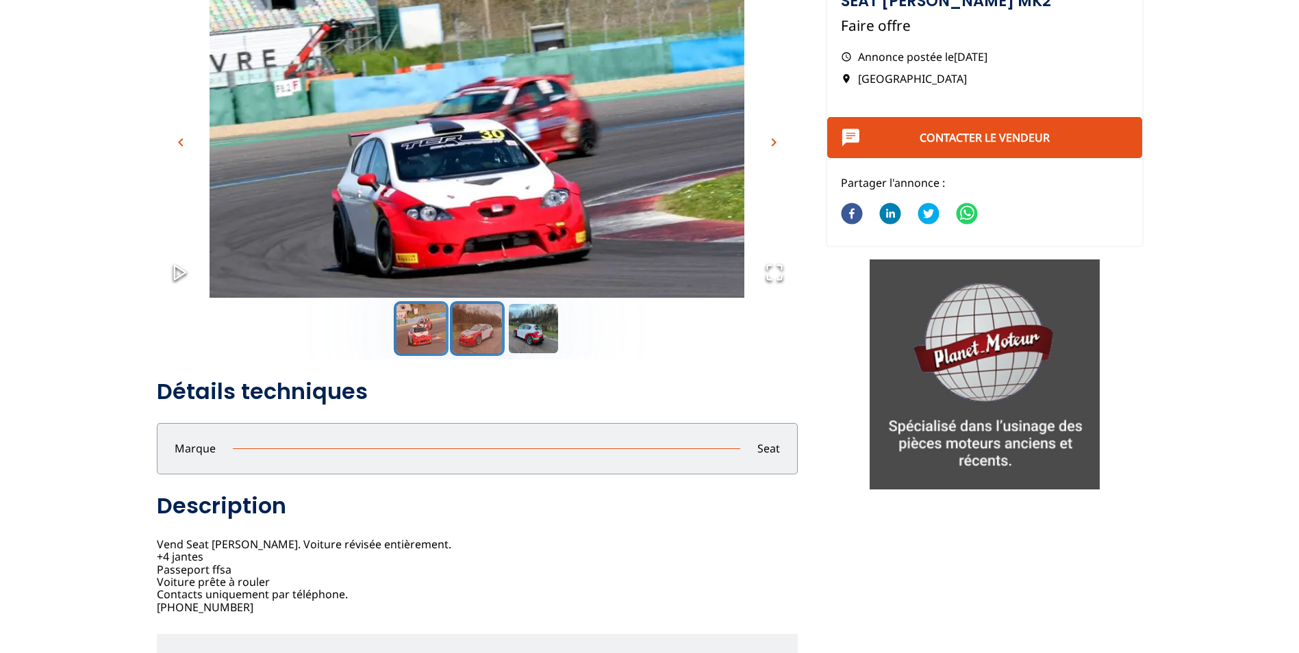
click at [464, 338] on button "Go to Slide 2" at bounding box center [477, 328] width 55 height 55
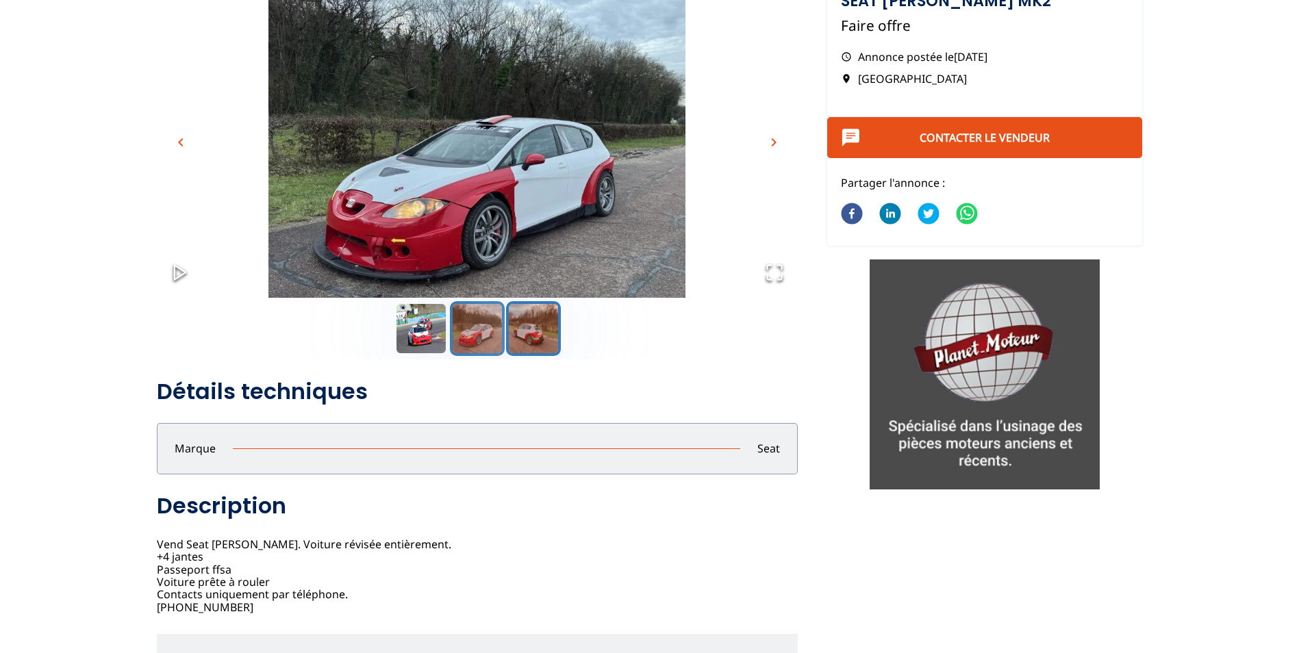
click at [520, 327] on button "Go to Slide 3" at bounding box center [533, 328] width 55 height 55
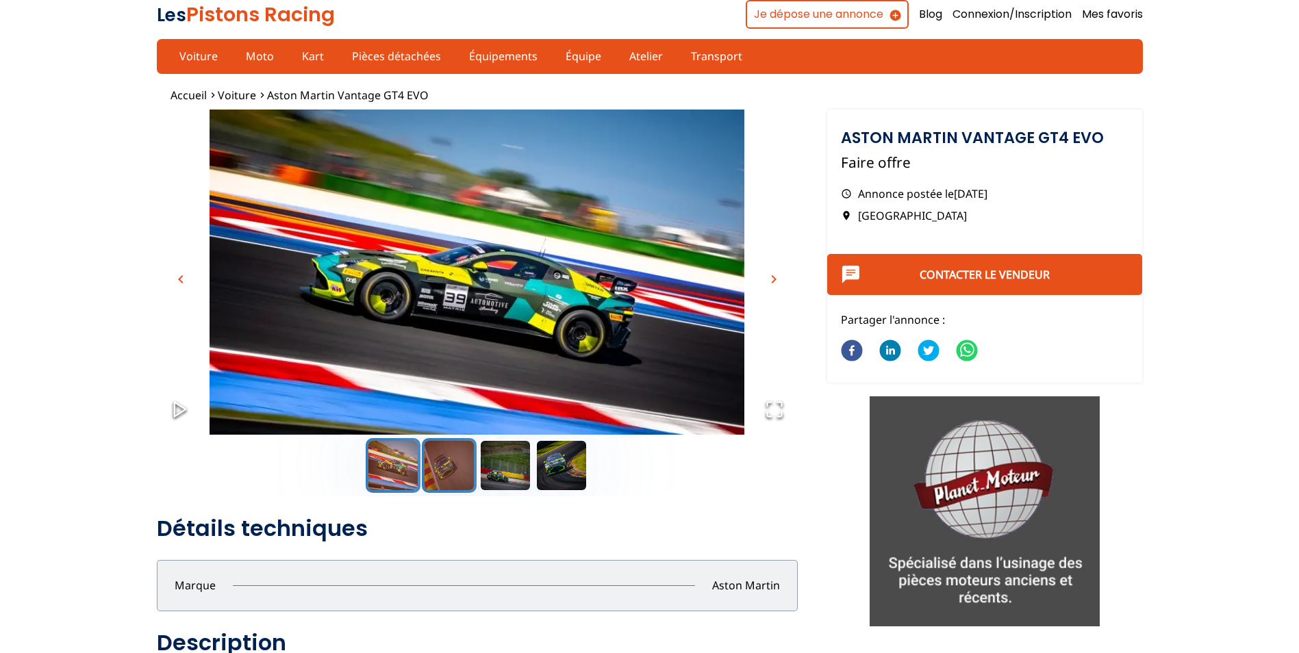
click at [450, 482] on button "Go to Slide 2" at bounding box center [449, 465] width 55 height 55
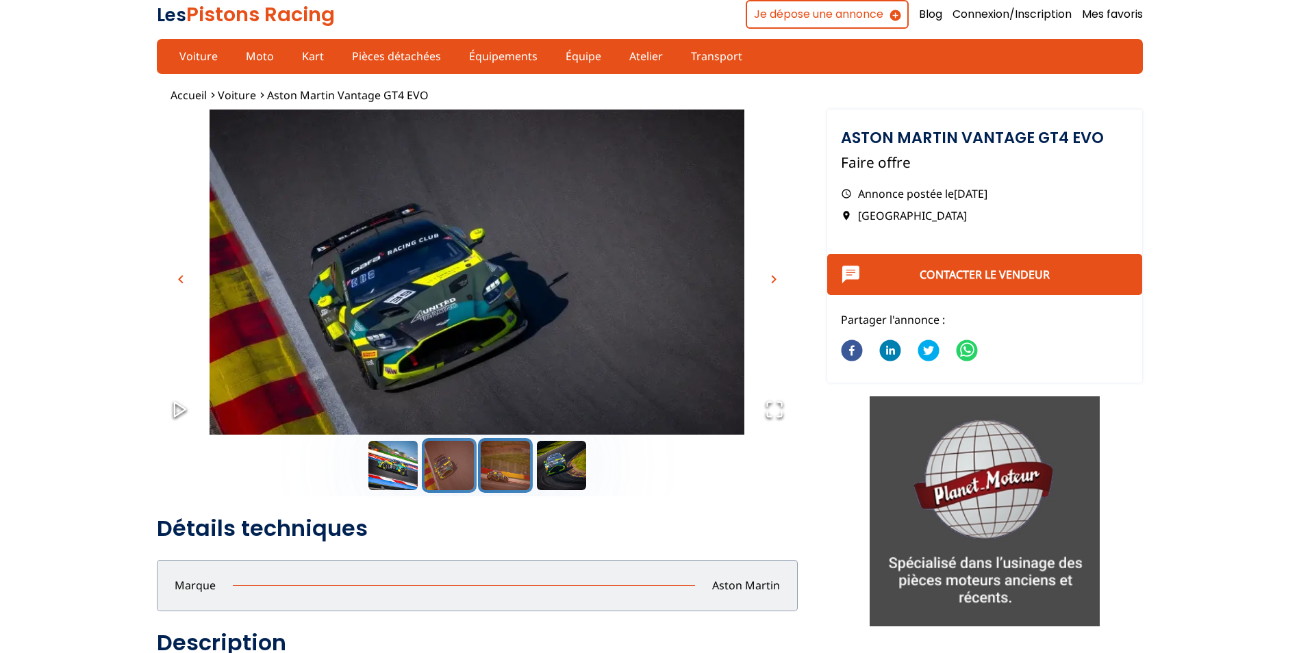
click at [492, 470] on button "Go to Slide 3" at bounding box center [505, 465] width 55 height 55
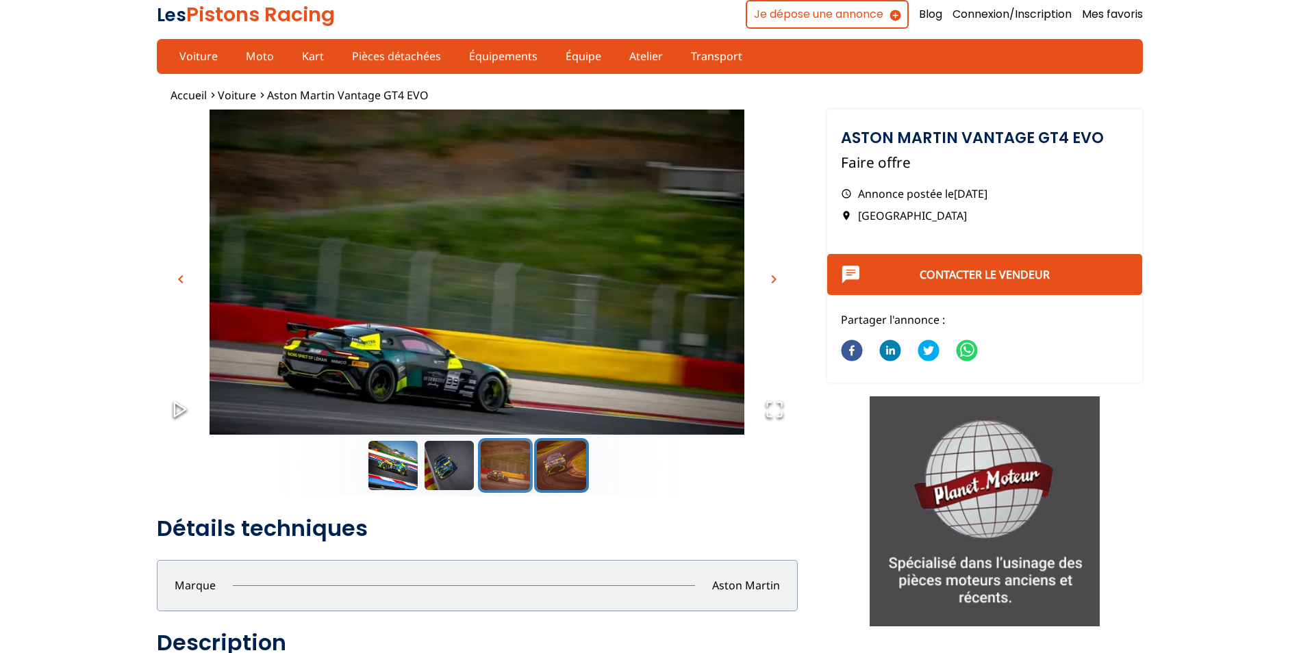
click at [555, 466] on button "Go to Slide 4" at bounding box center [561, 465] width 55 height 55
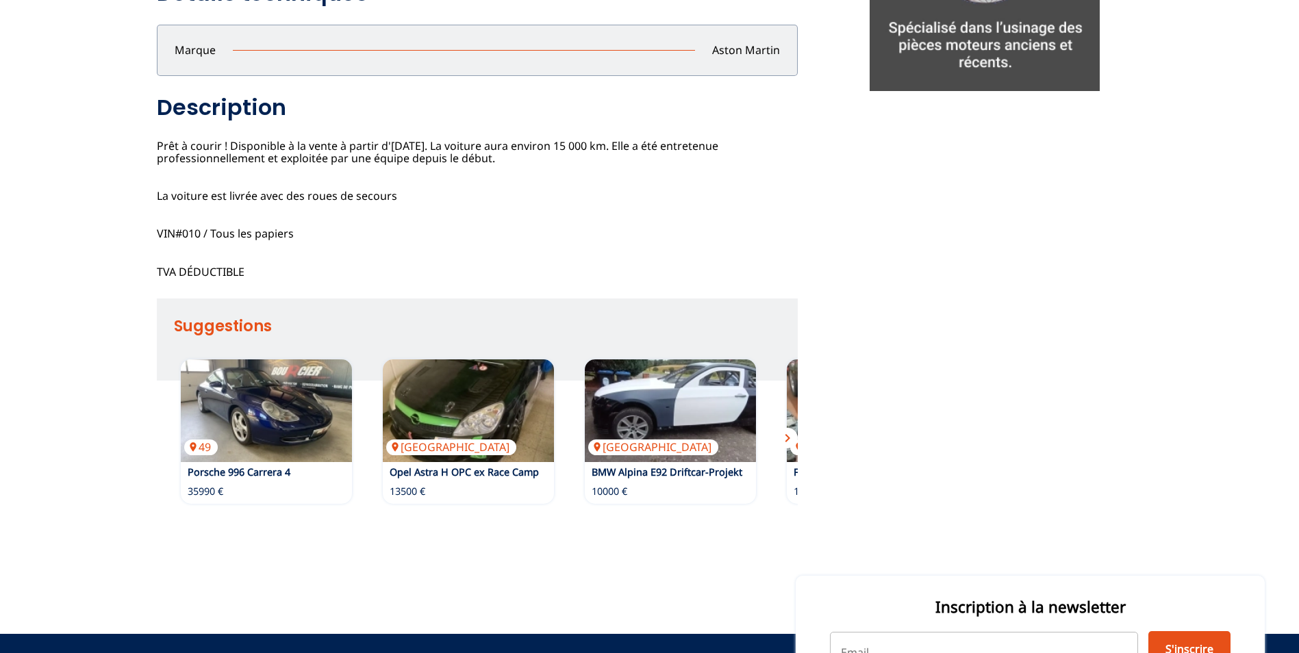
scroll to position [548, 0]
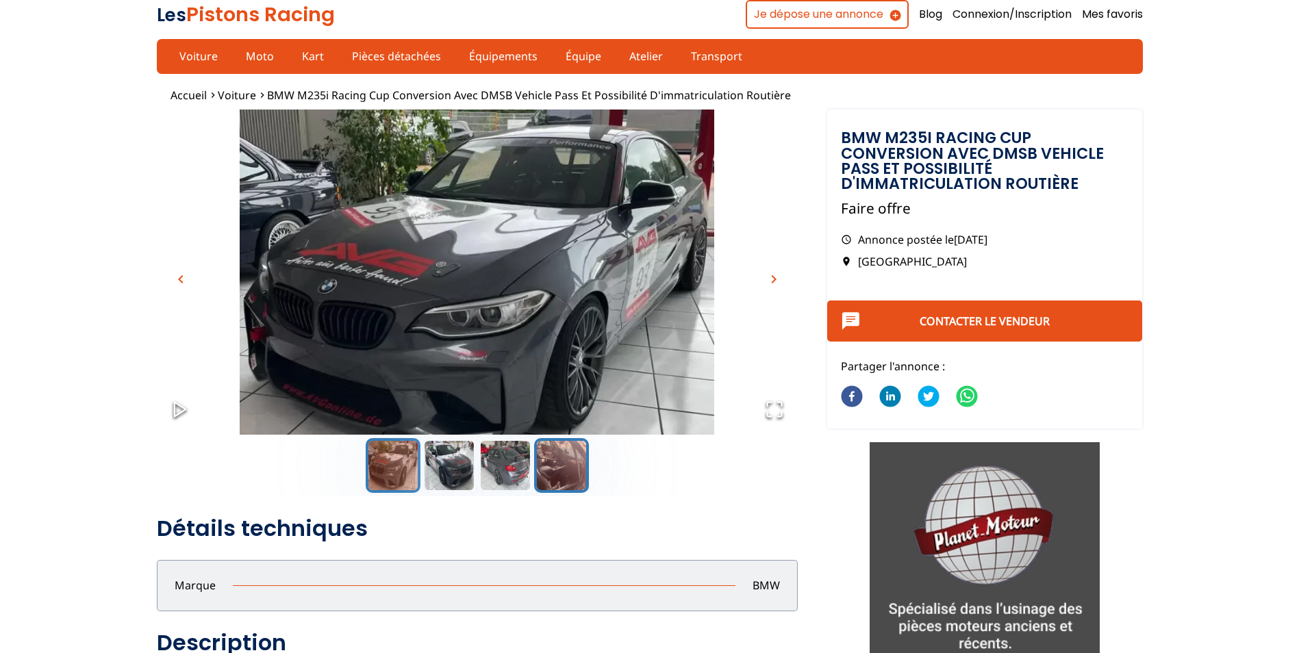
click at [560, 464] on button "Go to Slide 4" at bounding box center [561, 465] width 55 height 55
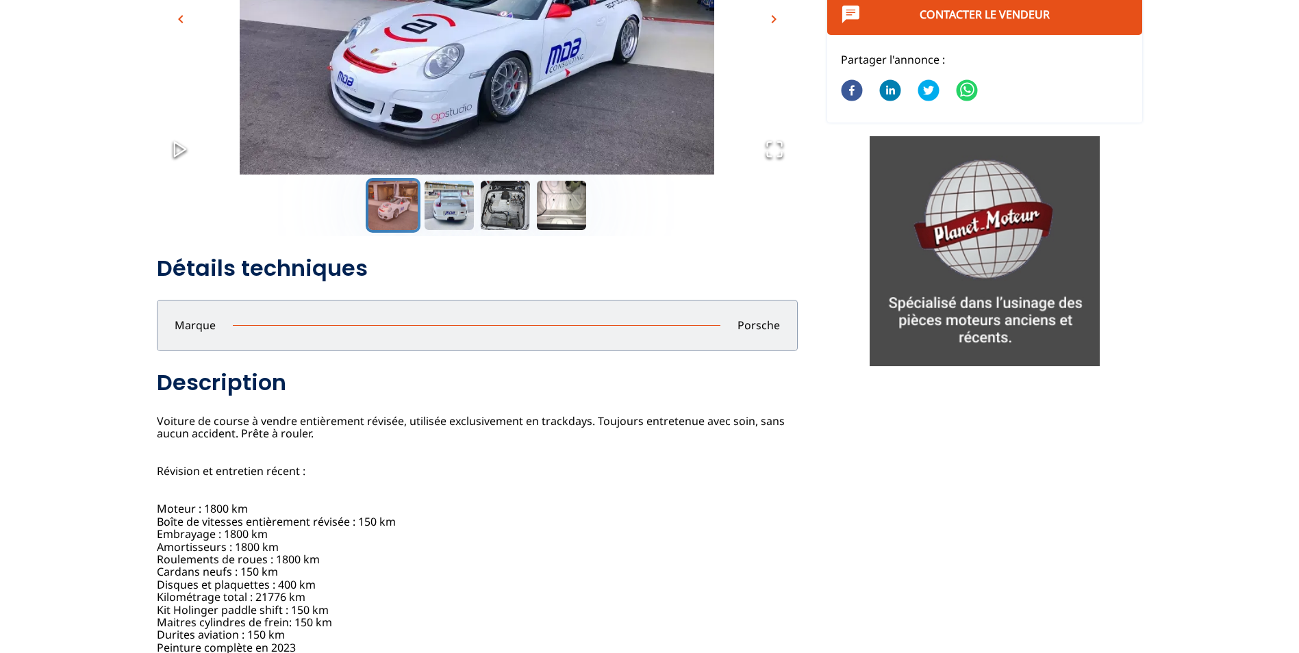
scroll to position [205, 0]
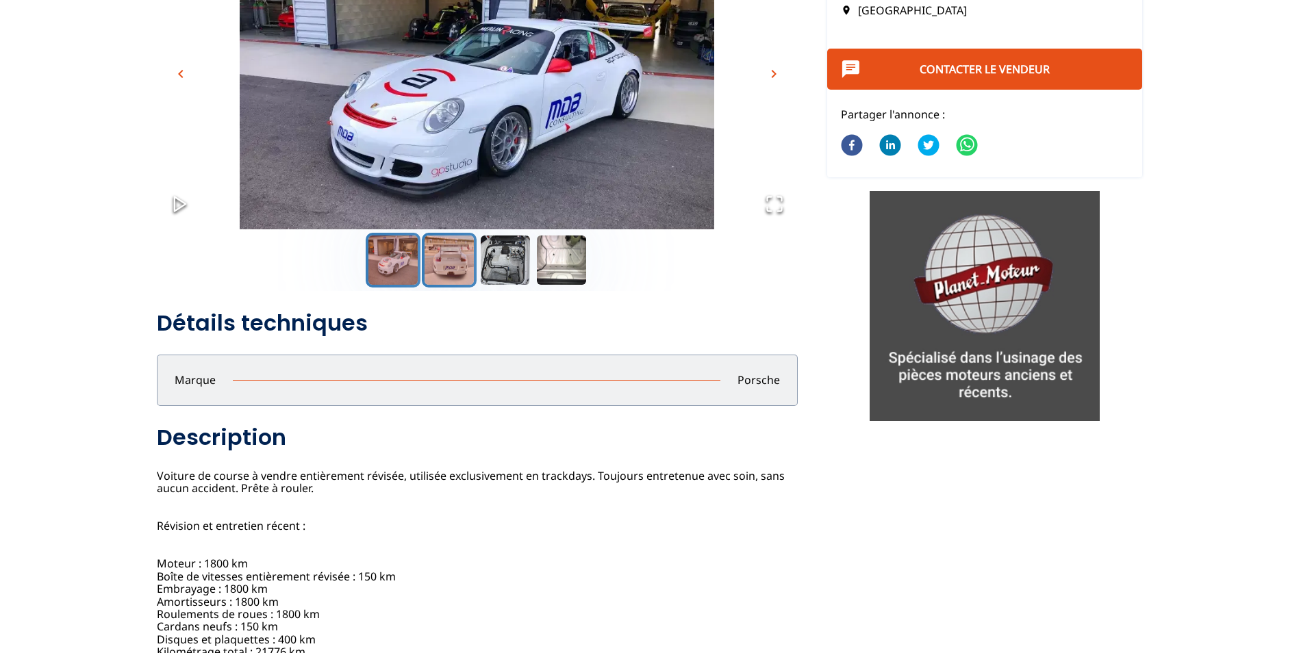
click at [456, 264] on button "Go to Slide 2" at bounding box center [449, 260] width 55 height 55
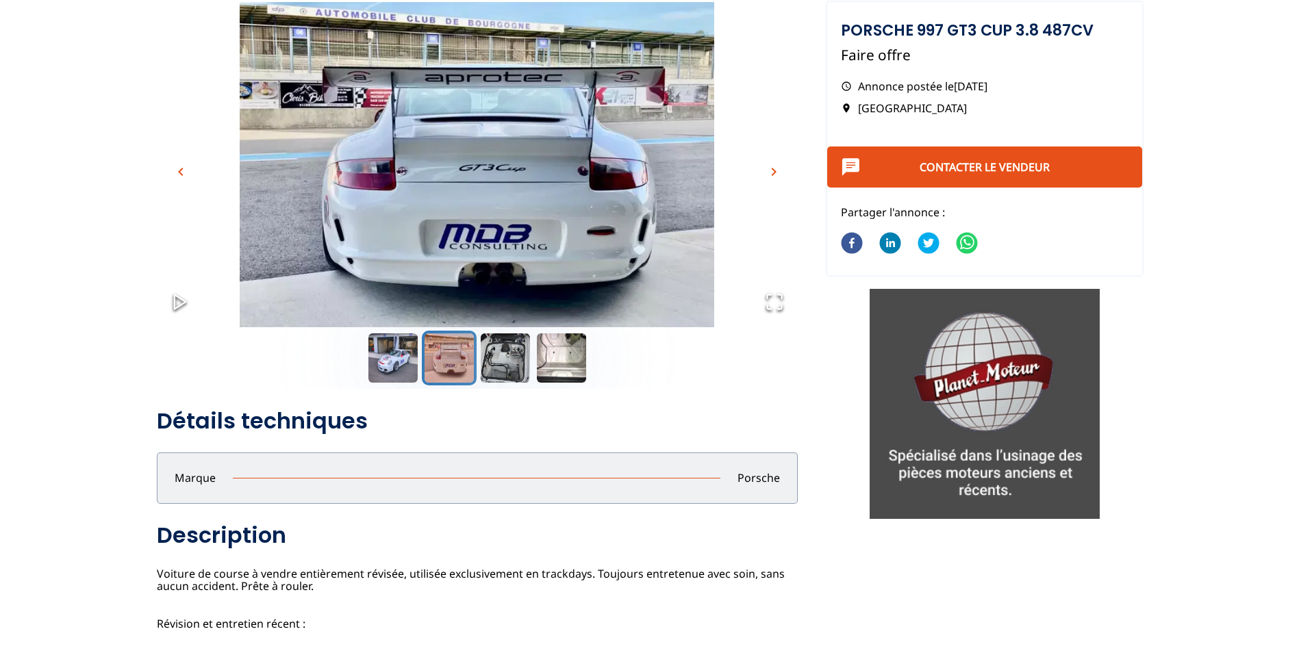
scroll to position [68, 0]
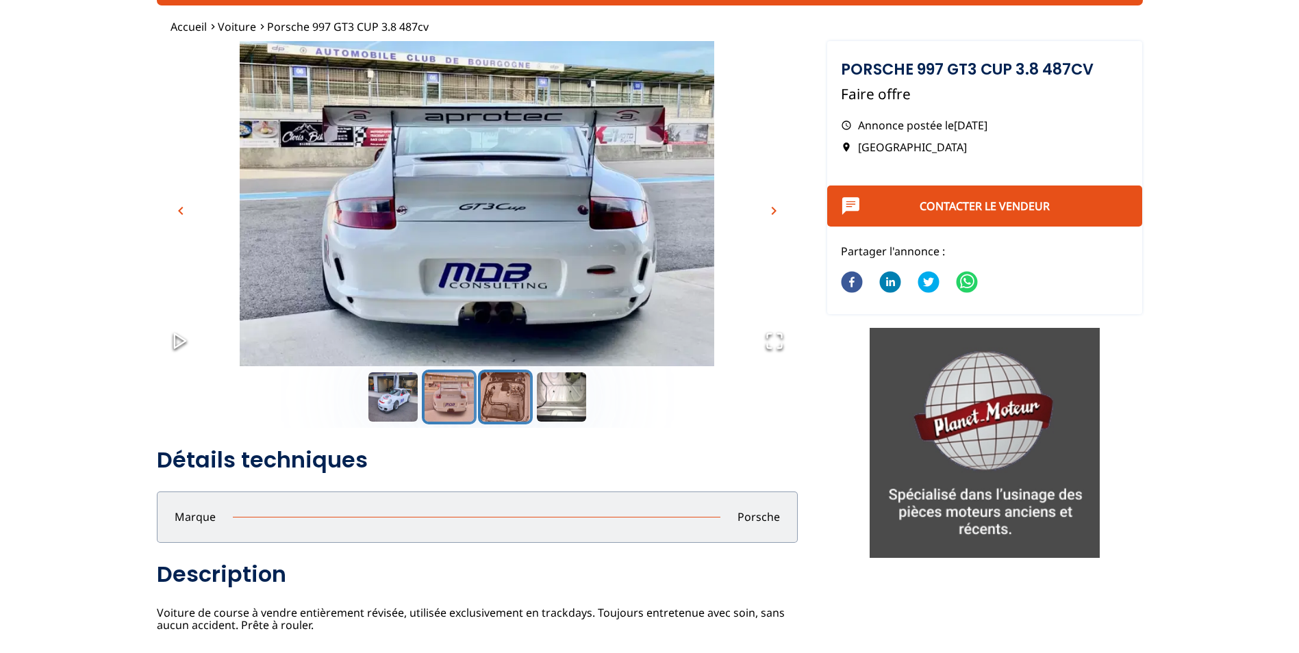
click at [512, 407] on button "Go to Slide 3" at bounding box center [505, 397] width 55 height 55
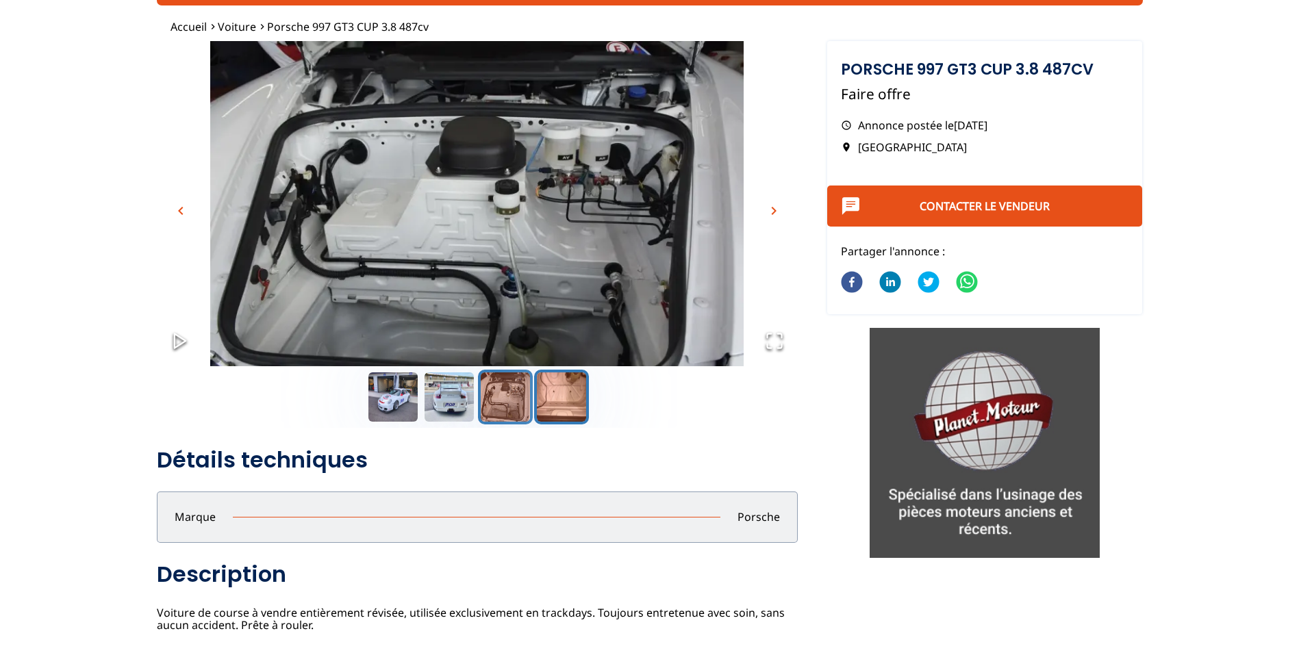
click at [563, 399] on button "Go to Slide 4" at bounding box center [561, 397] width 55 height 55
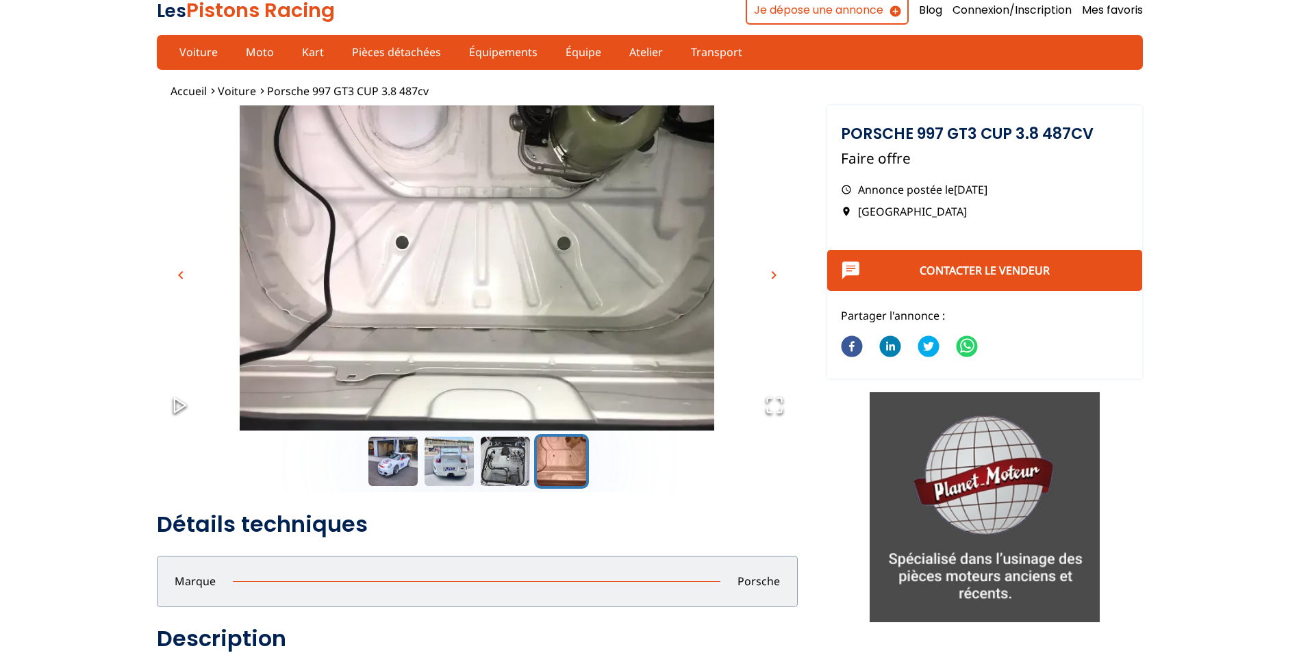
scroll to position [0, 0]
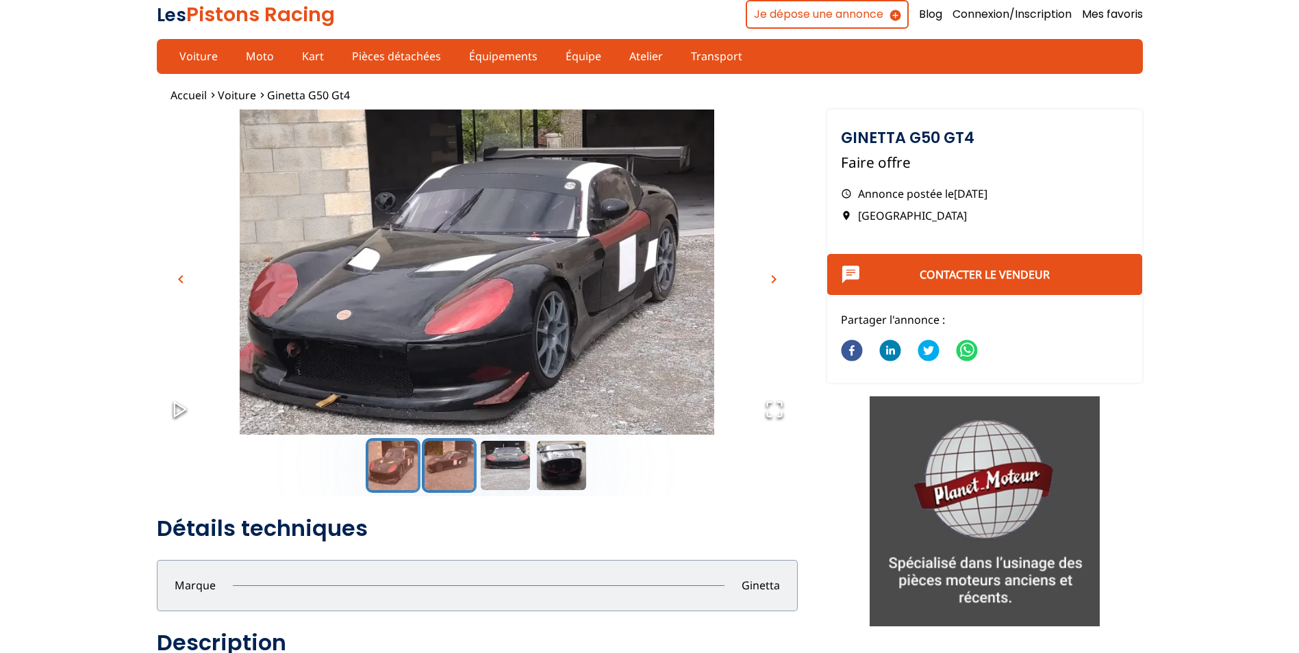
click at [435, 466] on button "Go to Slide 2" at bounding box center [449, 465] width 55 height 55
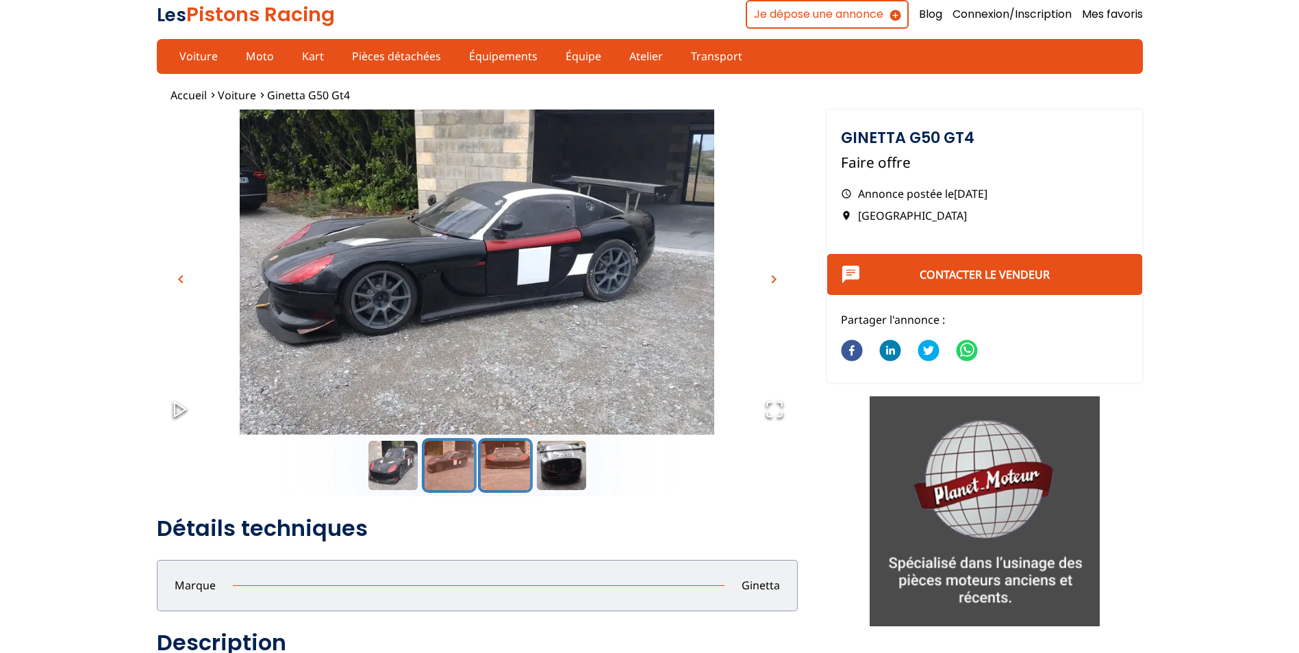
click at [516, 472] on button "Go to Slide 3" at bounding box center [505, 465] width 55 height 55
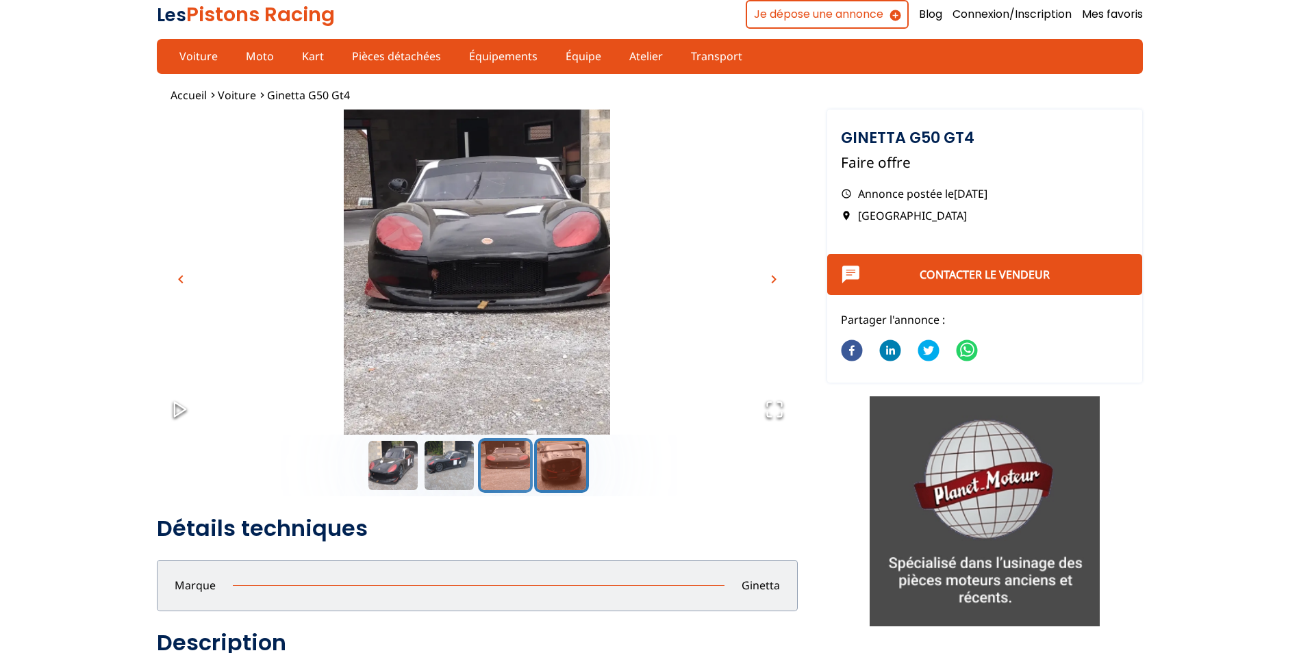
click at [545, 460] on button "Go to Slide 4" at bounding box center [561, 465] width 55 height 55
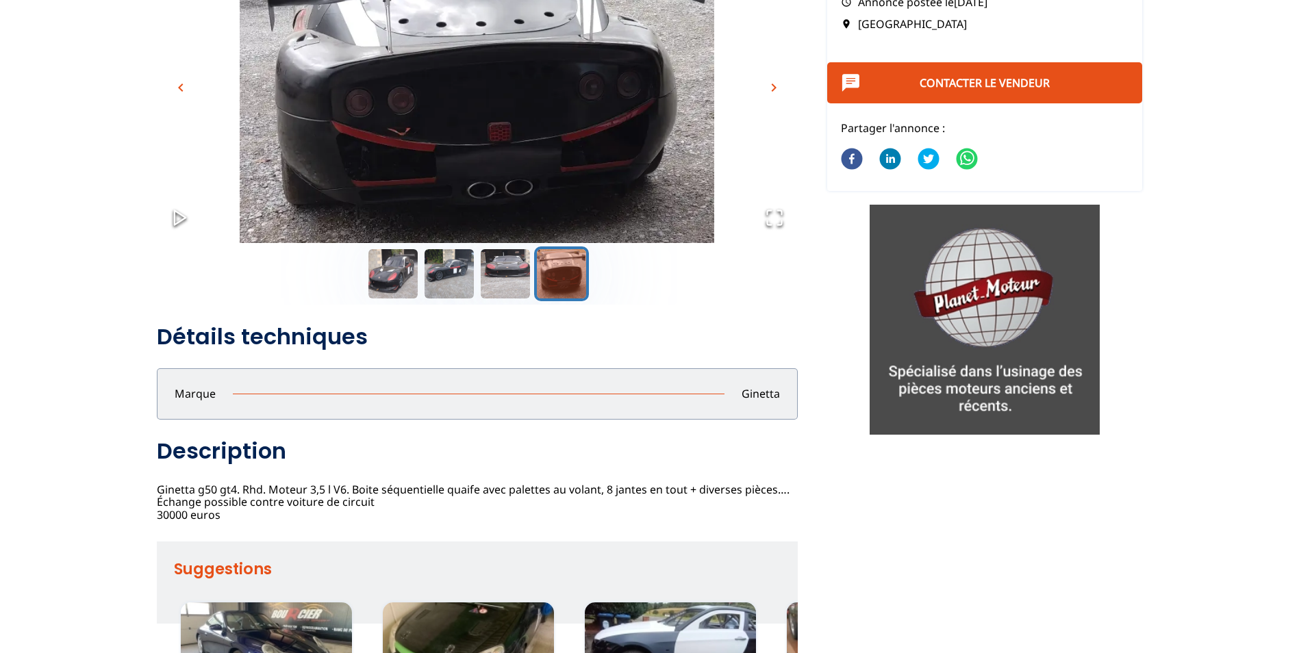
scroll to position [274, 0]
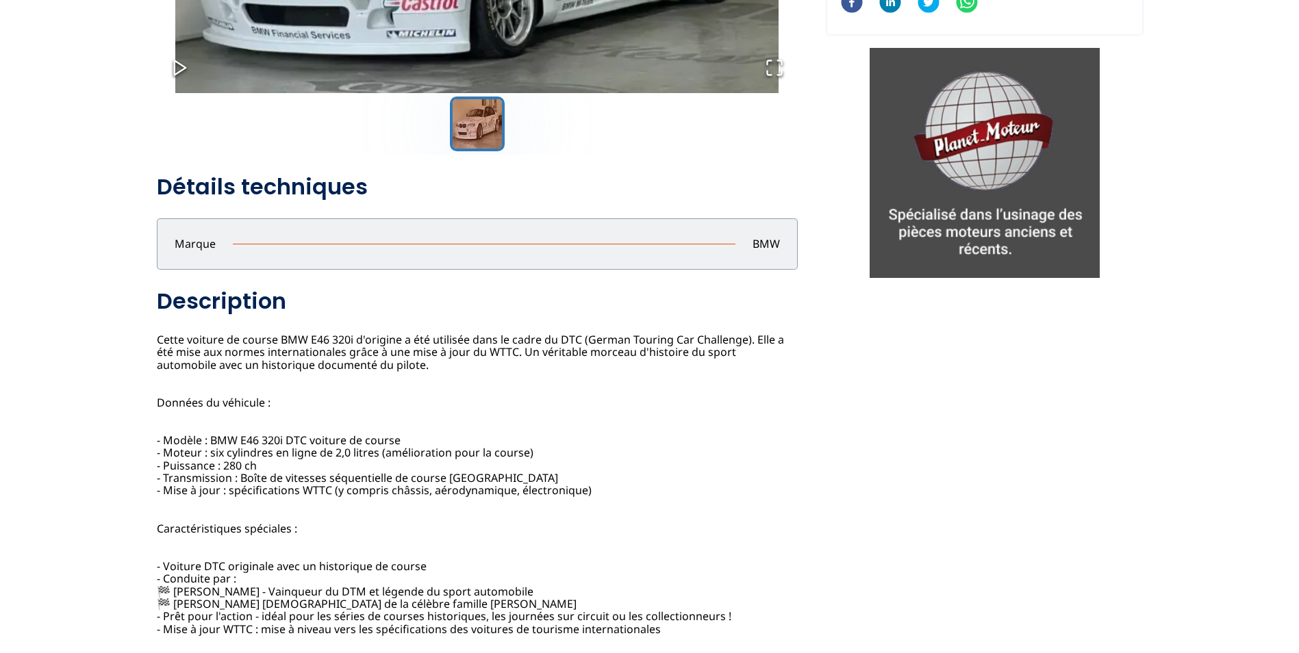
scroll to position [342, 0]
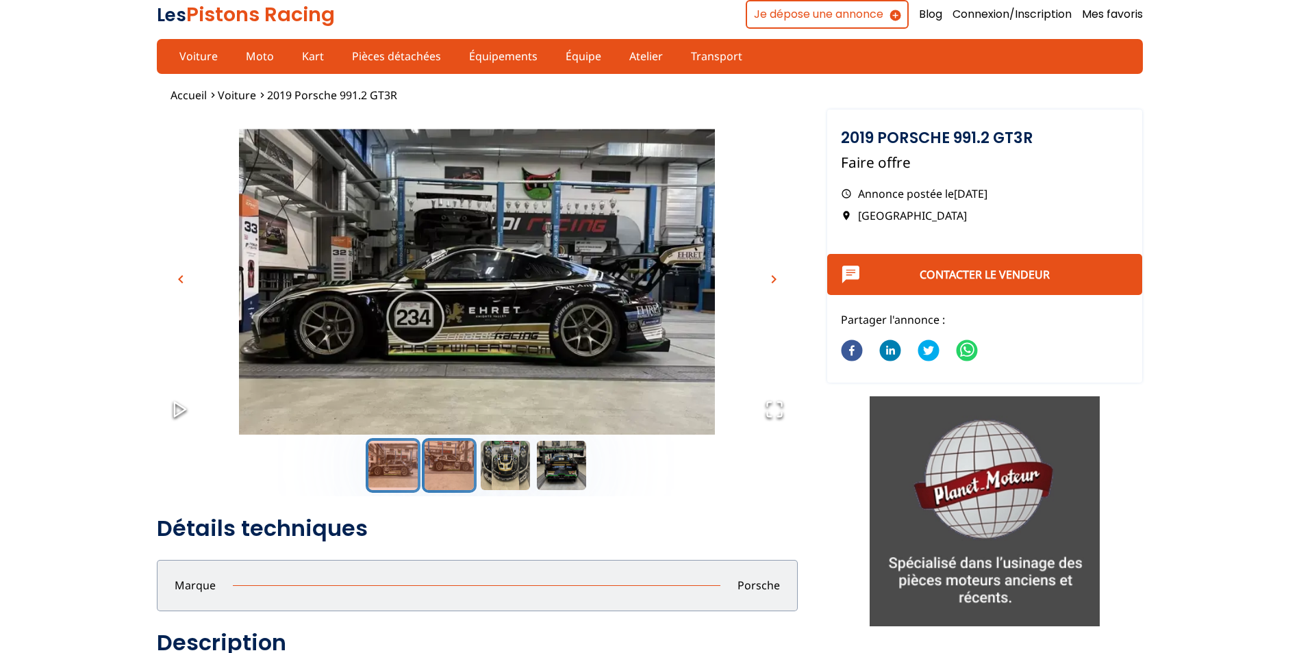
click at [458, 464] on button "Go to Slide 2" at bounding box center [449, 465] width 55 height 55
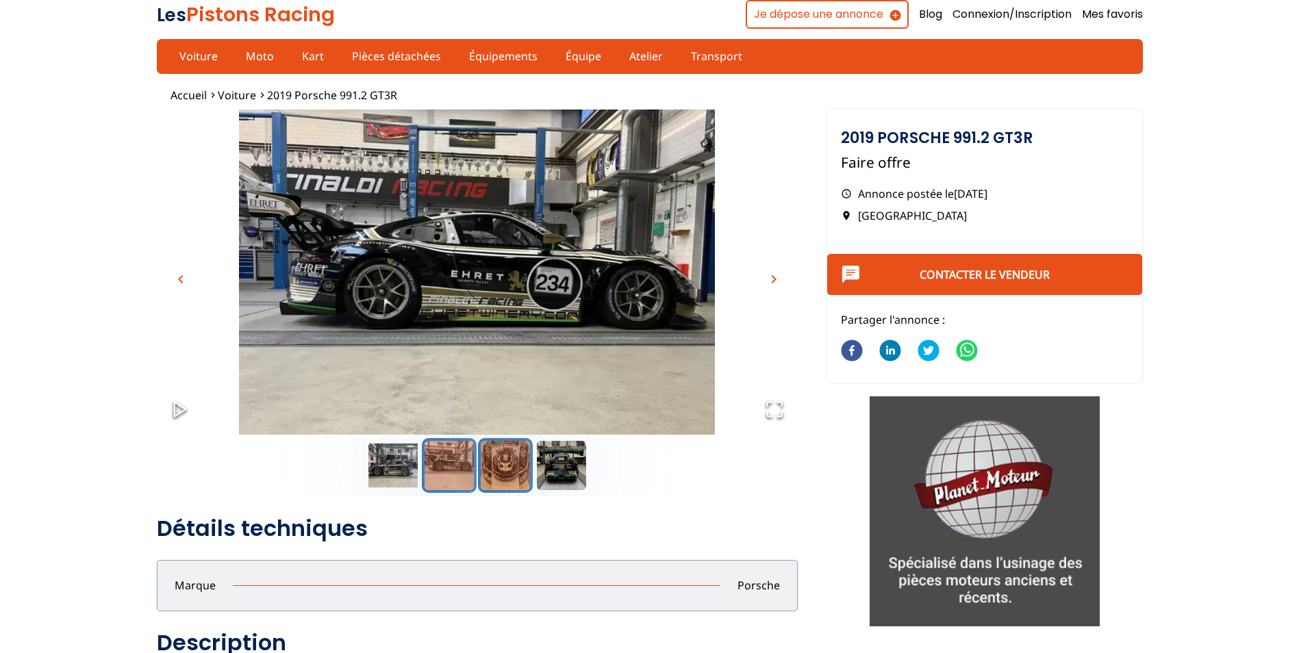
click at [491, 467] on button "Go to Slide 3" at bounding box center [505, 465] width 55 height 55
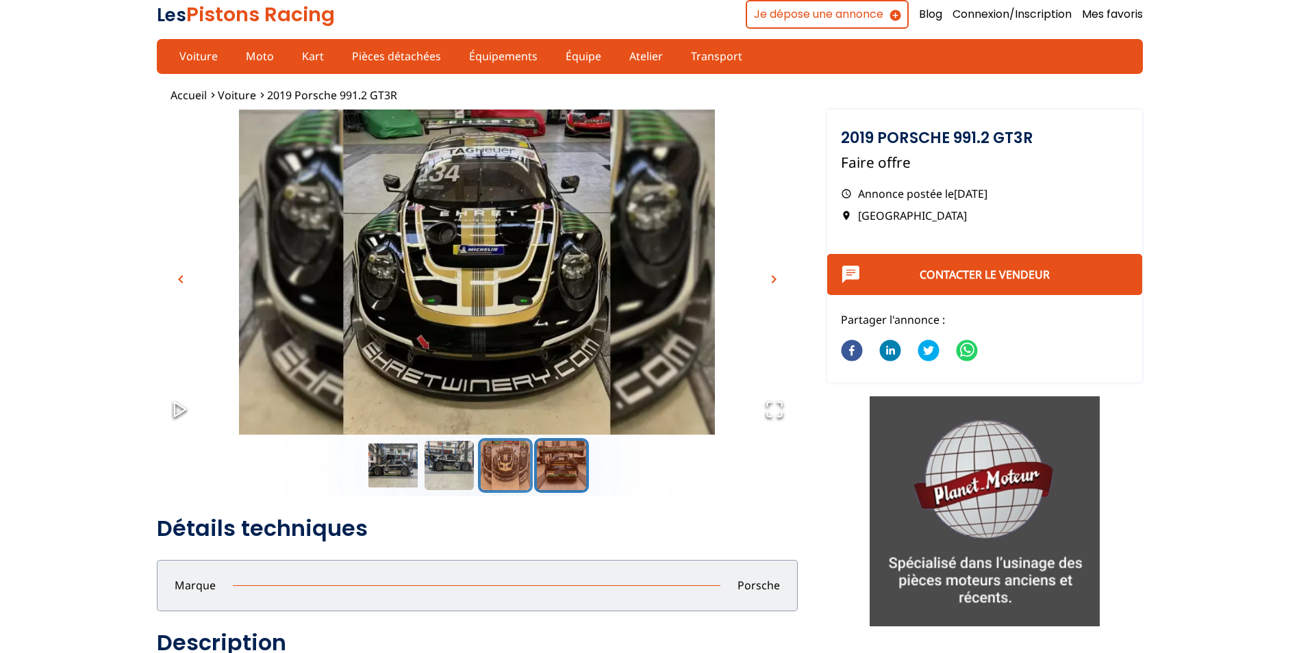
click at [550, 470] on button "Go to Slide 4" at bounding box center [561, 465] width 55 height 55
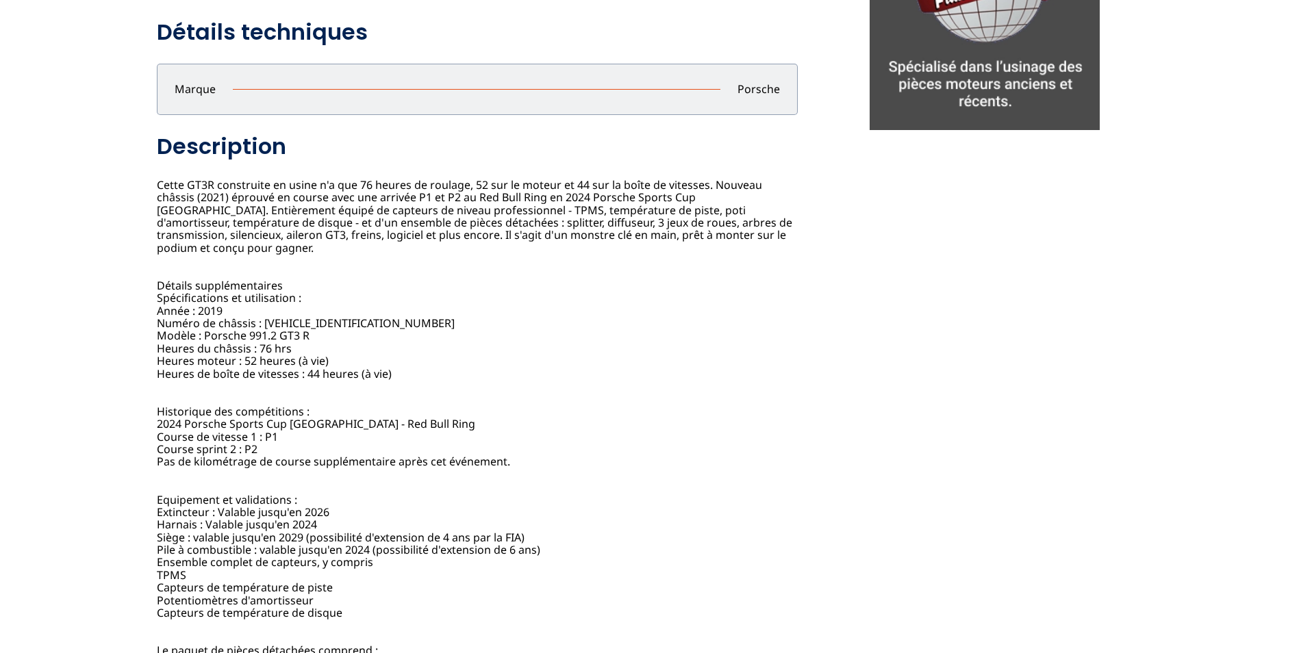
scroll to position [342, 0]
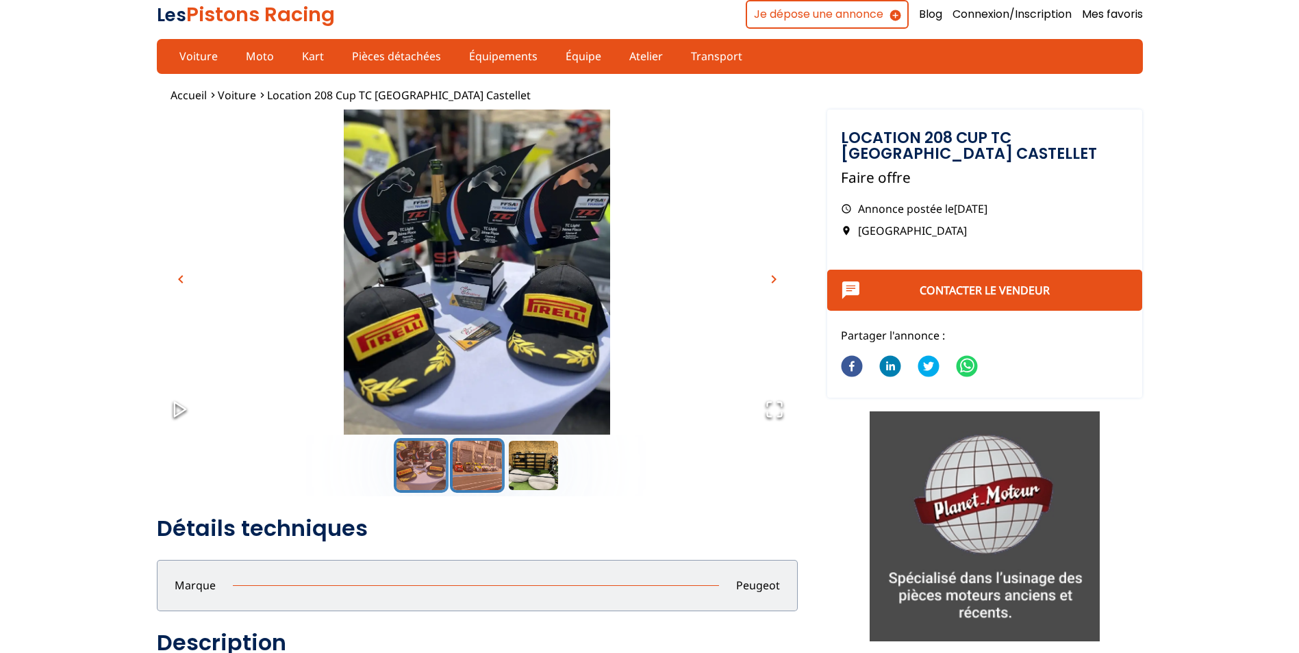
click at [488, 458] on button "Go to Slide 2" at bounding box center [477, 465] width 55 height 55
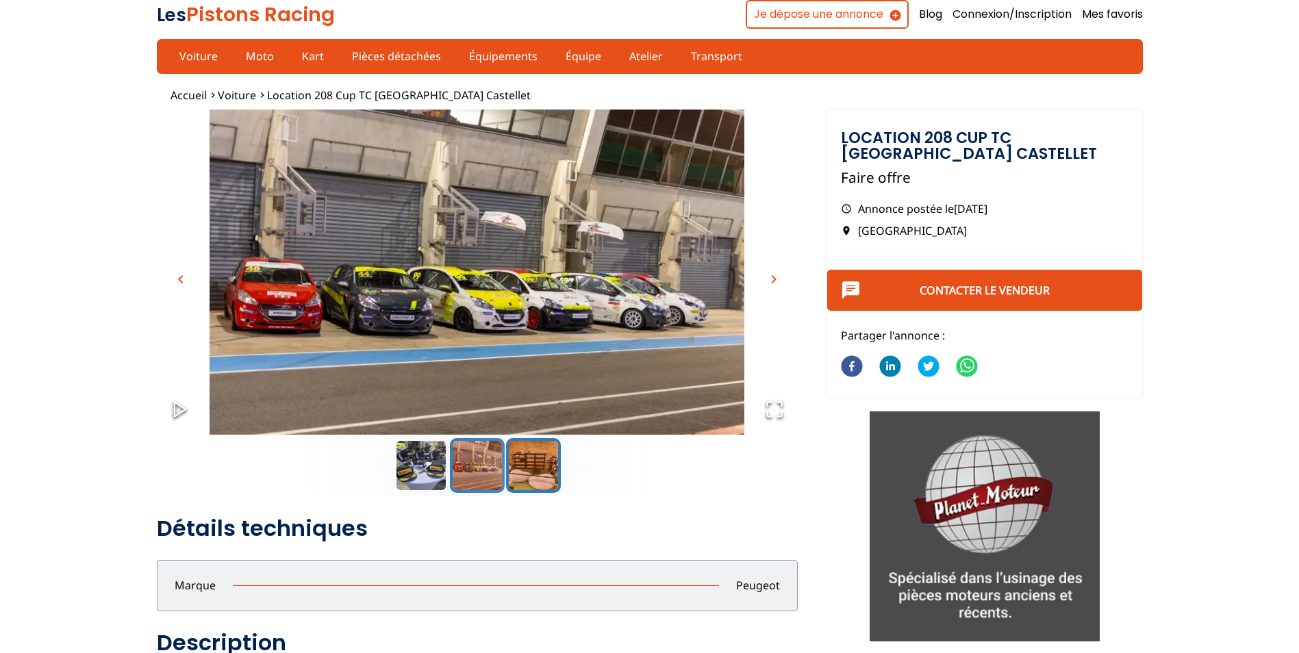
click at [529, 462] on button "Go to Slide 3" at bounding box center [533, 465] width 55 height 55
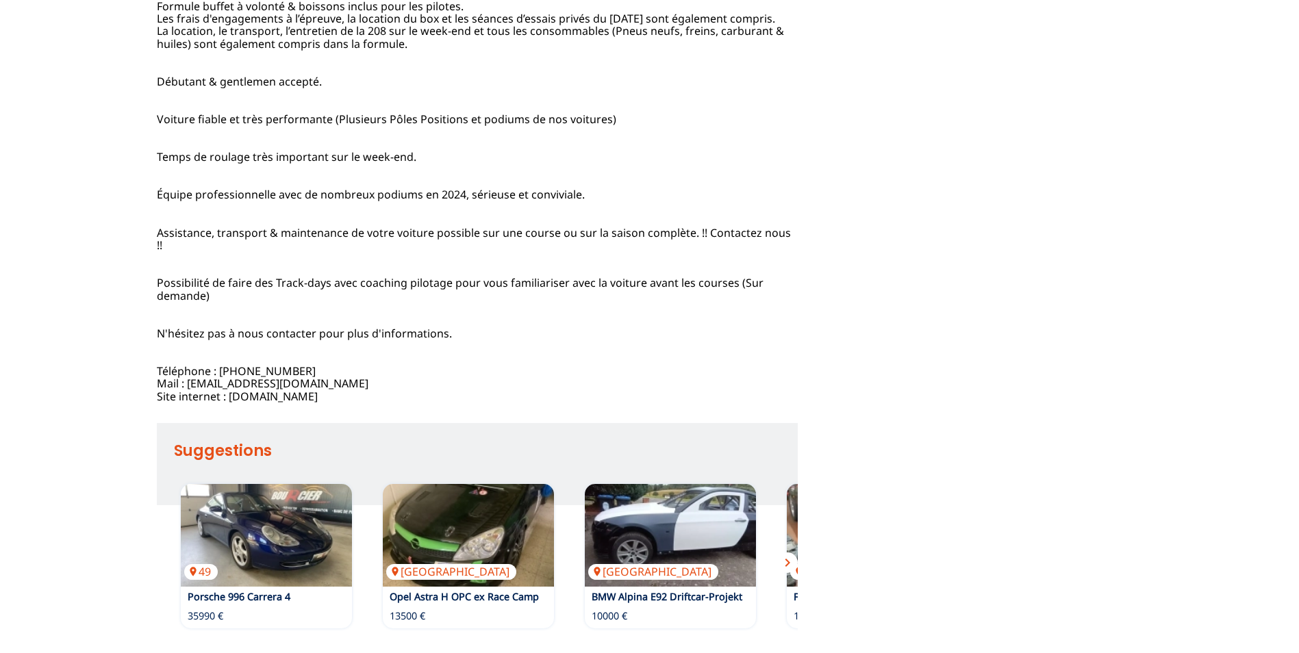
scroll to position [890, 0]
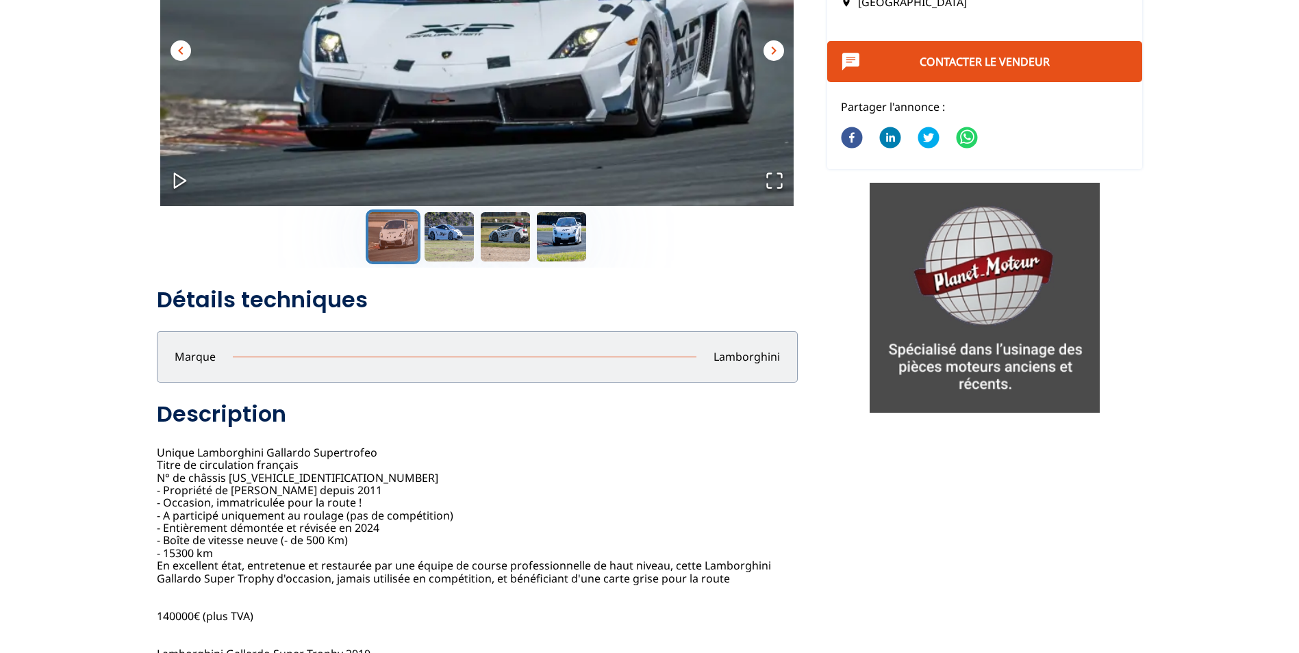
scroll to position [205, 0]
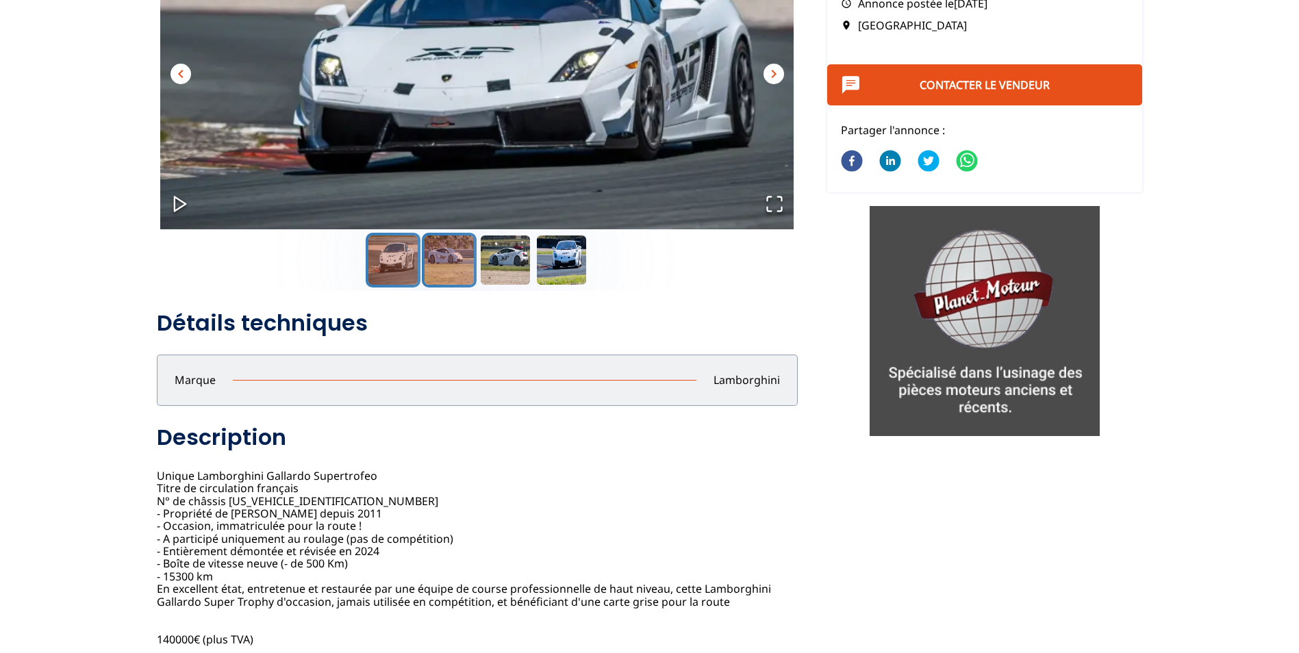
click at [451, 264] on button "Go to Slide 2" at bounding box center [449, 260] width 55 height 55
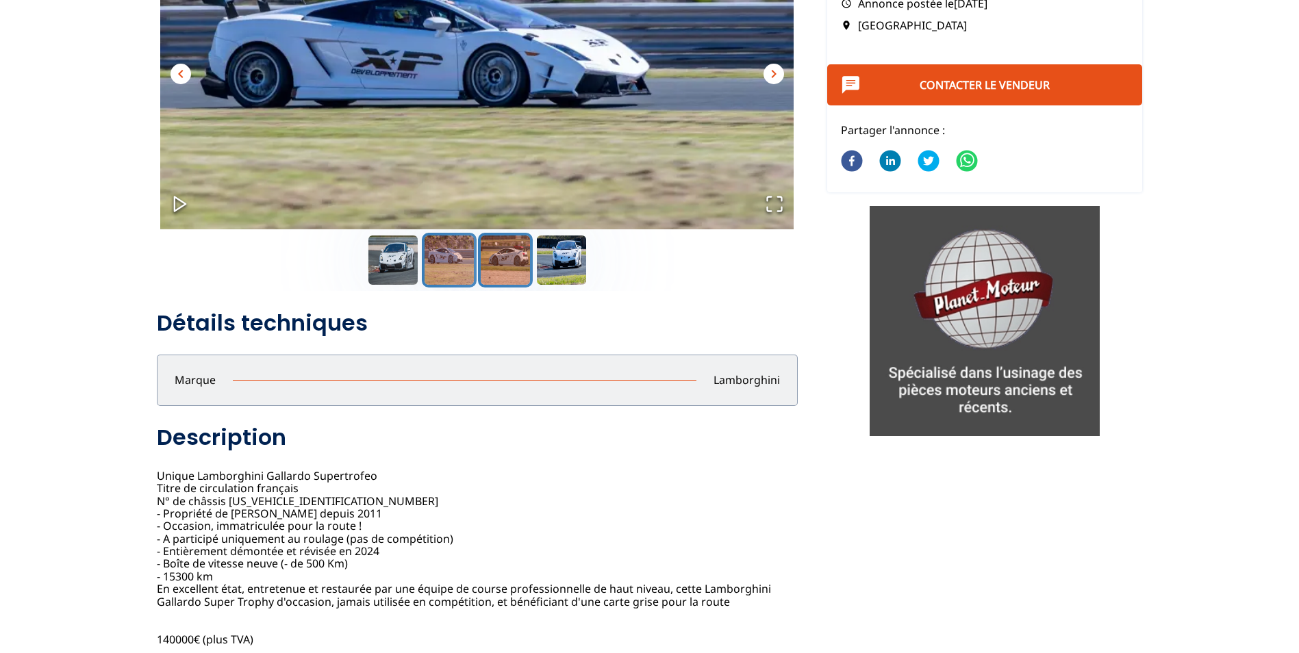
click at [493, 270] on button "Go to Slide 3" at bounding box center [505, 260] width 55 height 55
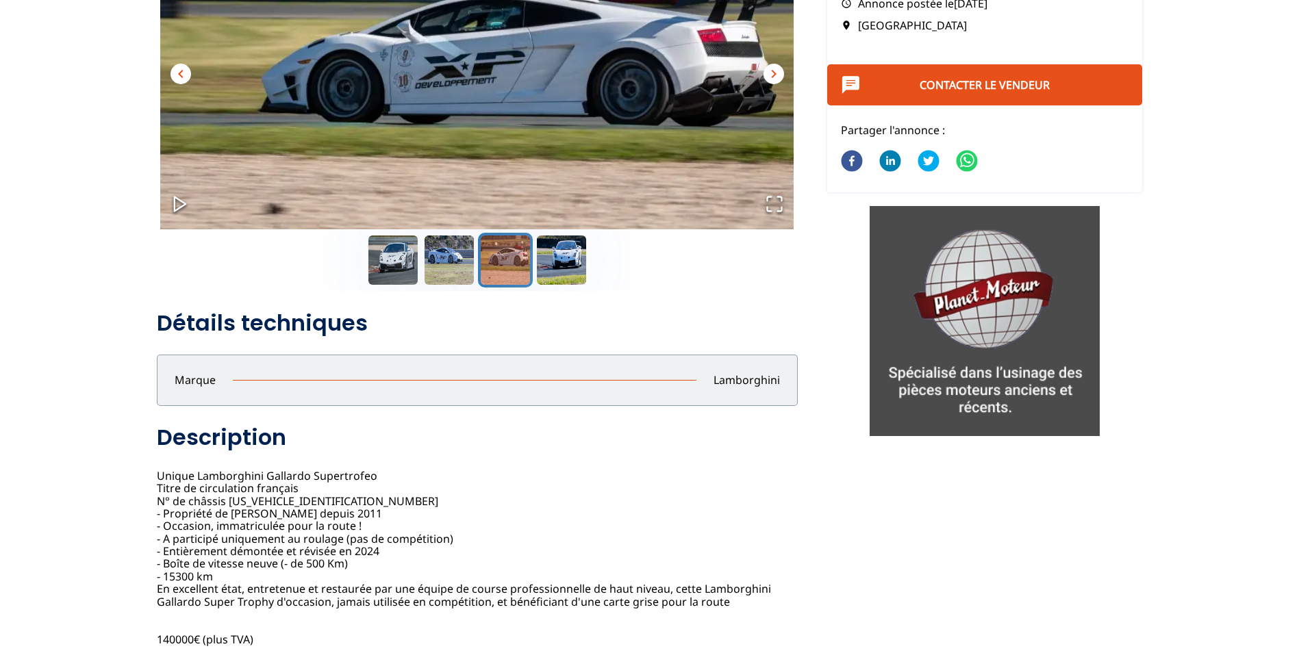
click at [524, 265] on button "Go to Slide 3" at bounding box center [505, 260] width 55 height 55
click at [547, 261] on button "Go to Slide 4" at bounding box center [561, 260] width 55 height 55
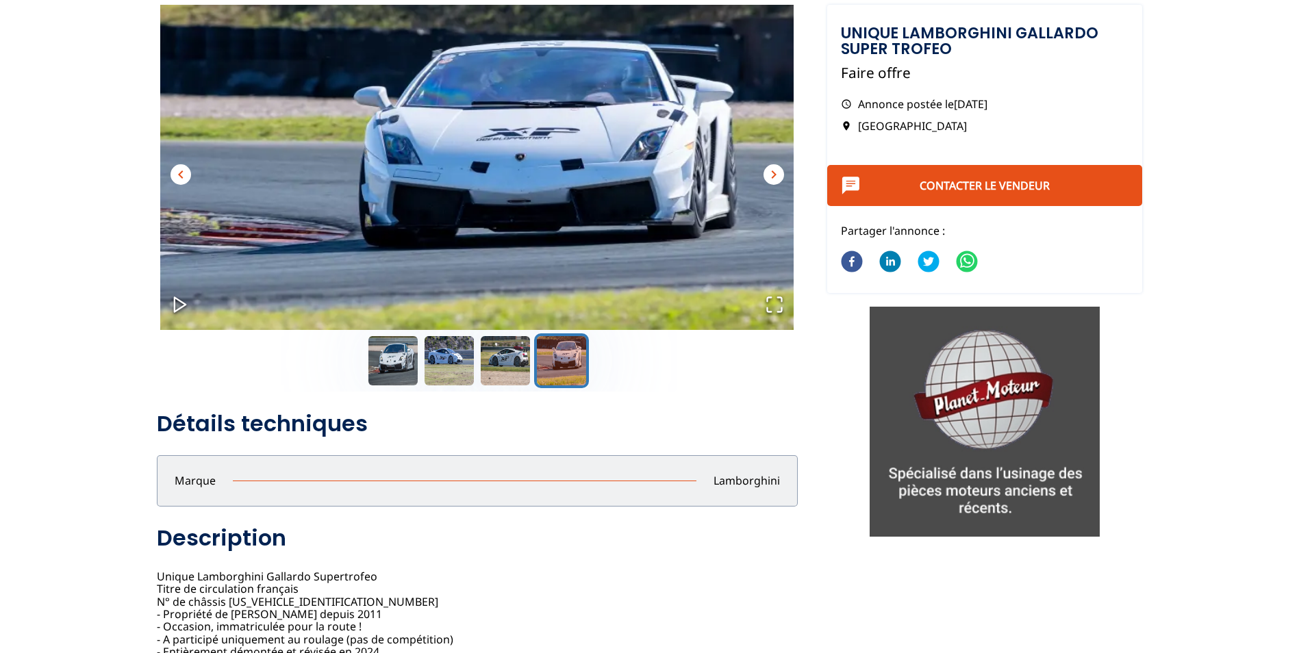
scroll to position [68, 0]
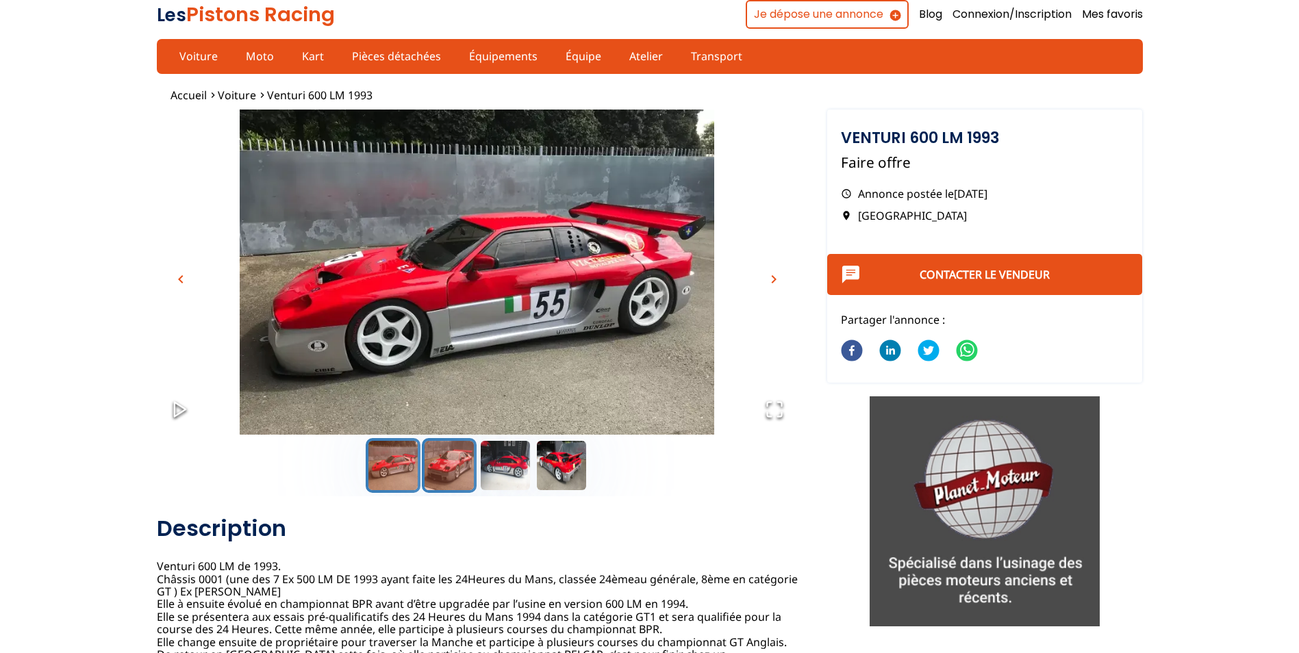
click at [459, 465] on button "Go to Slide 2" at bounding box center [449, 465] width 55 height 55
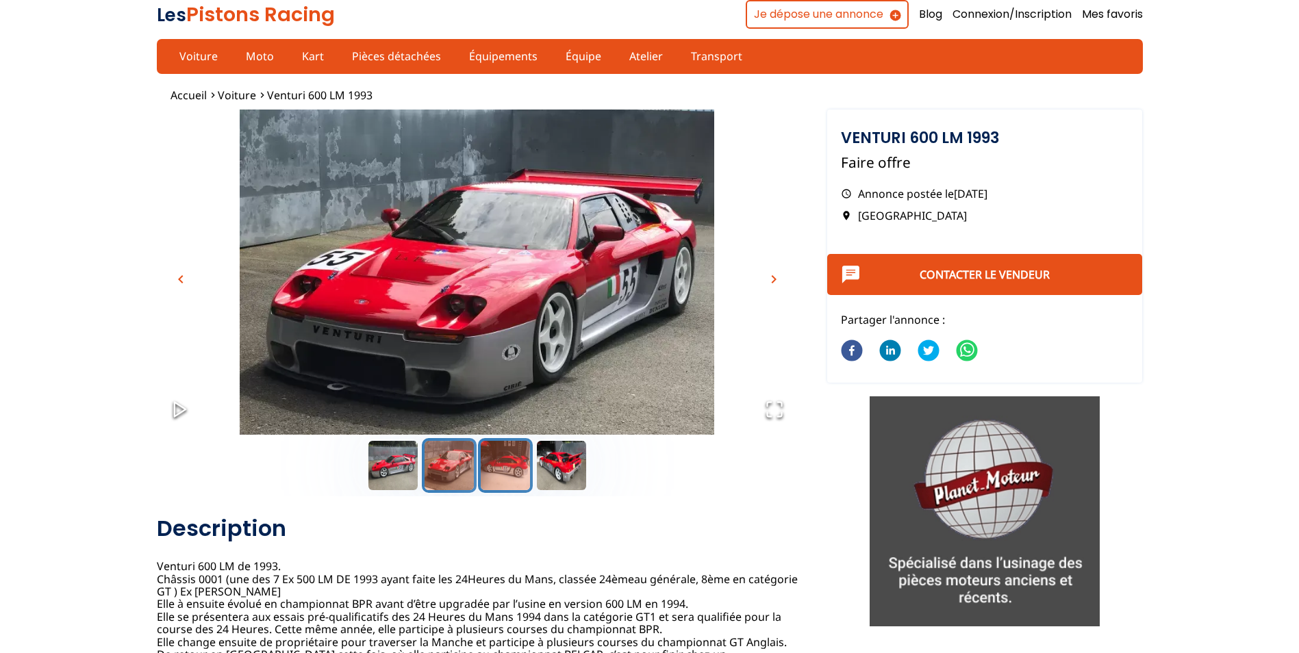
click at [491, 468] on button "Go to Slide 3" at bounding box center [505, 465] width 55 height 55
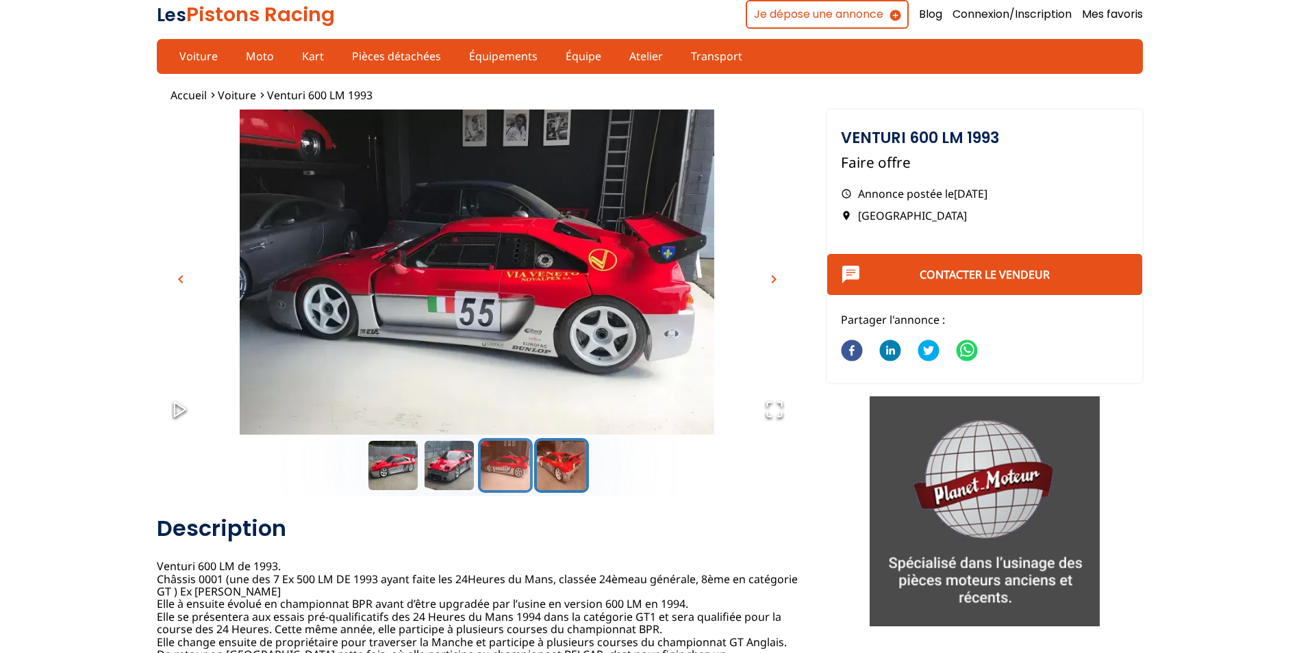
click at [549, 470] on button "Go to Slide 4" at bounding box center [561, 465] width 55 height 55
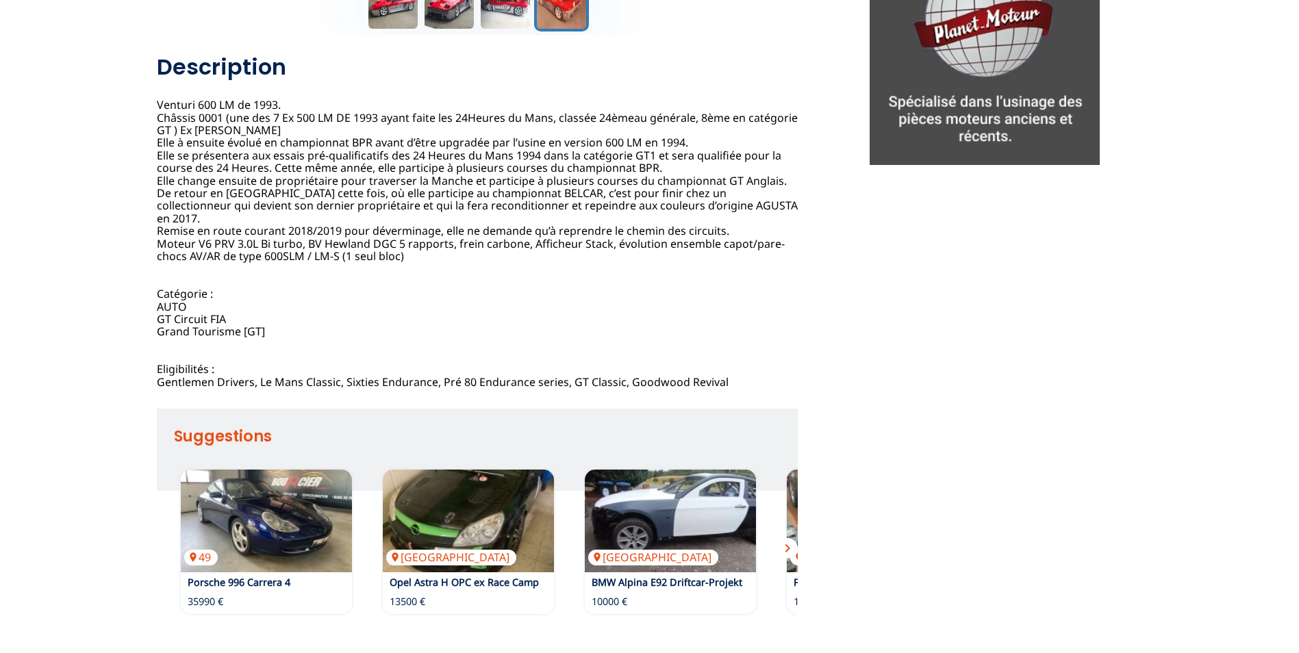
scroll to position [479, 0]
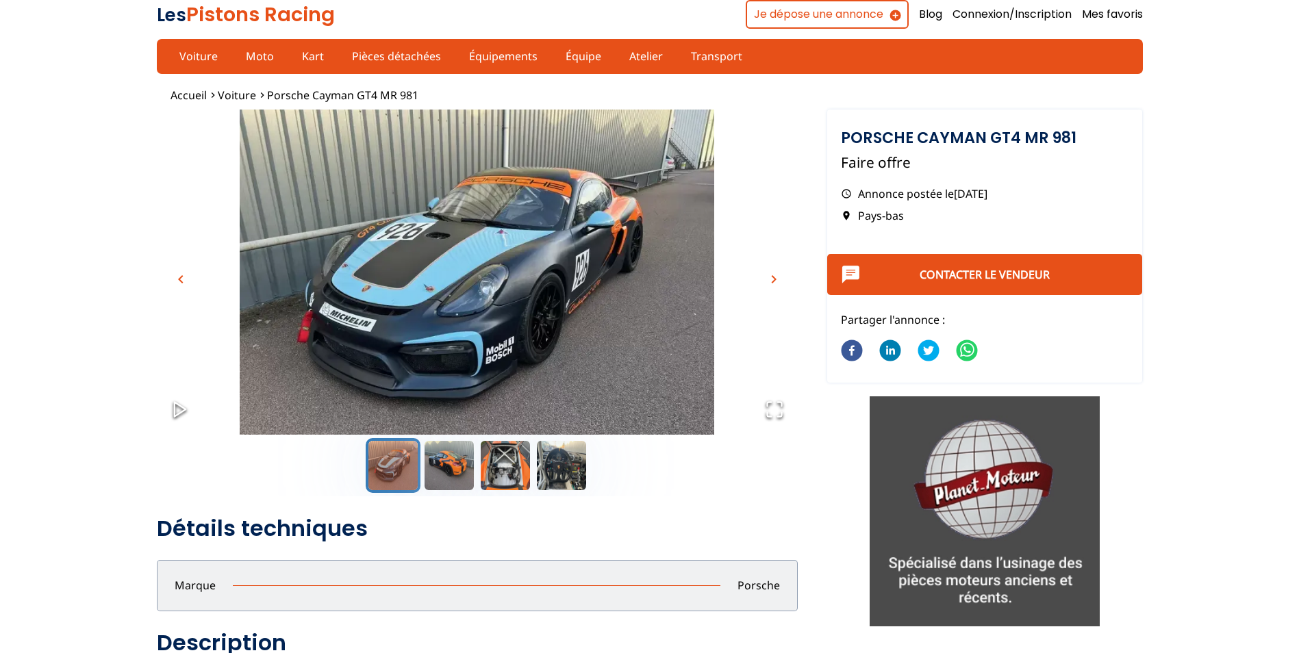
scroll to position [68, 0]
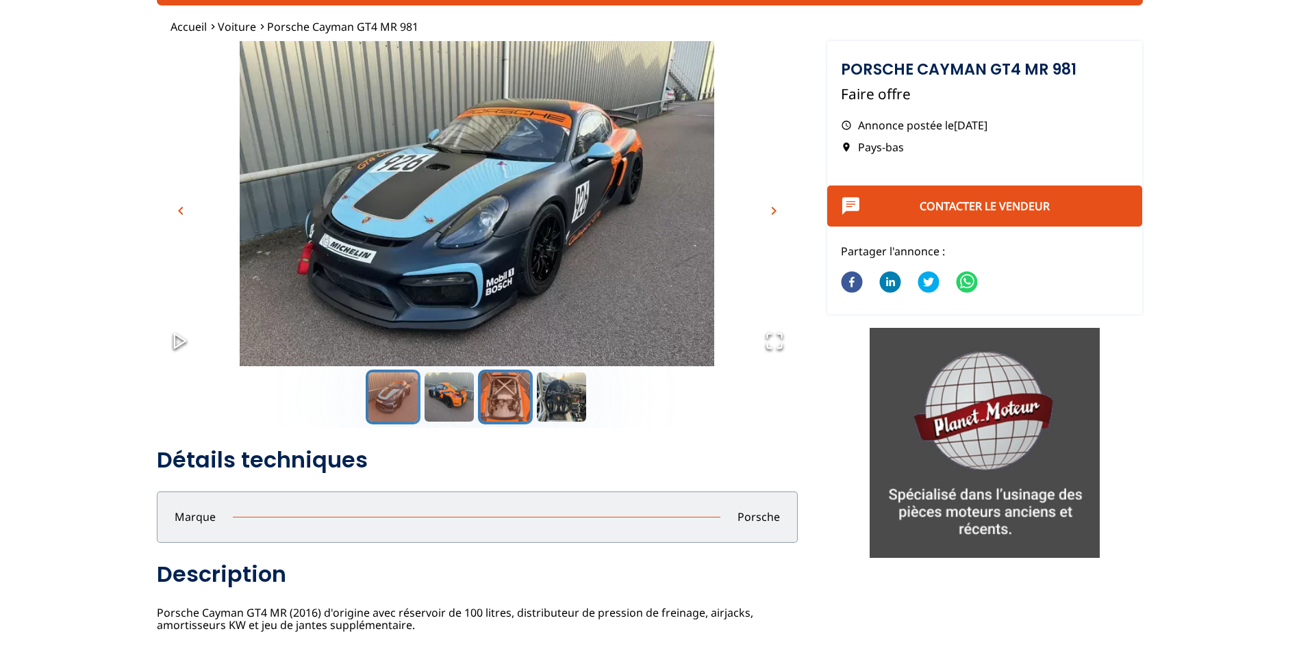
click at [489, 414] on button "Go to Slide 3" at bounding box center [505, 397] width 55 height 55
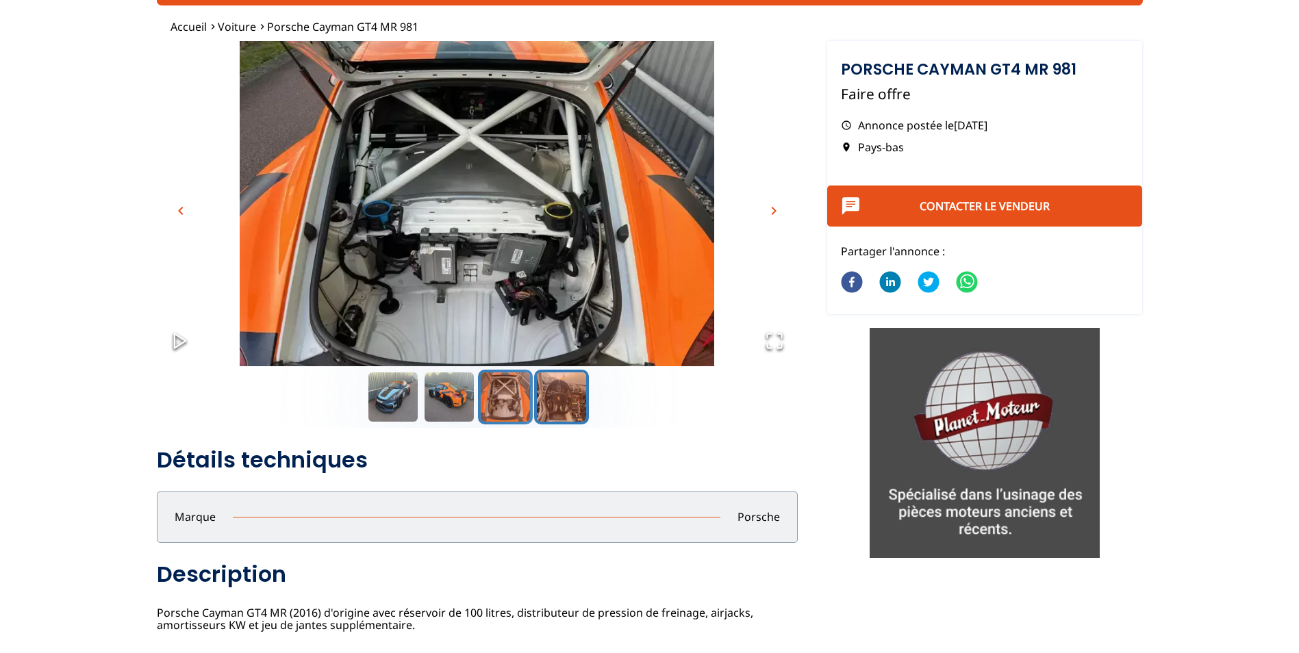
click at [581, 411] on button "Go to Slide 4" at bounding box center [561, 397] width 55 height 55
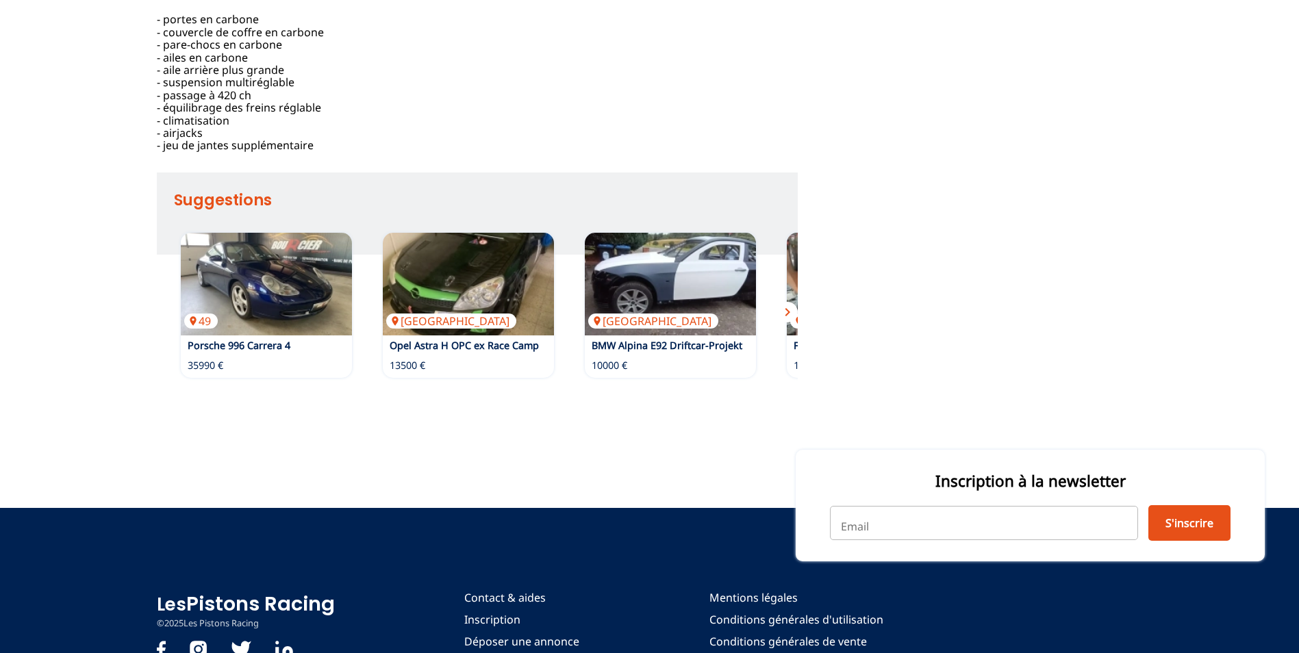
scroll to position [753, 0]
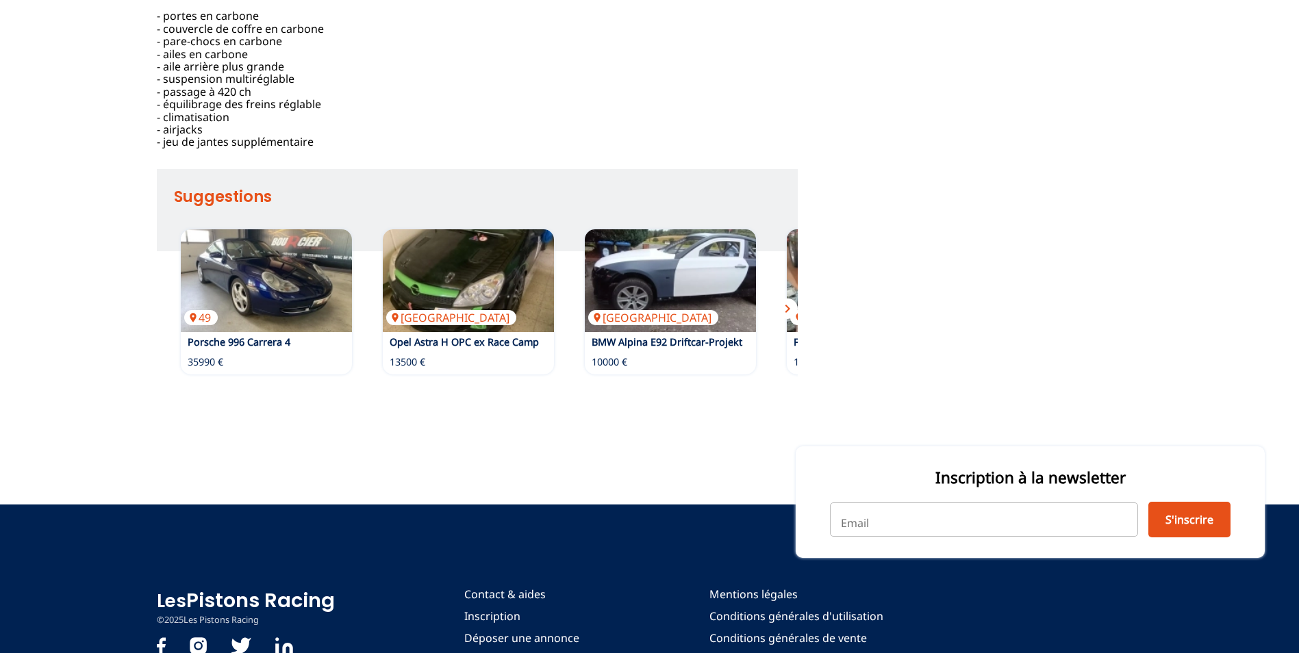
drag, startPoint x: 933, startPoint y: 392, endPoint x: 980, endPoint y: 402, distance: 47.5
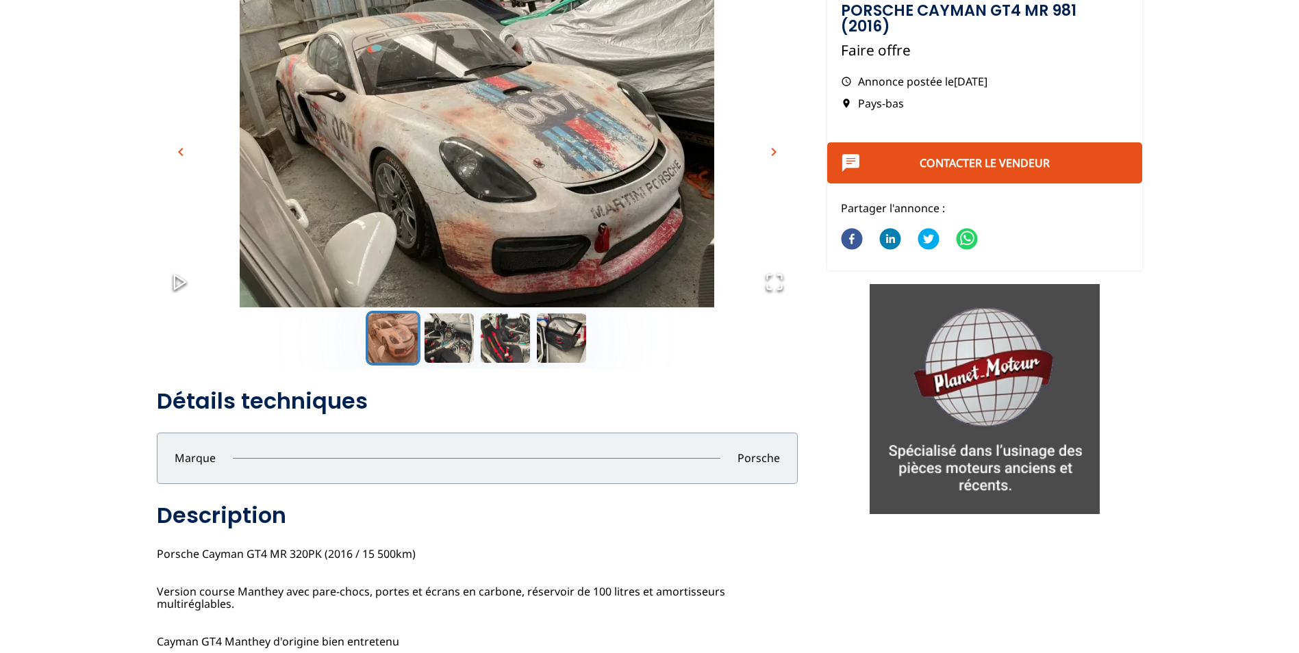
scroll to position [137, 0]
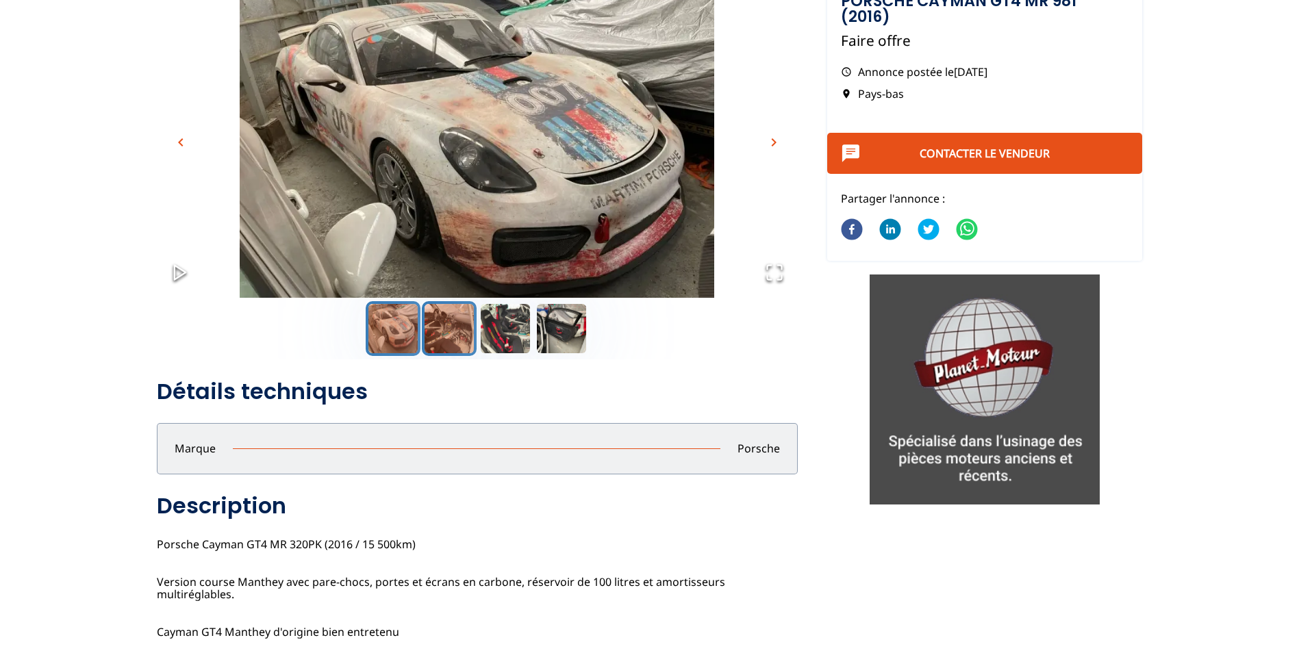
click at [446, 342] on button "Go to Slide 2" at bounding box center [449, 328] width 55 height 55
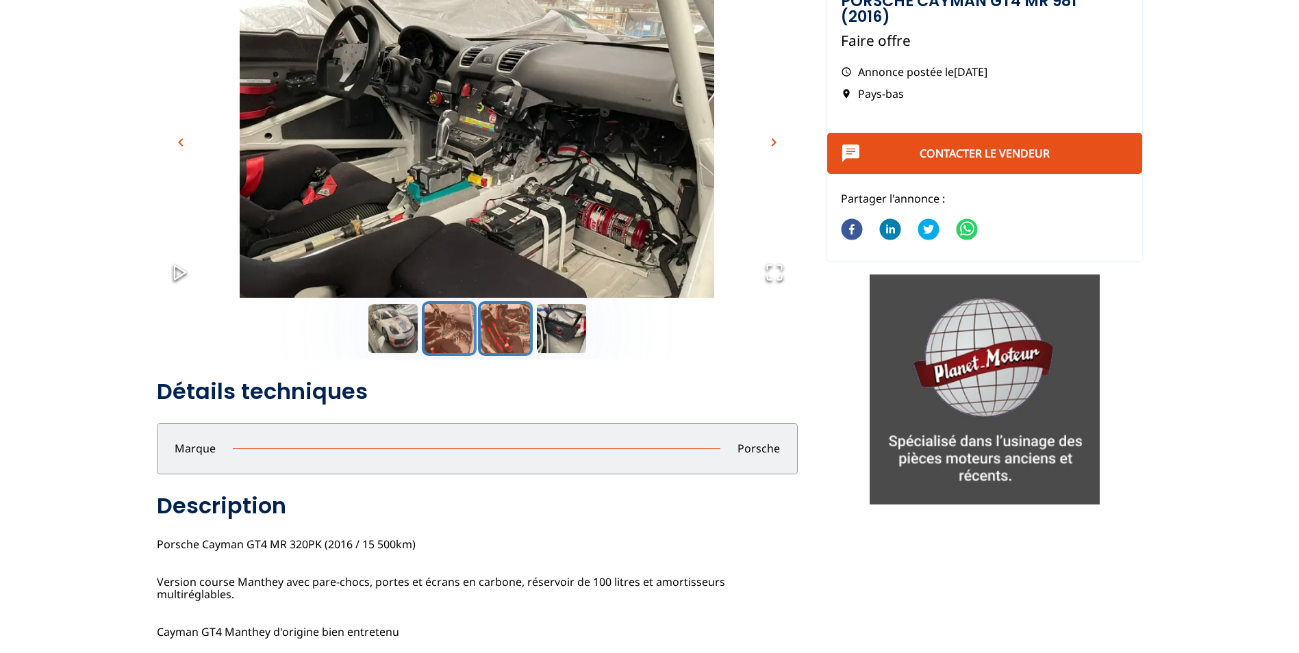
click at [502, 335] on button "Go to Slide 3" at bounding box center [505, 328] width 55 height 55
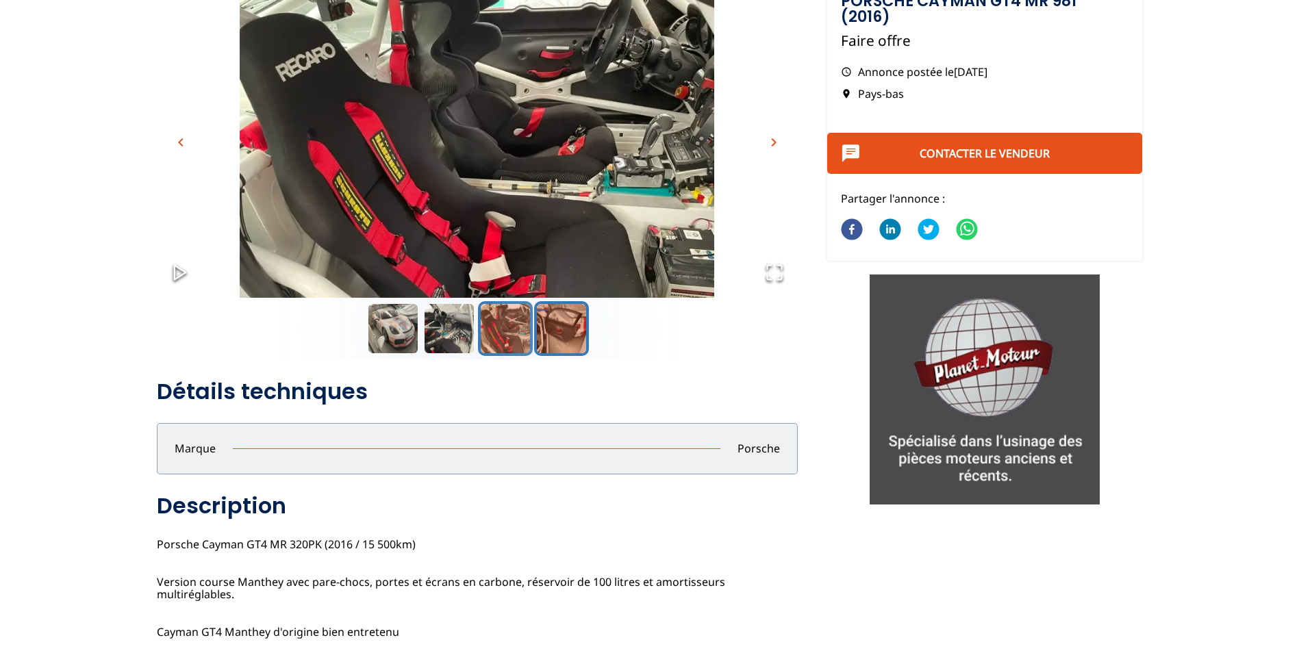
click at [556, 334] on button "Go to Slide 4" at bounding box center [561, 328] width 55 height 55
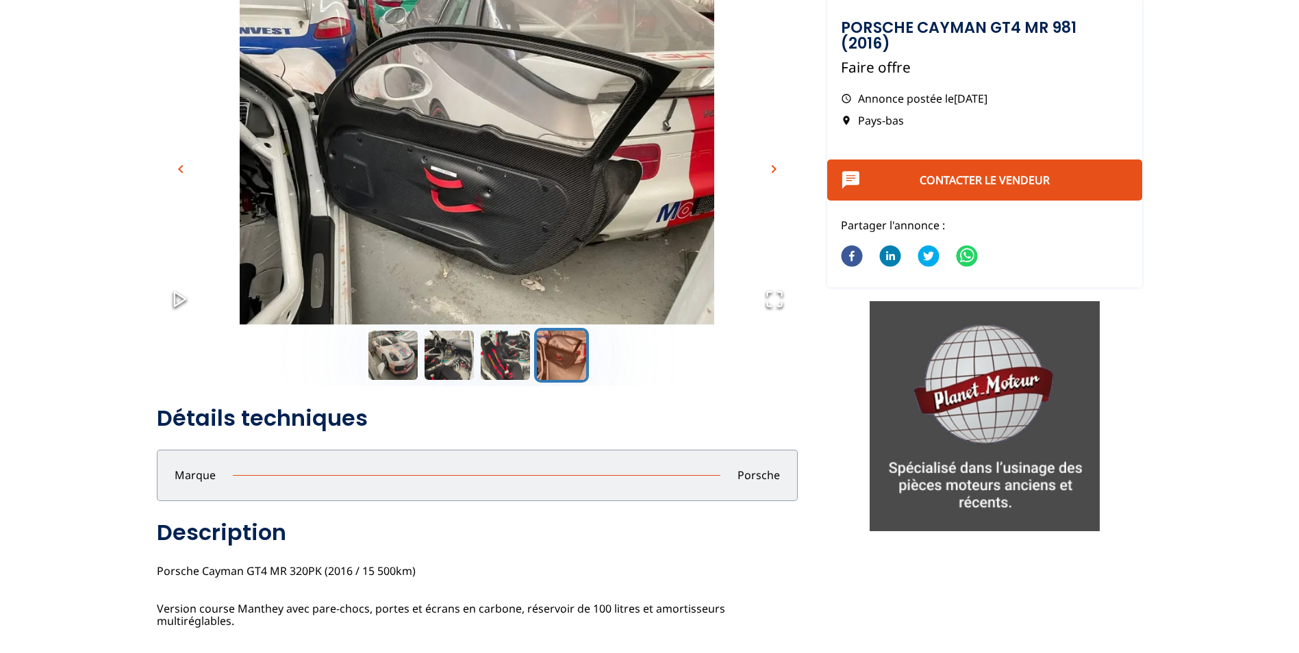
scroll to position [0, 0]
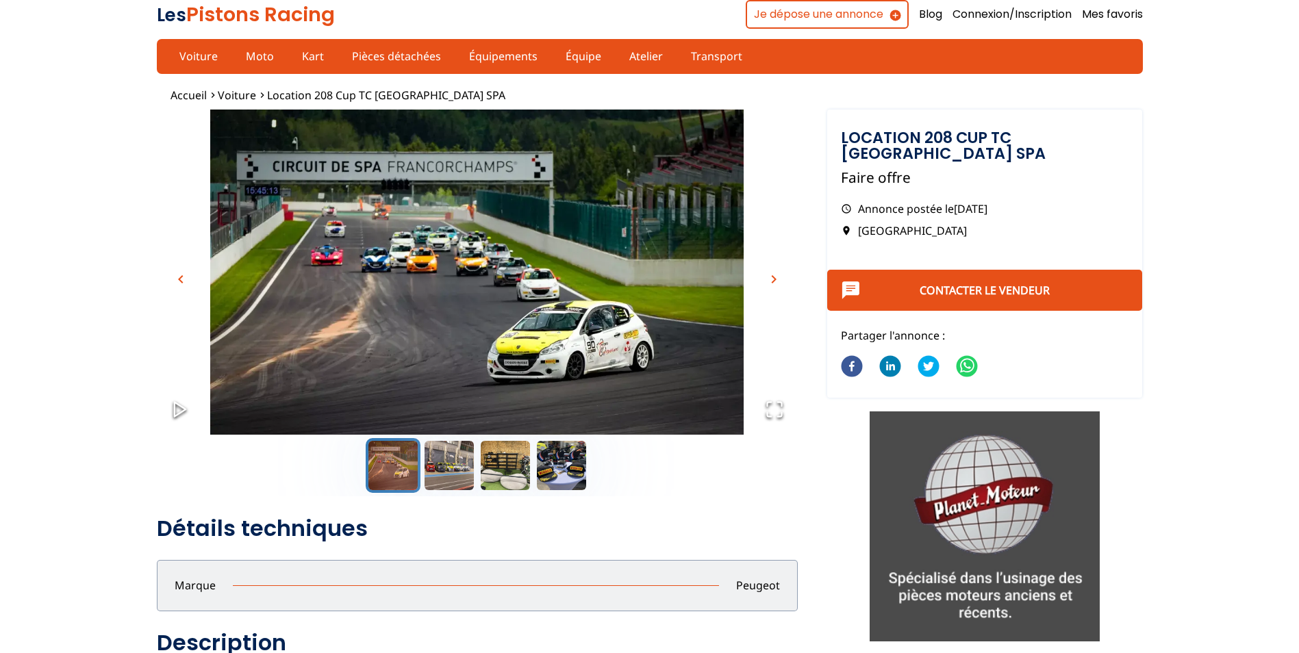
drag, startPoint x: 1164, startPoint y: 299, endPoint x: 1176, endPoint y: 301, distance: 12.0
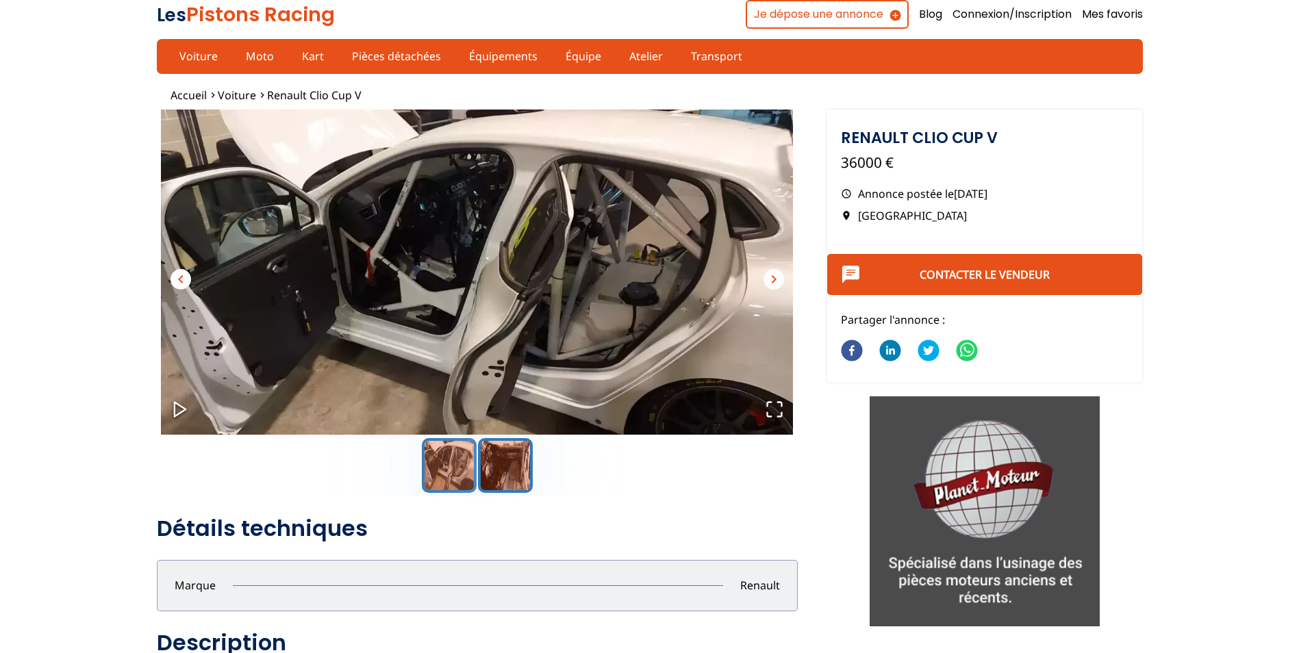
click at [514, 480] on button "Go to Slide 2" at bounding box center [505, 465] width 55 height 55
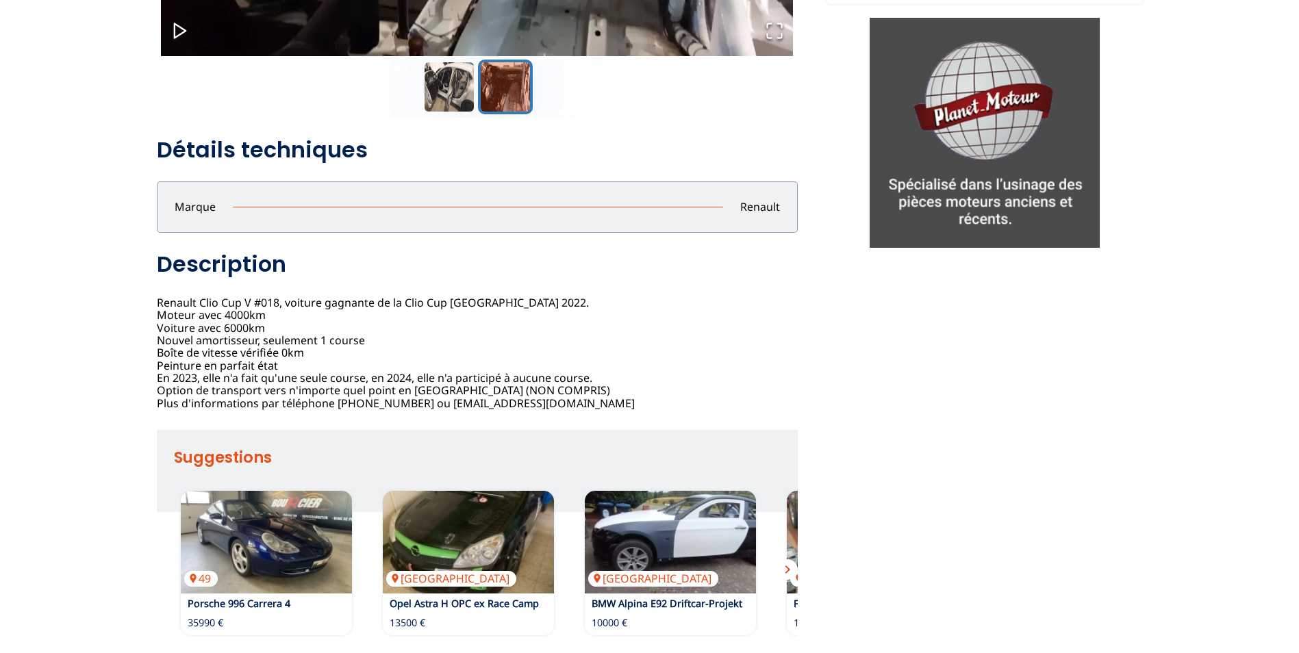
scroll to position [479, 0]
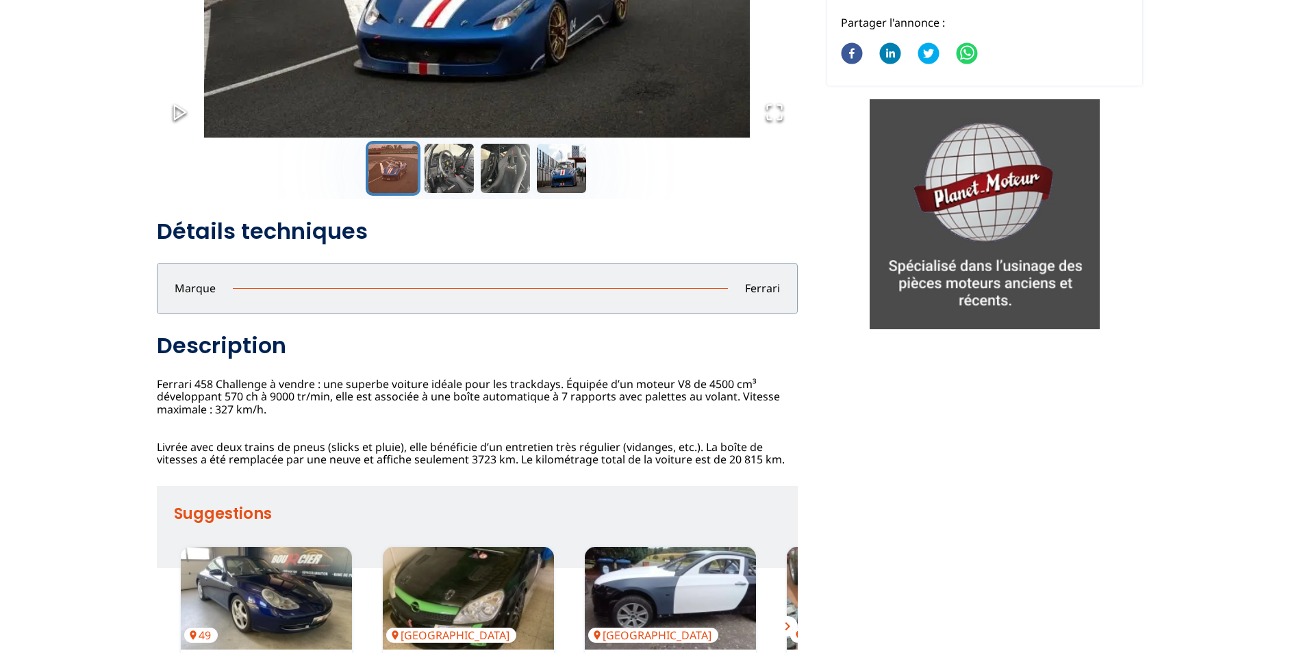
scroll to position [298, 0]
click at [468, 173] on button "Go to Slide 2" at bounding box center [449, 167] width 55 height 55
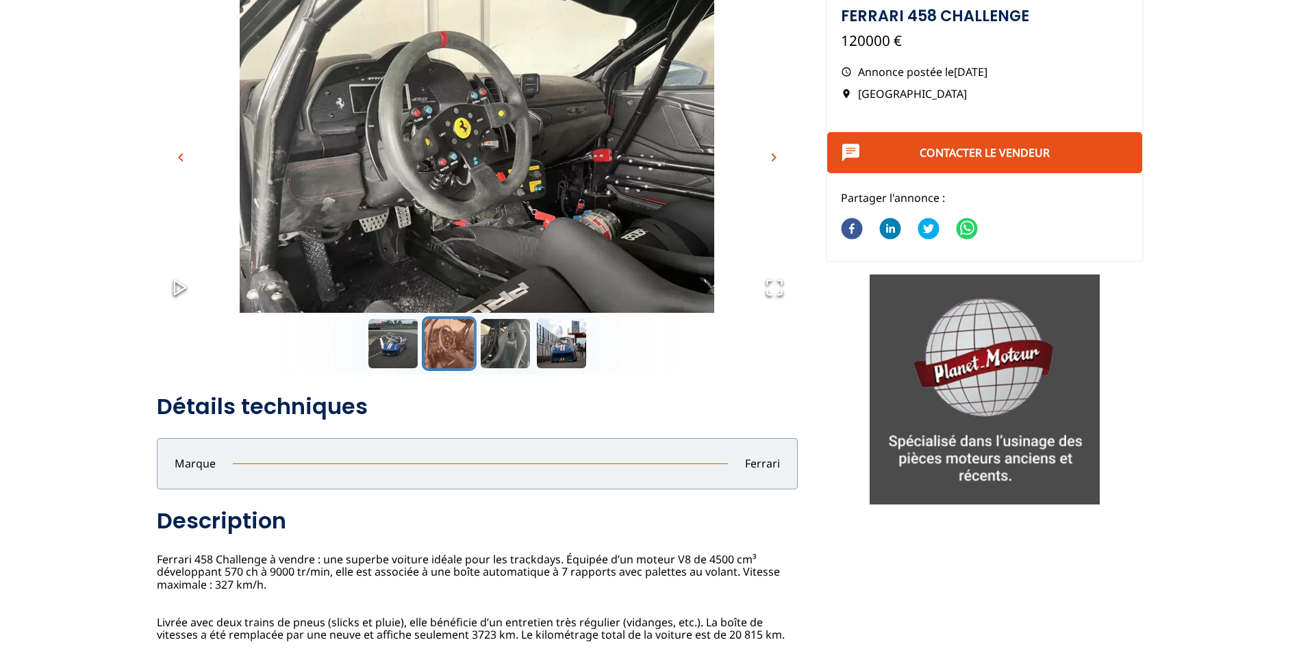
scroll to position [92, 0]
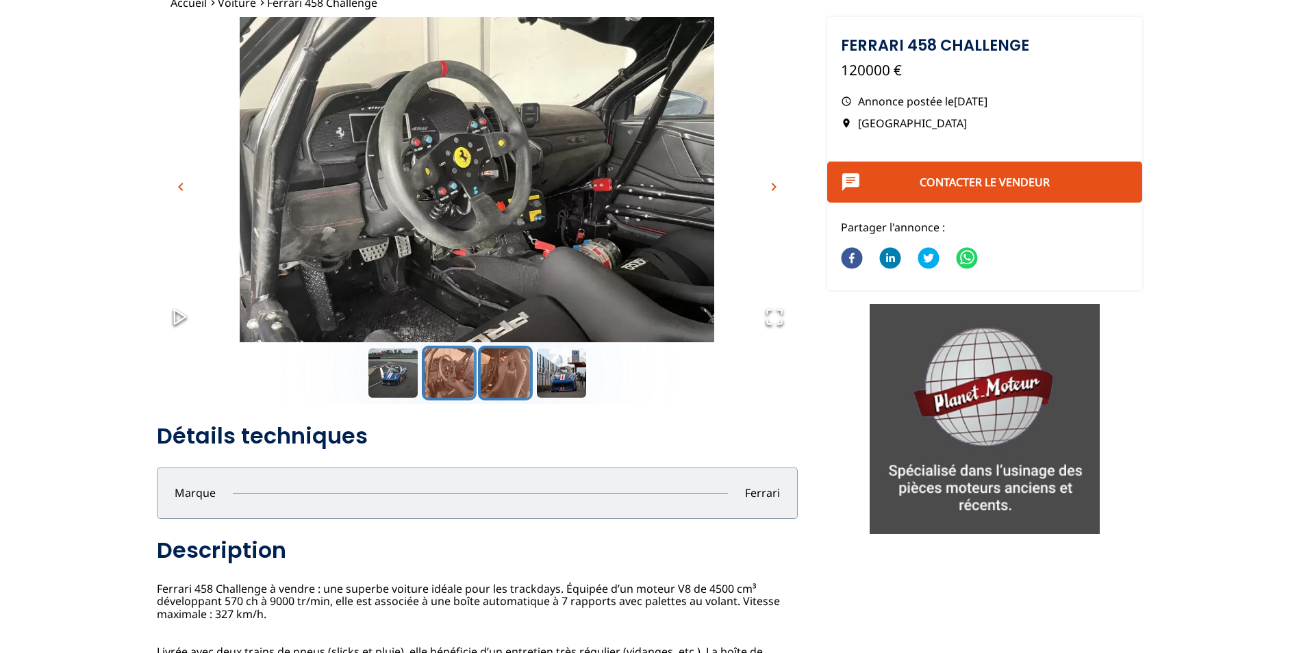
click at [502, 385] on button "Go to Slide 3" at bounding box center [505, 373] width 55 height 55
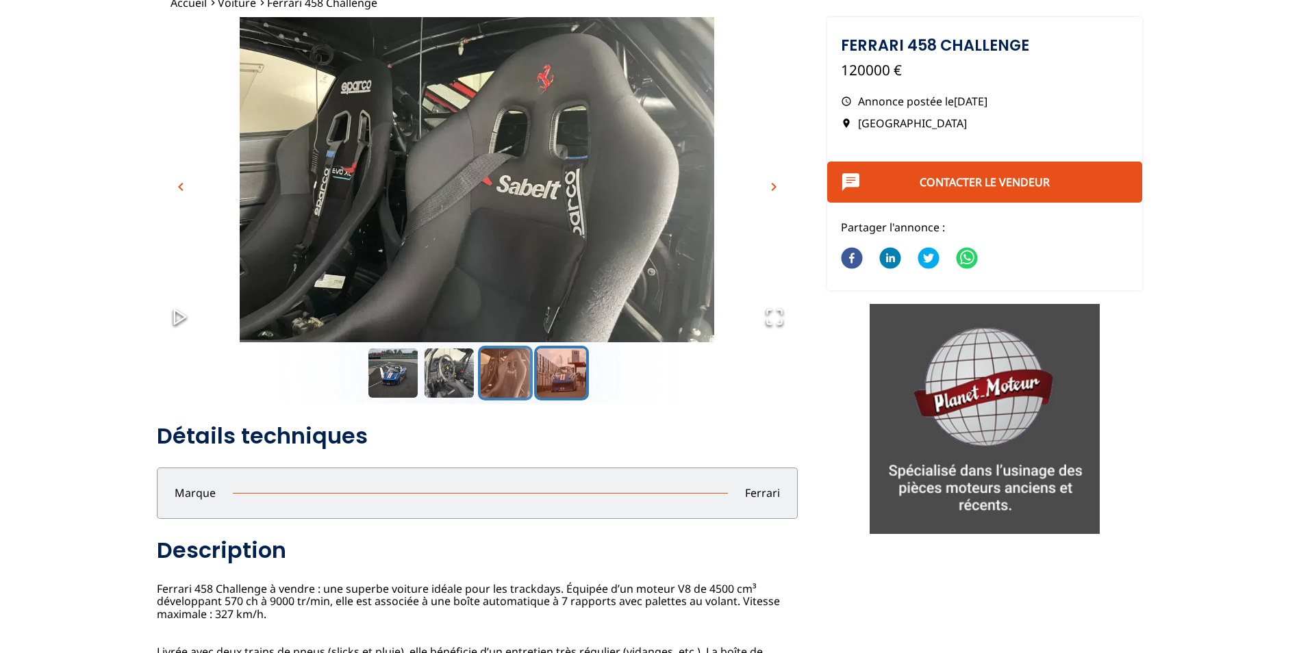
click at [563, 378] on button "Go to Slide 4" at bounding box center [561, 373] width 55 height 55
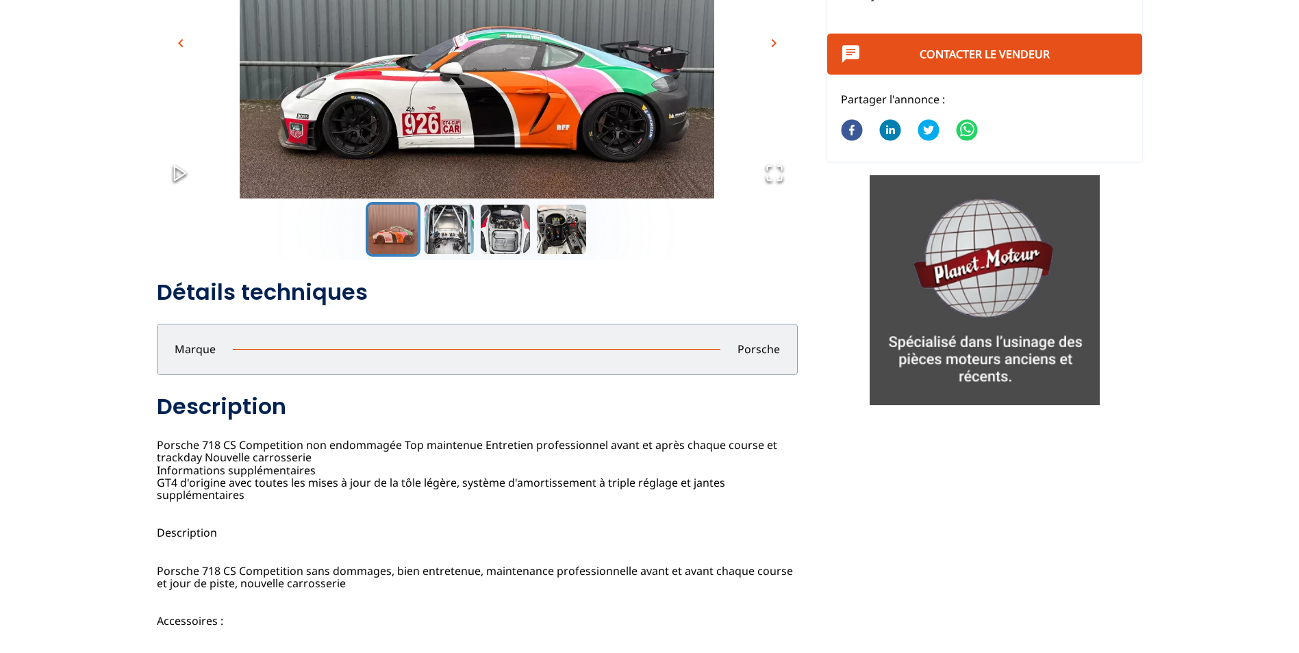
scroll to position [92, 0]
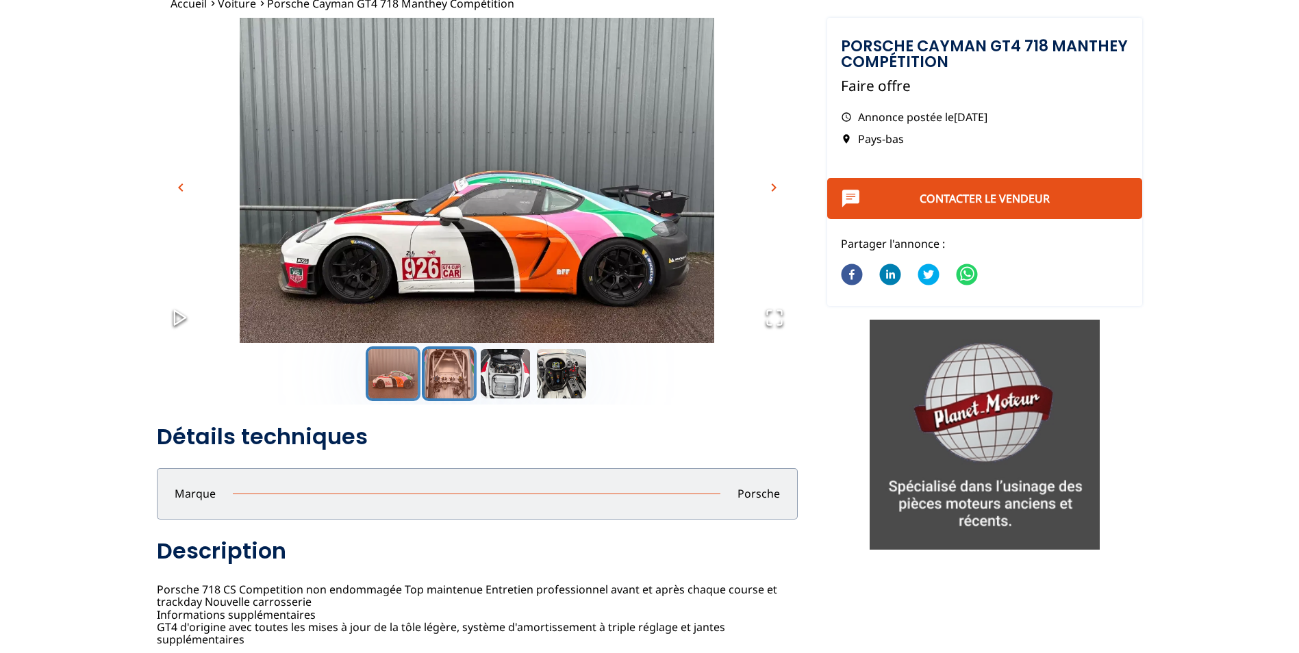
click at [456, 379] on button "Go to Slide 2" at bounding box center [449, 373] width 55 height 55
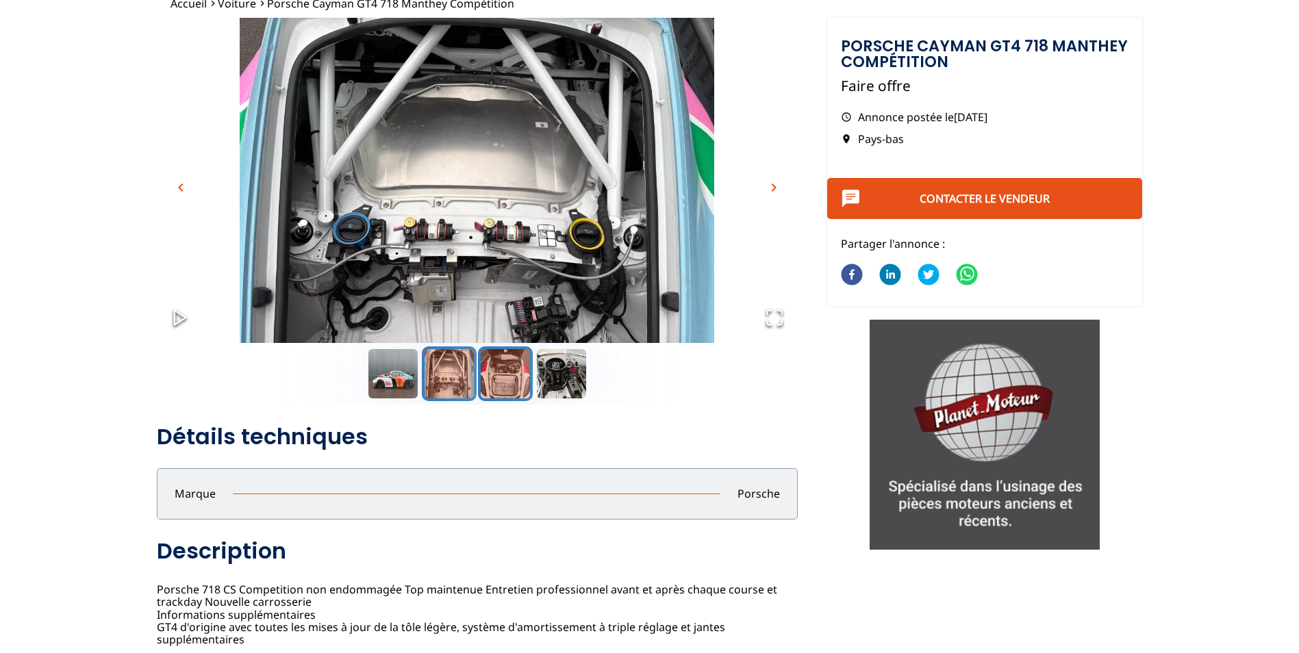
click at [516, 367] on button "Go to Slide 3" at bounding box center [505, 373] width 55 height 55
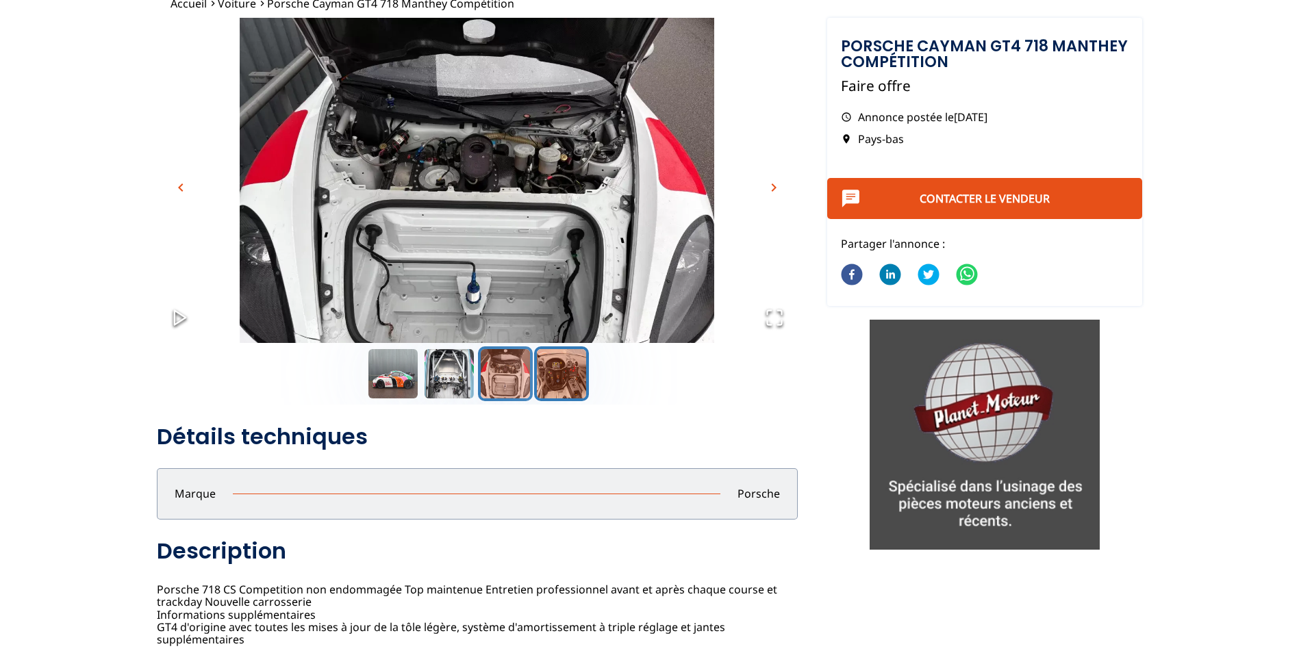
click at [560, 376] on button "Go to Slide 4" at bounding box center [561, 373] width 55 height 55
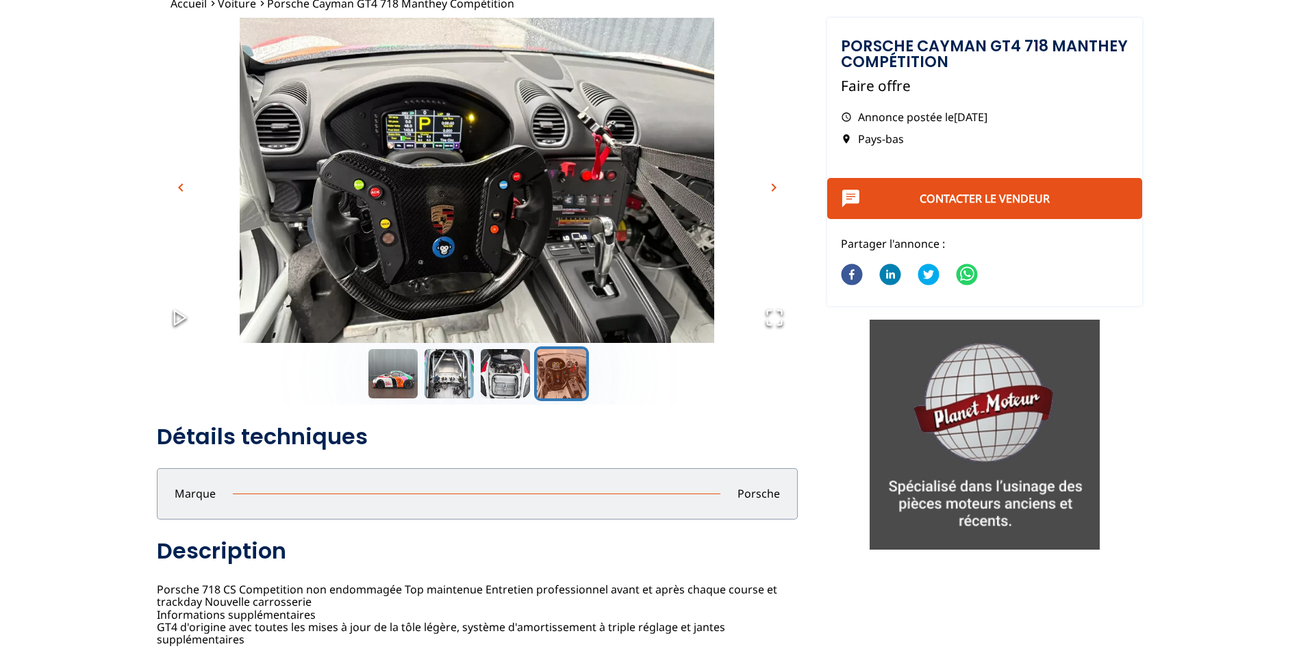
scroll to position [23, 0]
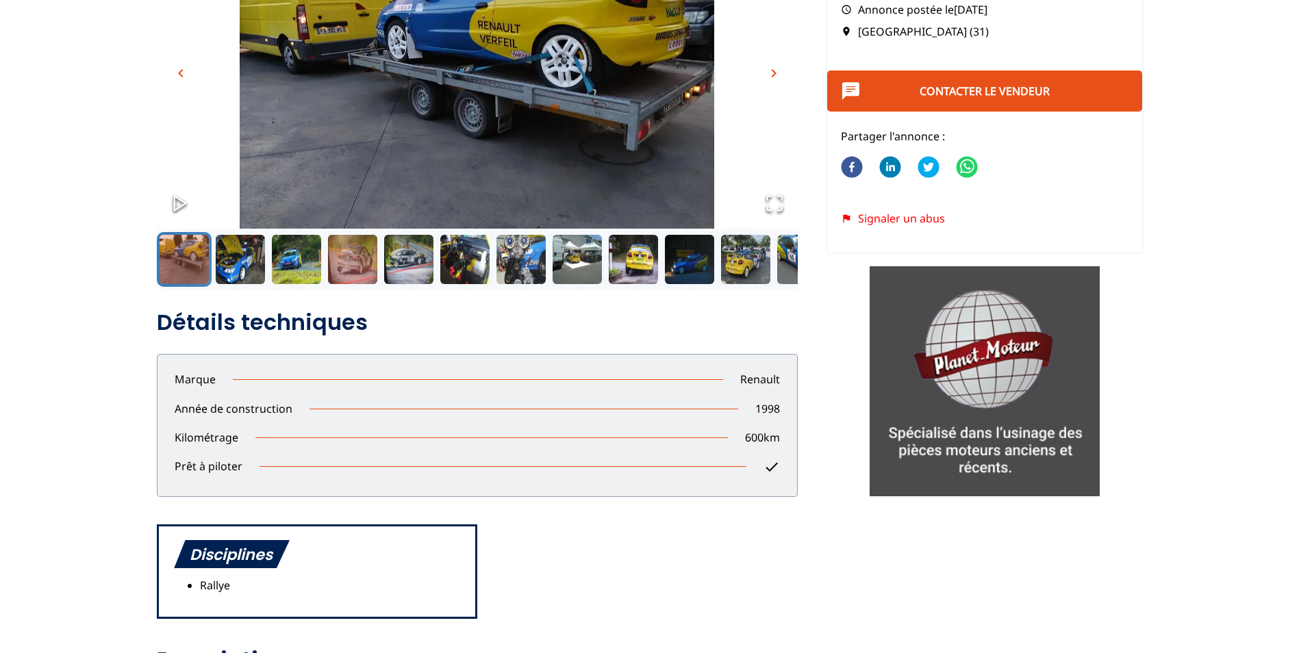
scroll to position [205, 0]
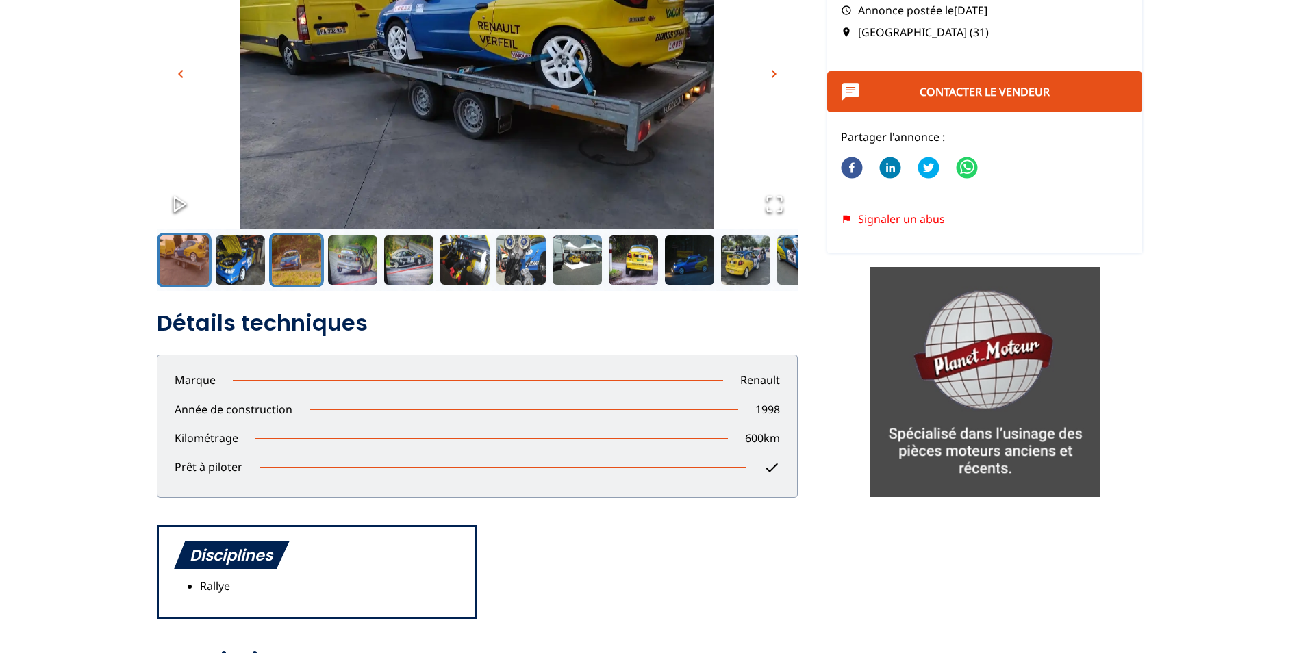
click at [305, 256] on button "Go to Slide 3" at bounding box center [296, 260] width 55 height 55
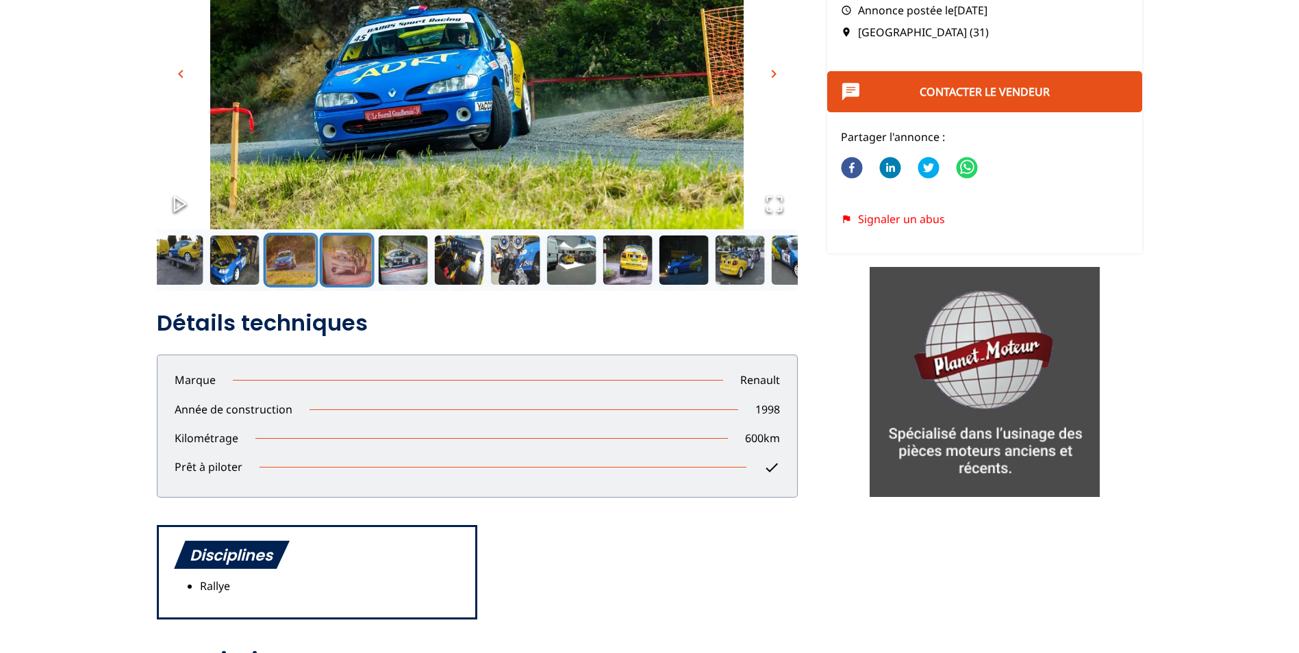
click at [340, 256] on button "Go to Slide 4" at bounding box center [346, 260] width 55 height 55
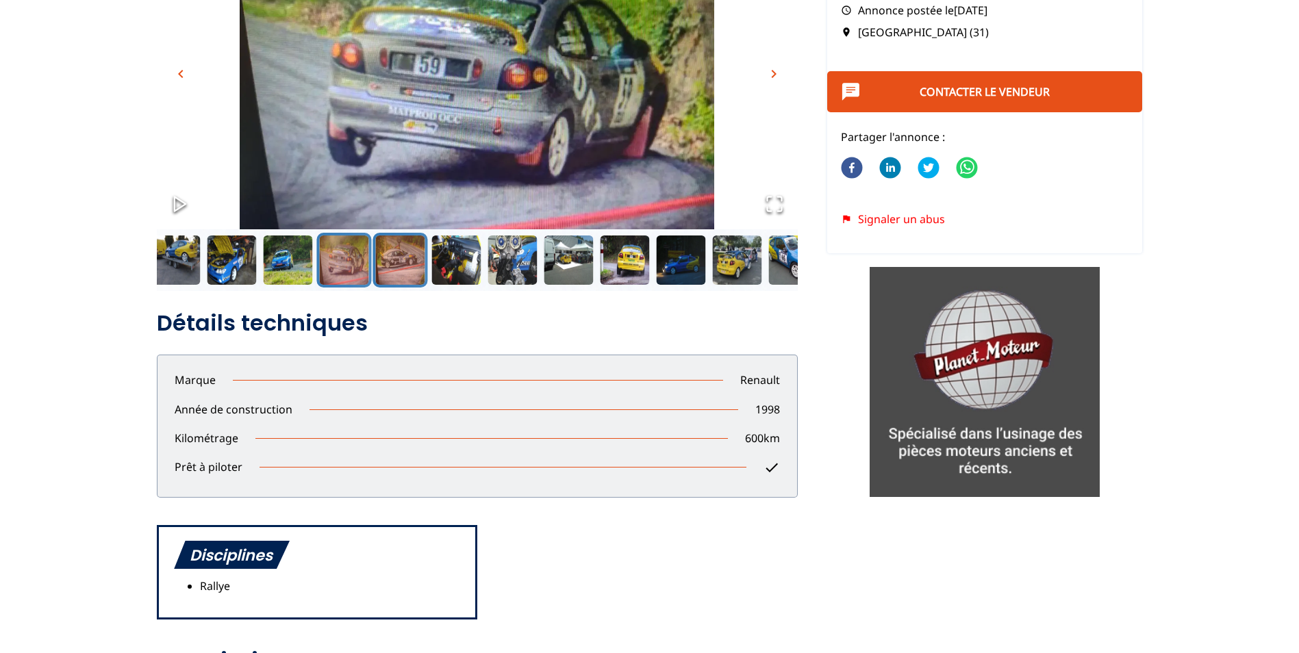
click at [383, 260] on button "Go to Slide 5" at bounding box center [399, 260] width 55 height 55
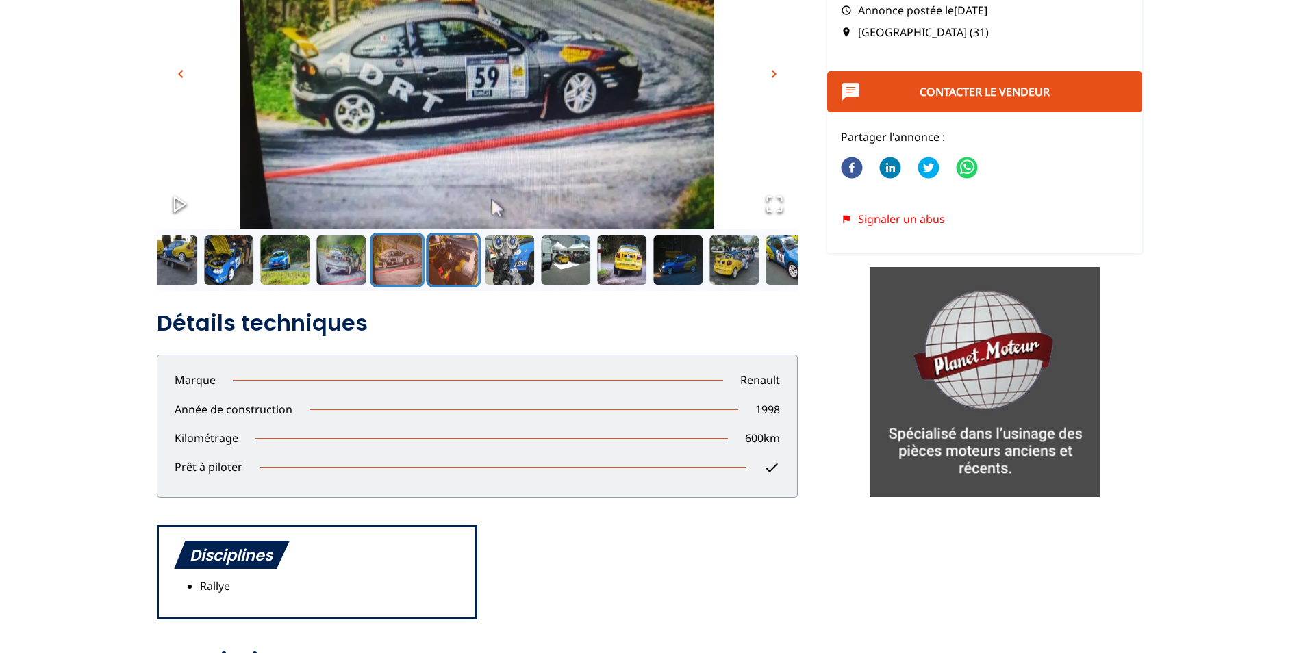
click at [442, 264] on button "Go to Slide 6" at bounding box center [453, 260] width 55 height 55
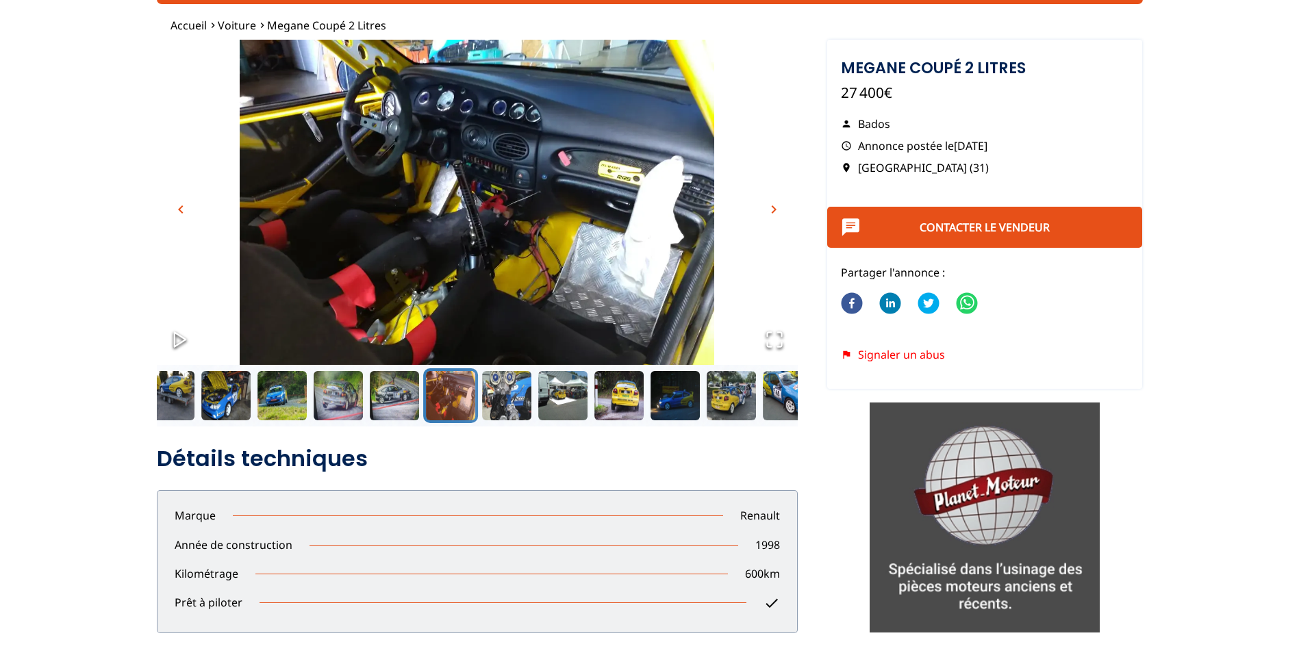
scroll to position [68, 0]
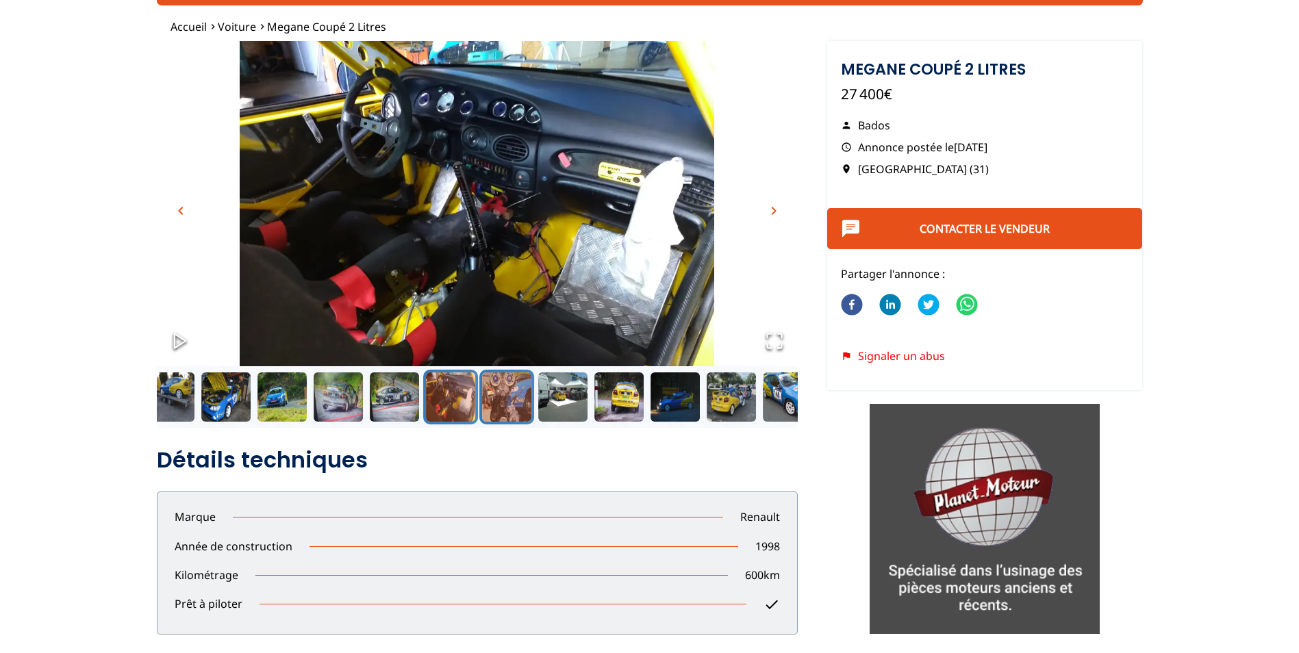
click at [511, 400] on button "Go to Slide 7" at bounding box center [506, 397] width 55 height 55
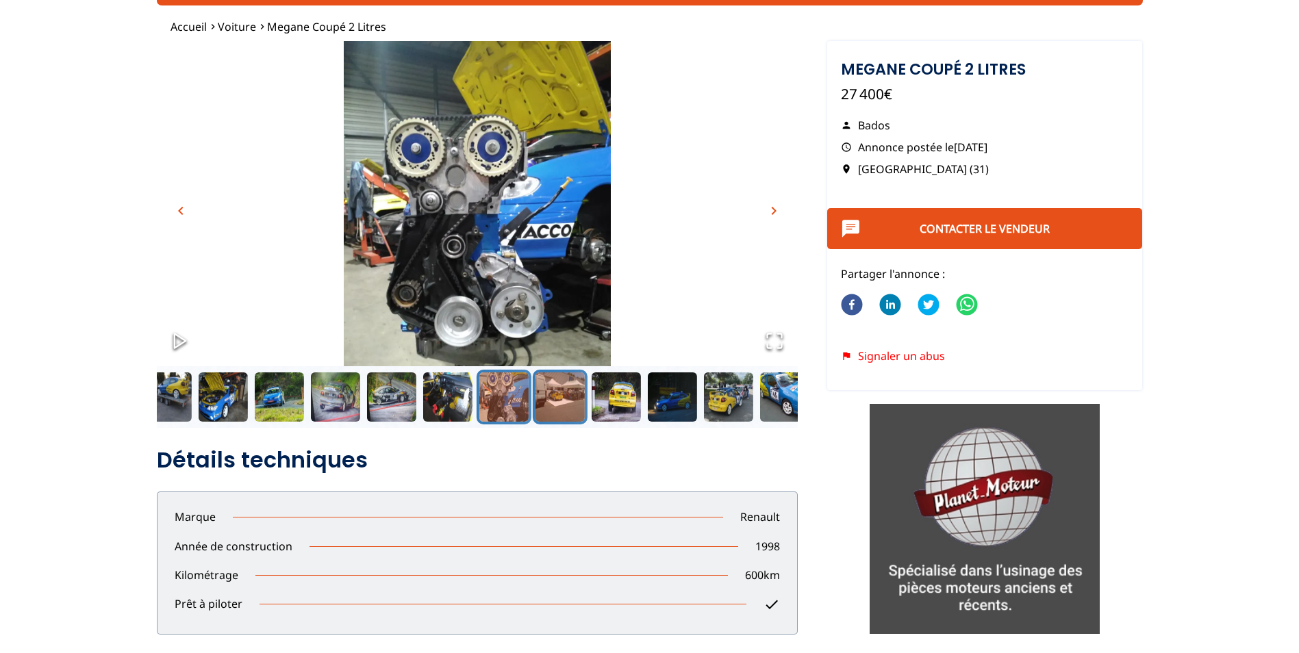
click at [553, 409] on button "Go to Slide 8" at bounding box center [559, 397] width 55 height 55
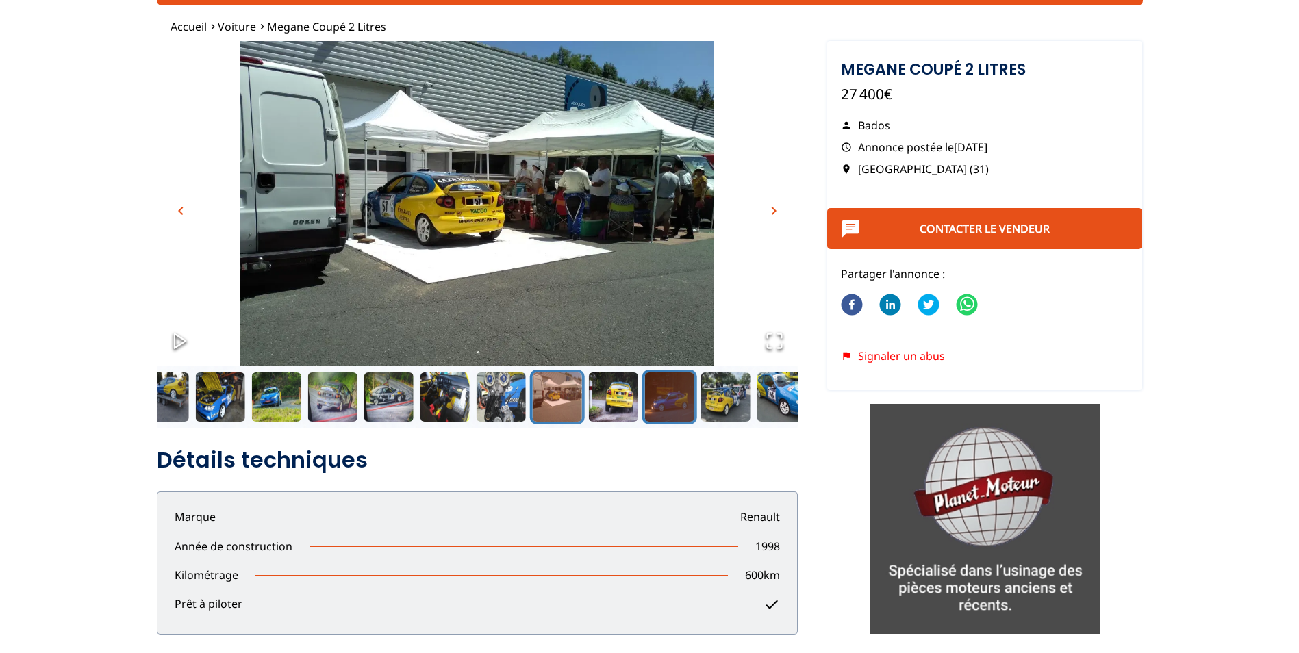
click at [664, 397] on button "Go to Slide 10" at bounding box center [669, 397] width 55 height 55
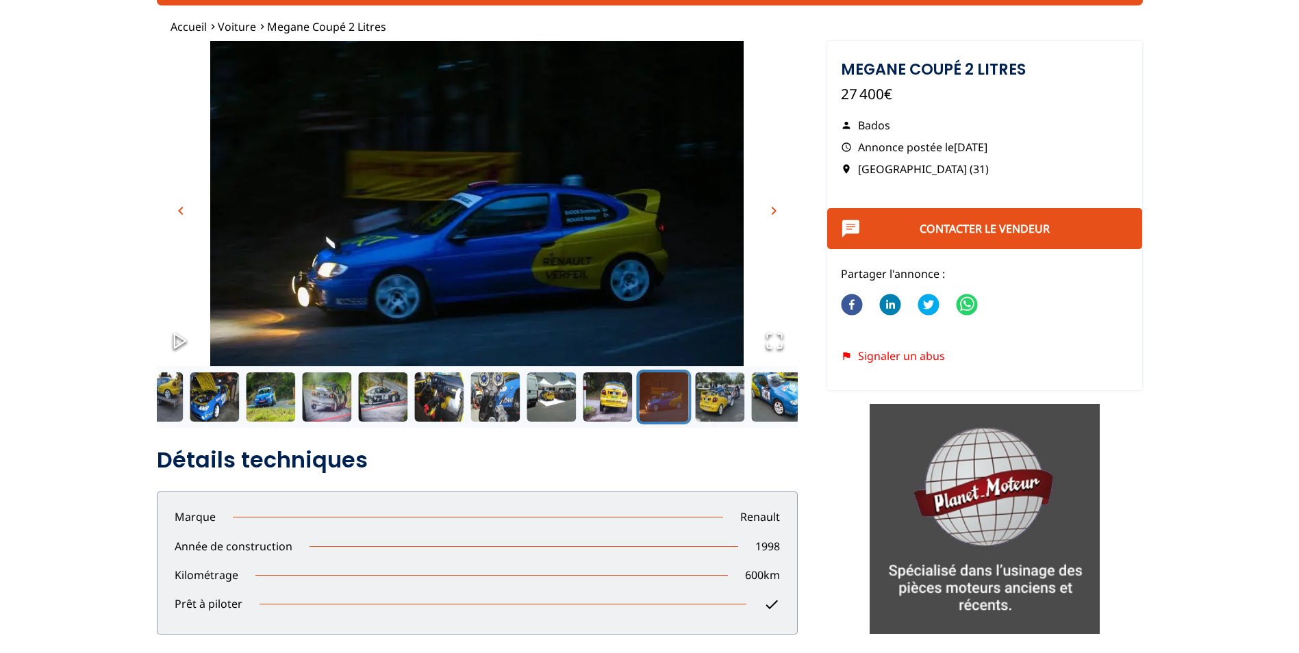
click at [683, 398] on button "Go to Slide 10" at bounding box center [663, 397] width 55 height 55
click at [704, 396] on button "Go to Slide 11" at bounding box center [719, 397] width 55 height 55
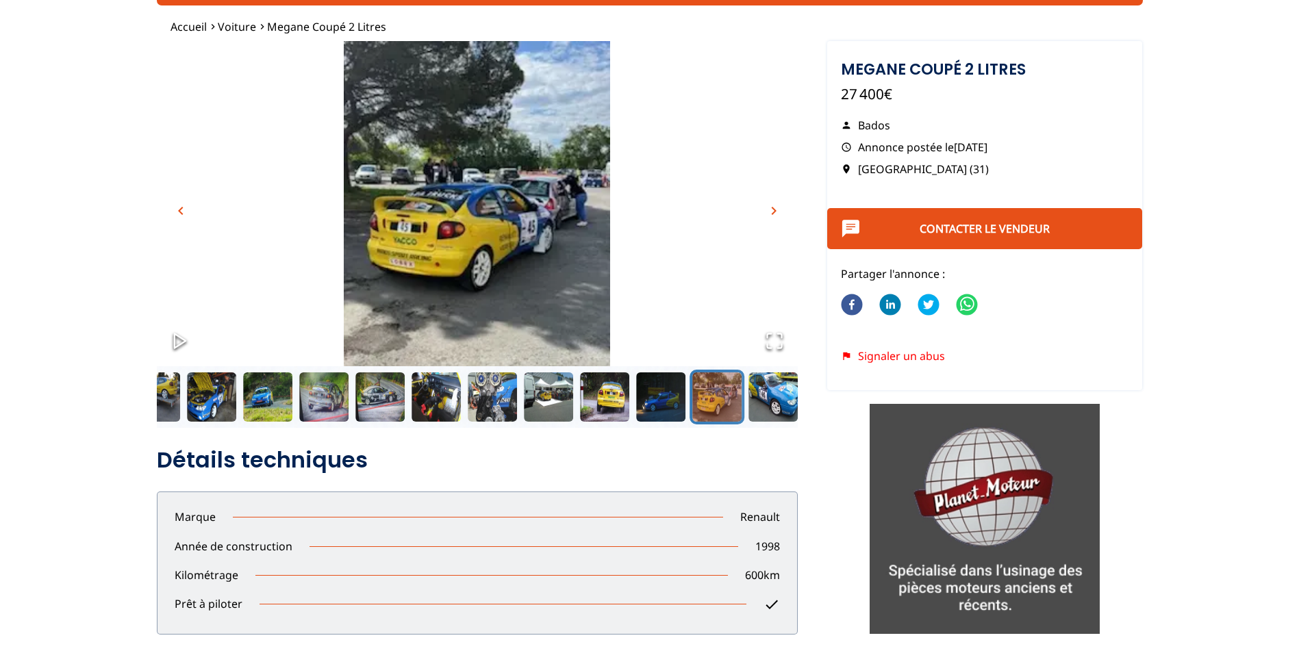
click at [744, 391] on button "Go to Slide 11" at bounding box center [716, 397] width 55 height 55
click at [750, 392] on button "Go to Slide 12" at bounding box center [773, 397] width 55 height 55
